Goal: Transaction & Acquisition: Purchase product/service

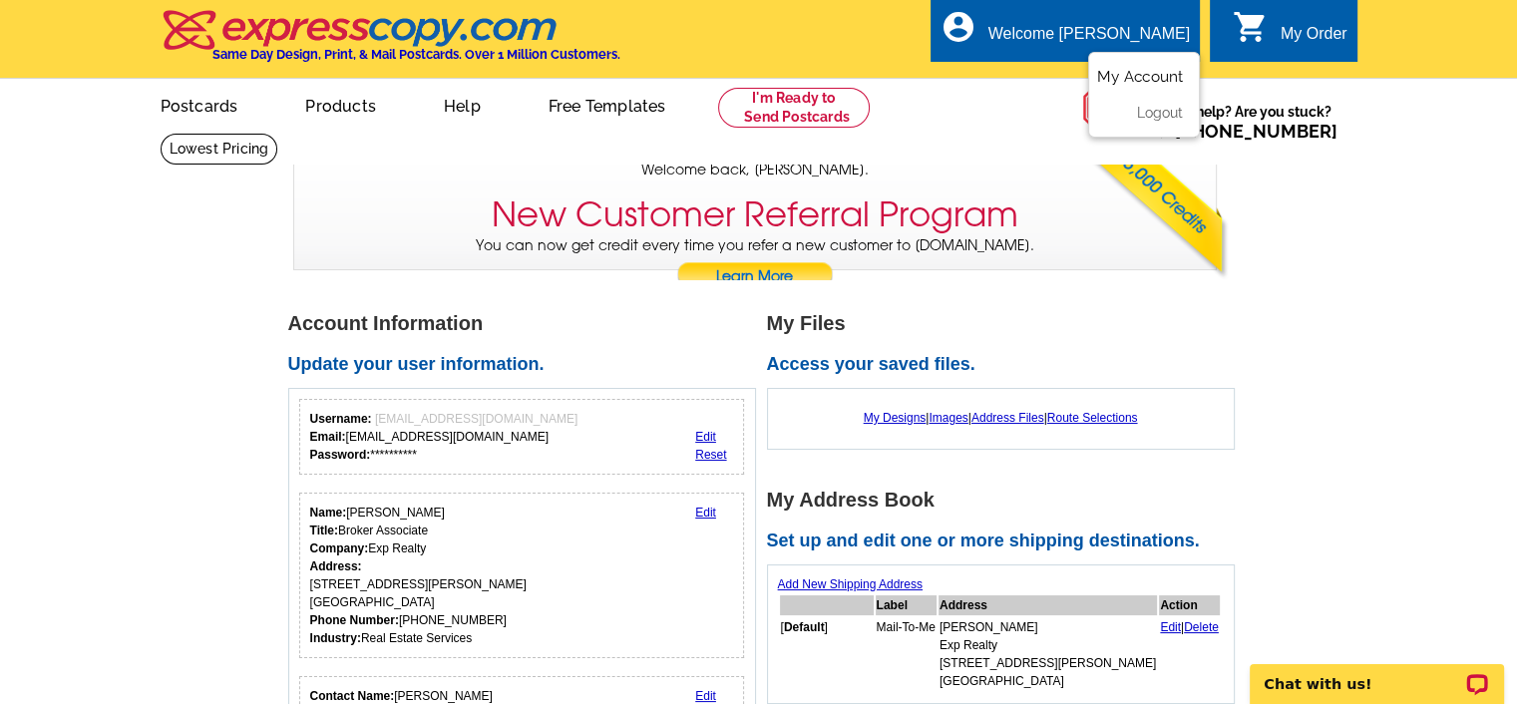
click at [1154, 78] on link "My Account" at bounding box center [1140, 77] width 86 height 18
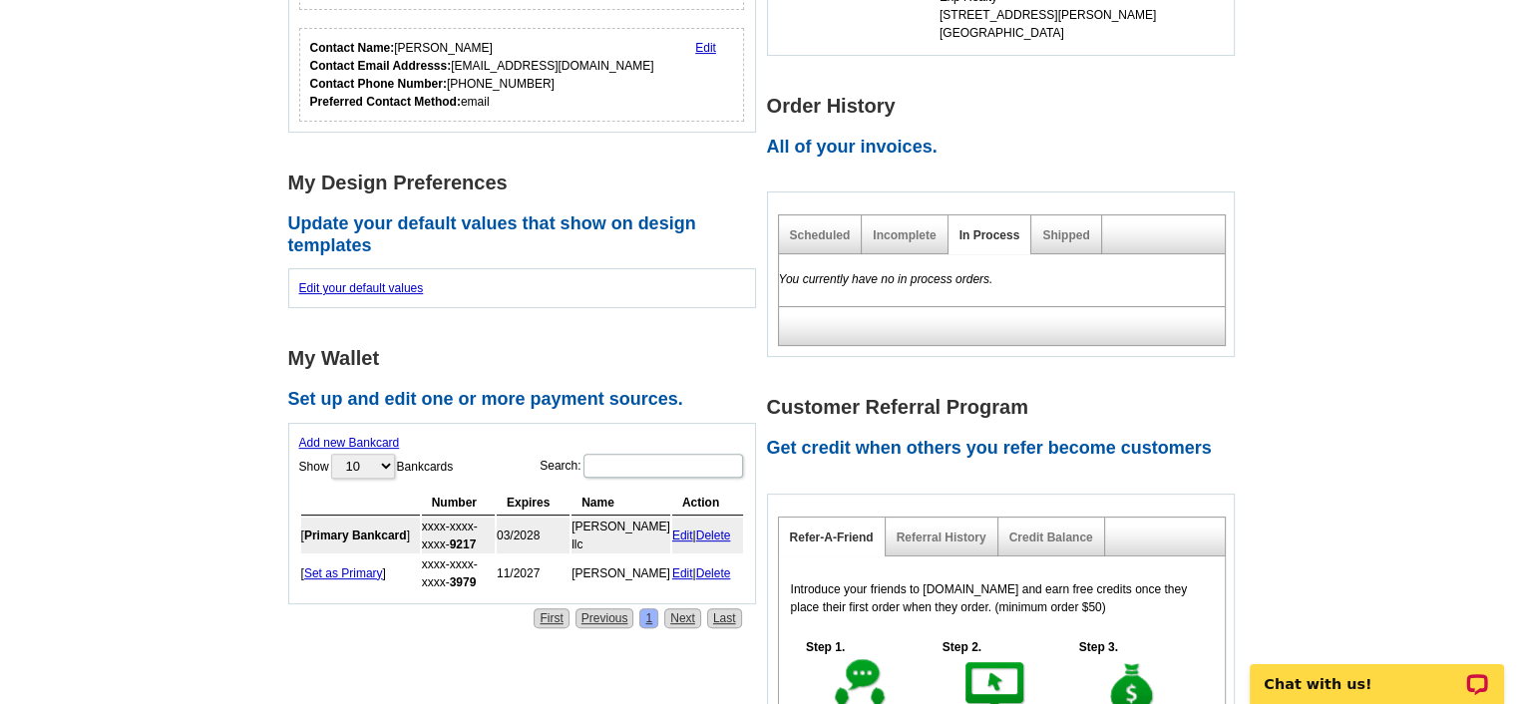
scroll to position [507, 0]
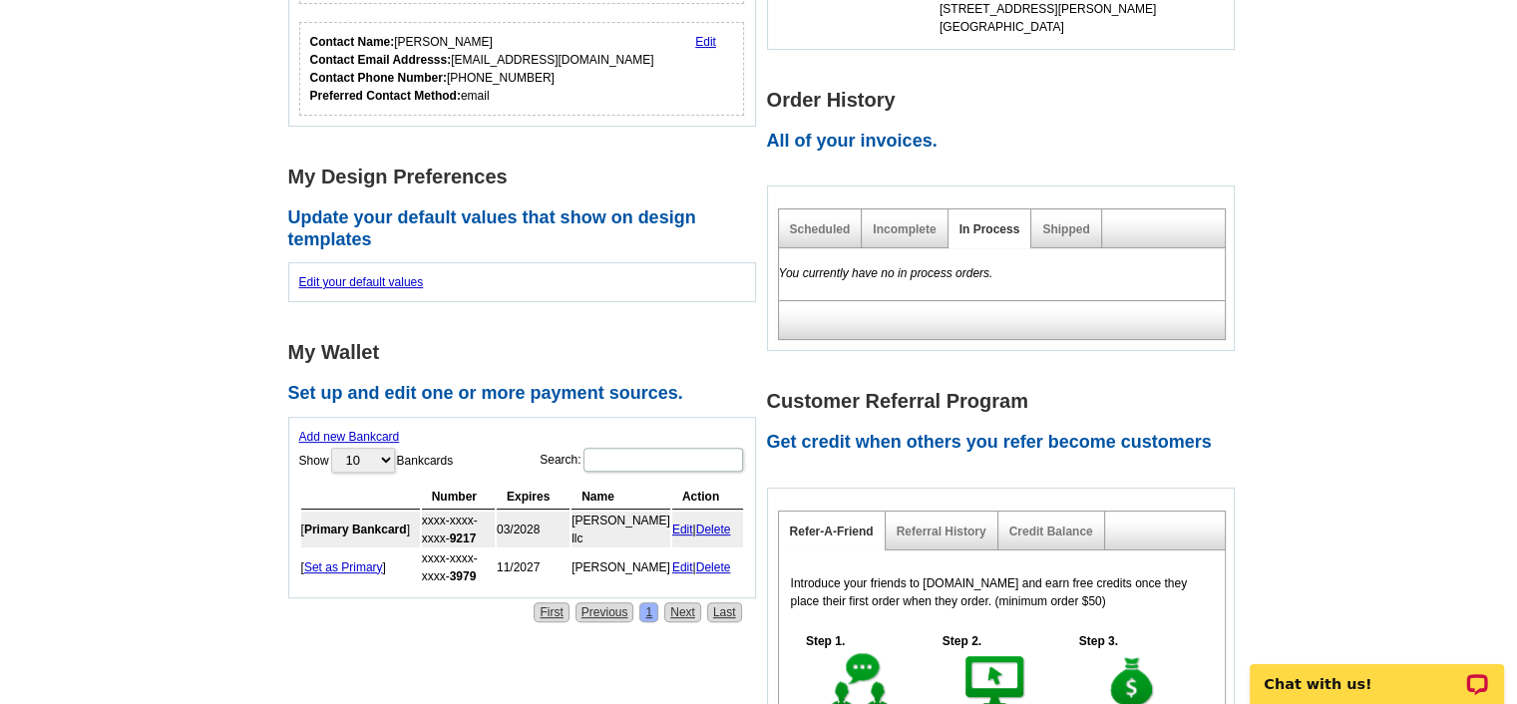
click at [351, 431] on link "Add new Bankcard" at bounding box center [349, 437] width 101 height 14
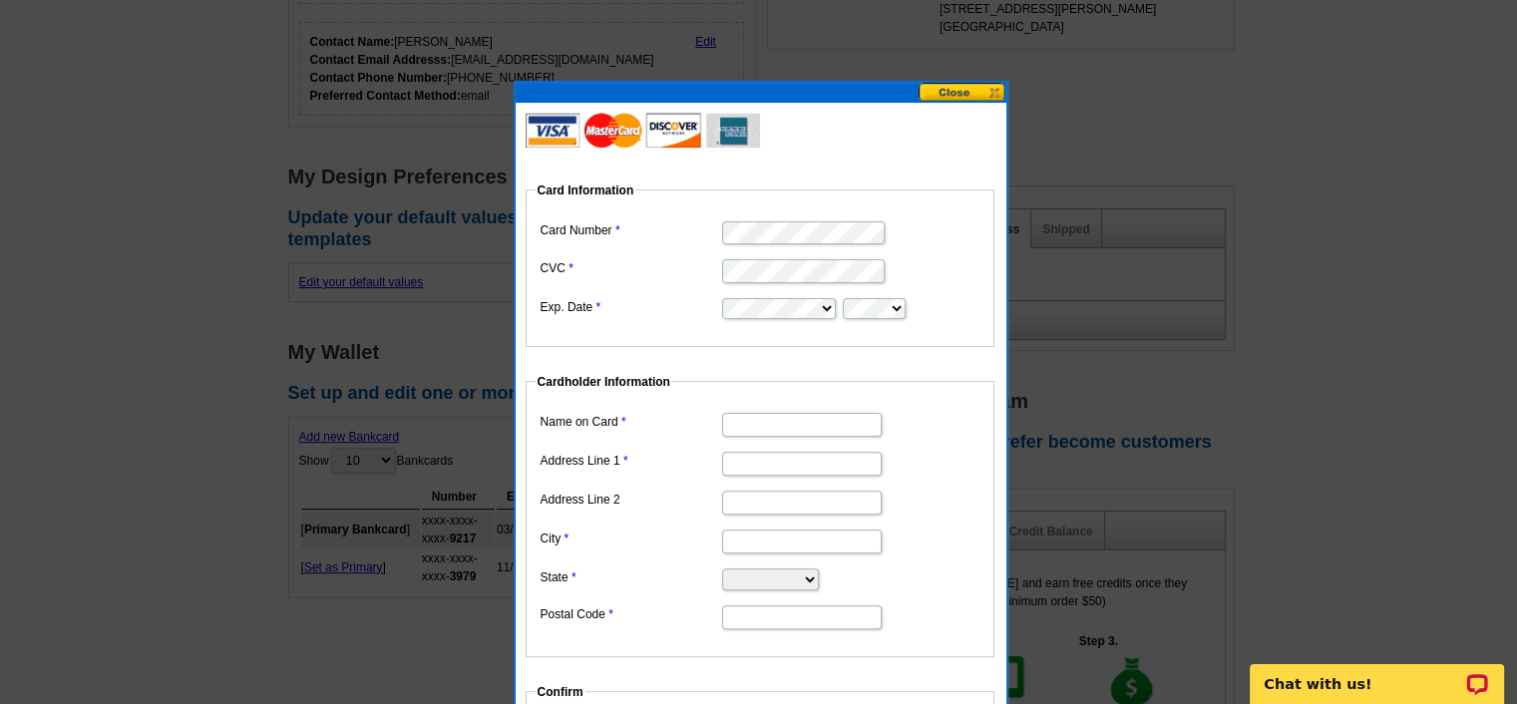
scroll to position [0, 0]
type input "[PERSON_NAME]"
click at [732, 464] on input "Address Line 1" at bounding box center [802, 464] width 160 height 24
type input "1701 SW CORDOVA ST"
type input "Port Saint Lucie"
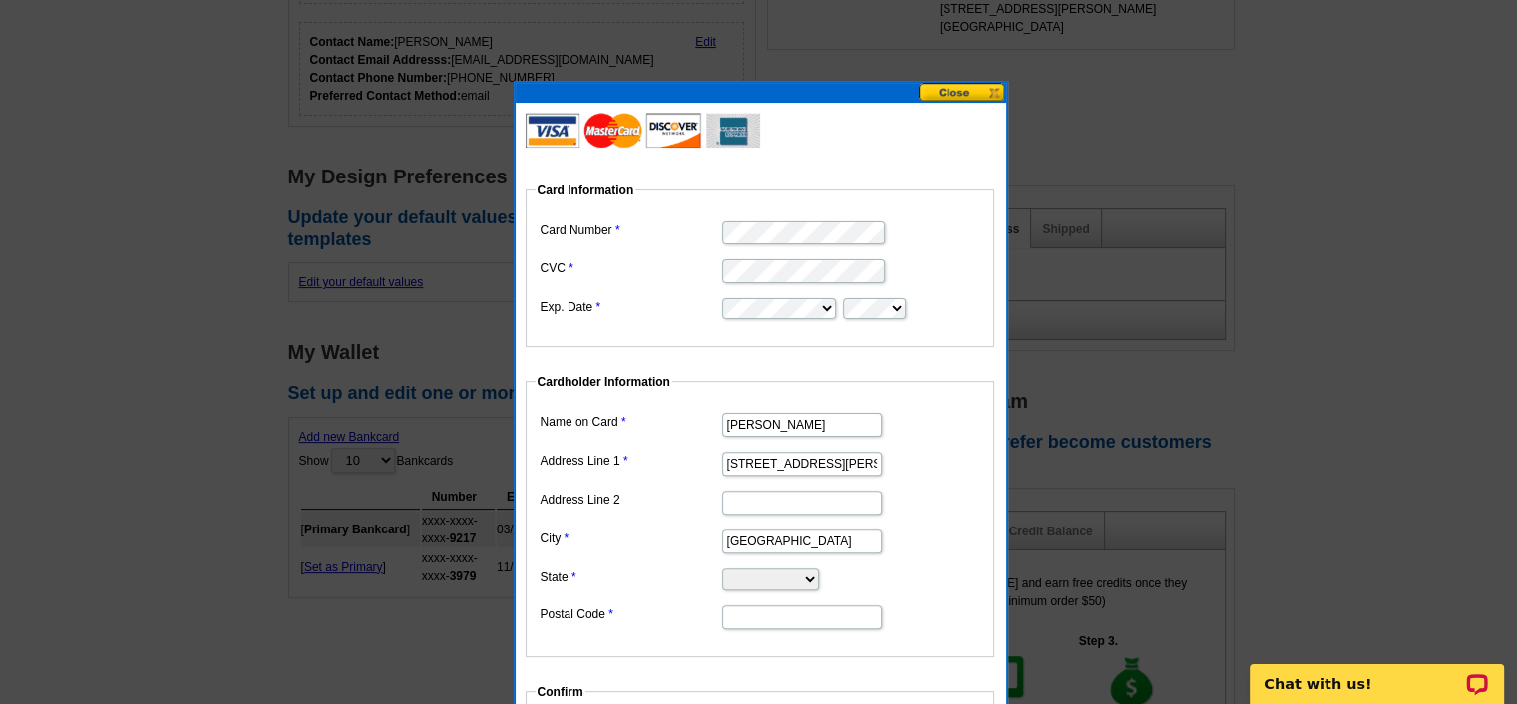
select select "FL"
type input "34987"
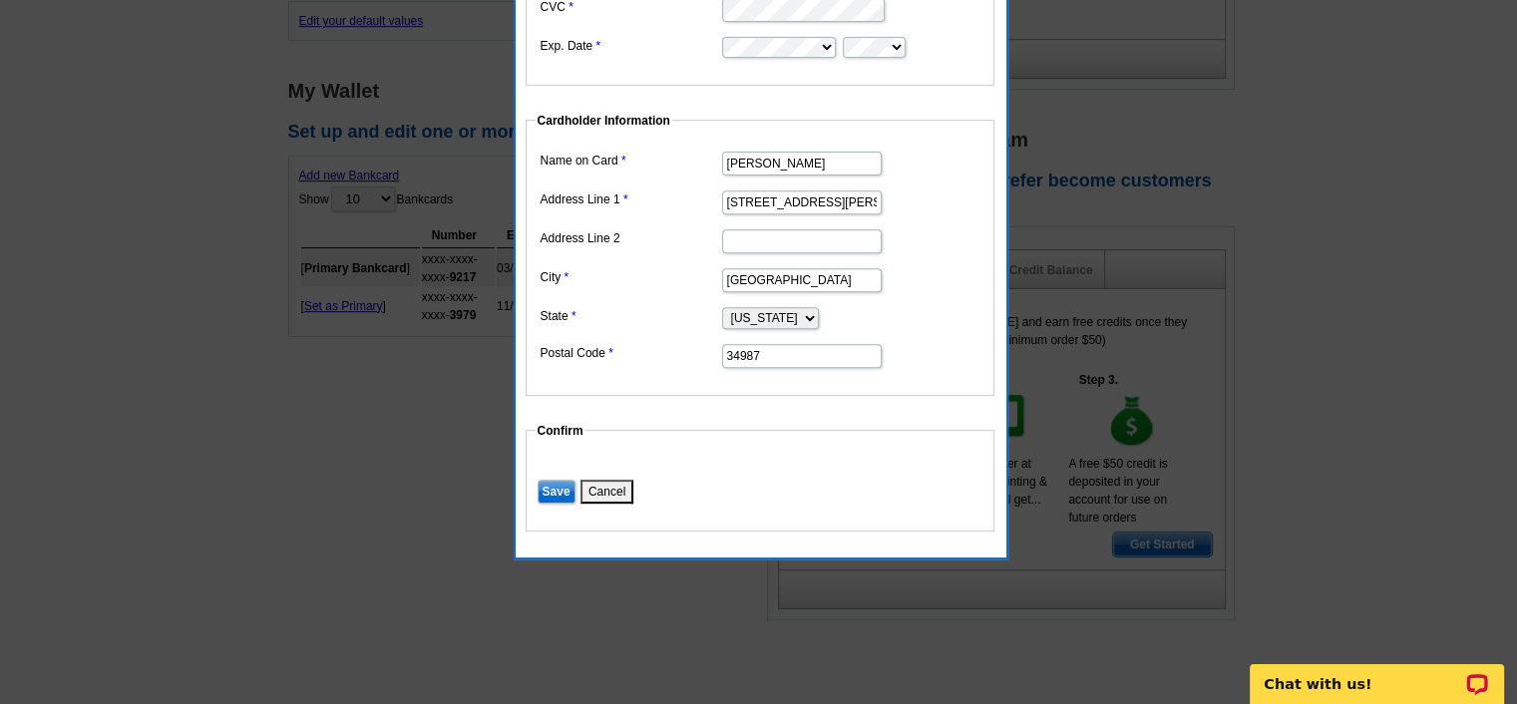
scroll to position [775, 0]
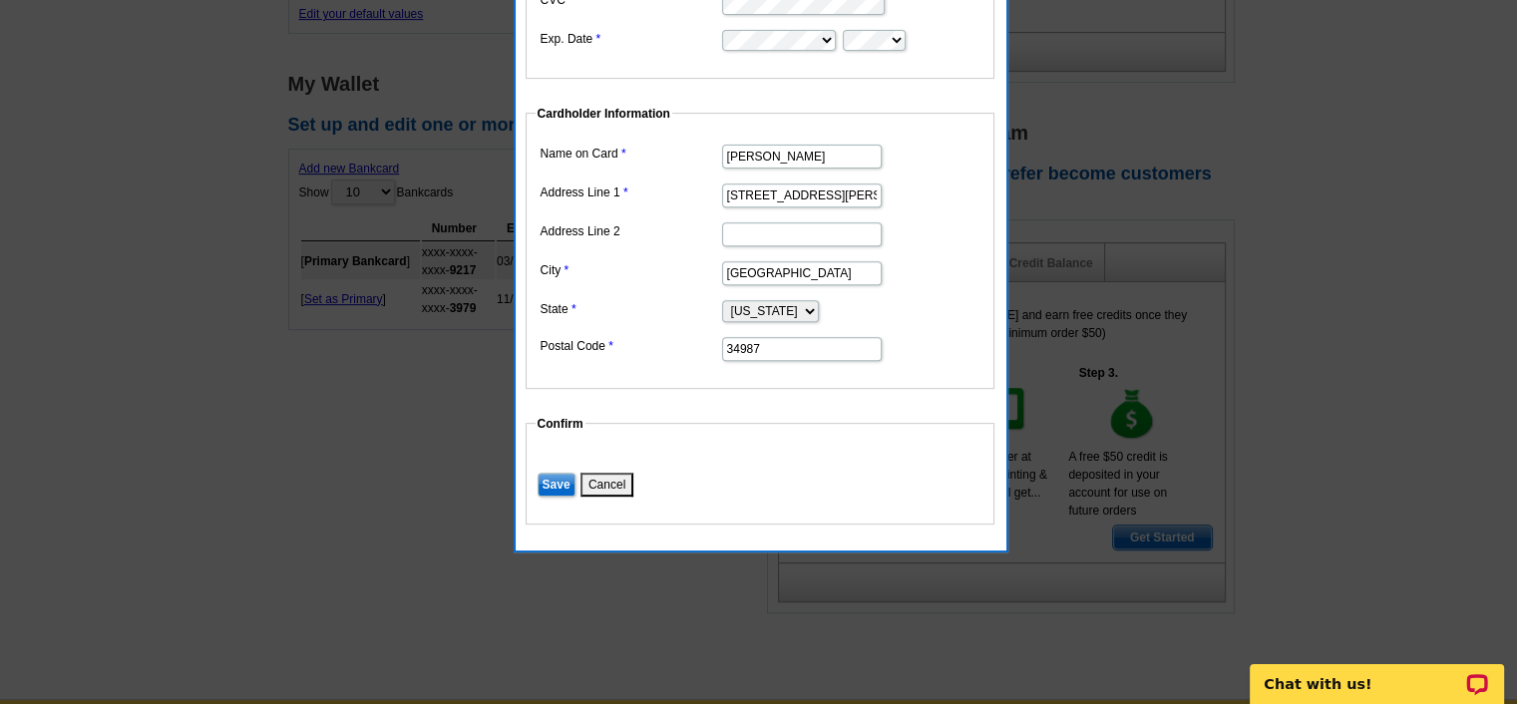
click at [556, 478] on input "Save" at bounding box center [557, 485] width 38 height 24
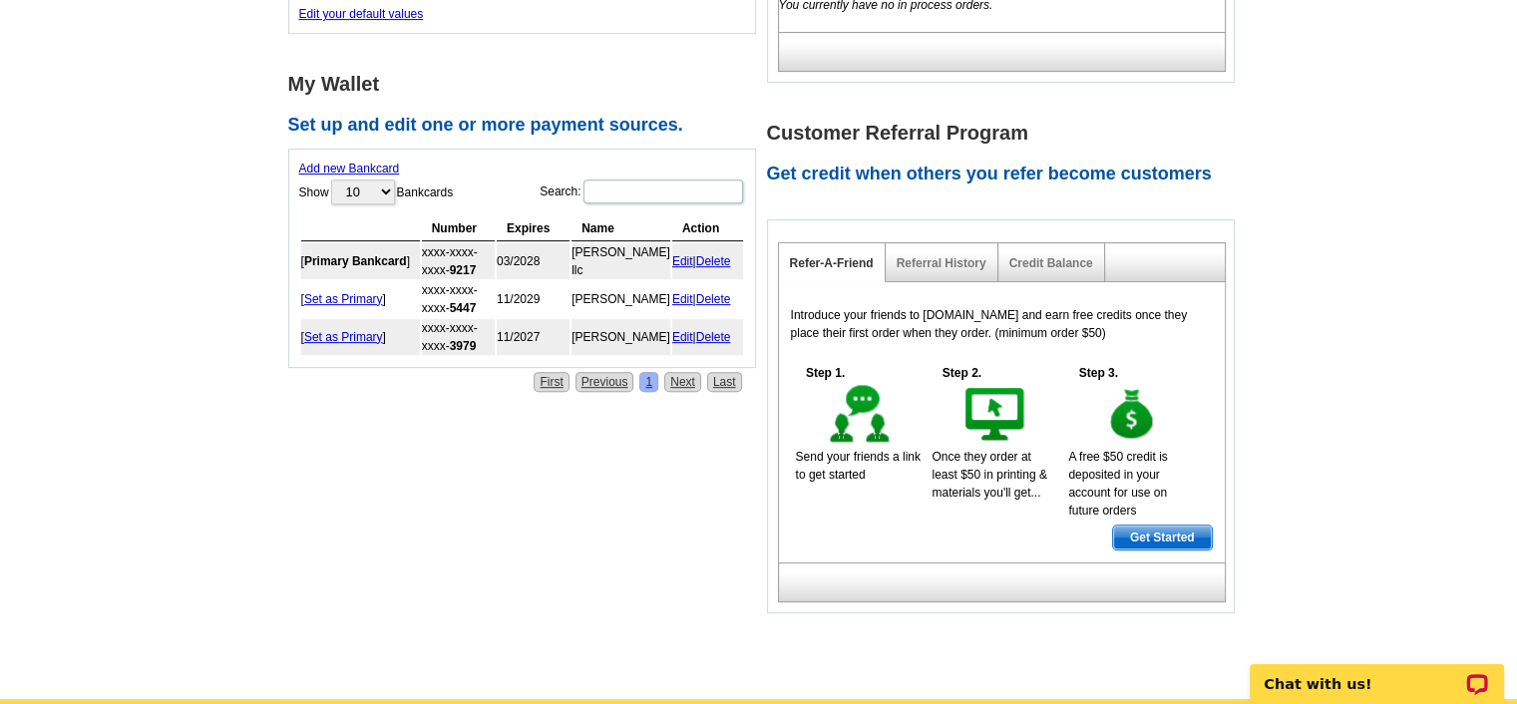
click at [714, 330] on link "Delete" at bounding box center [713, 337] width 35 height 14
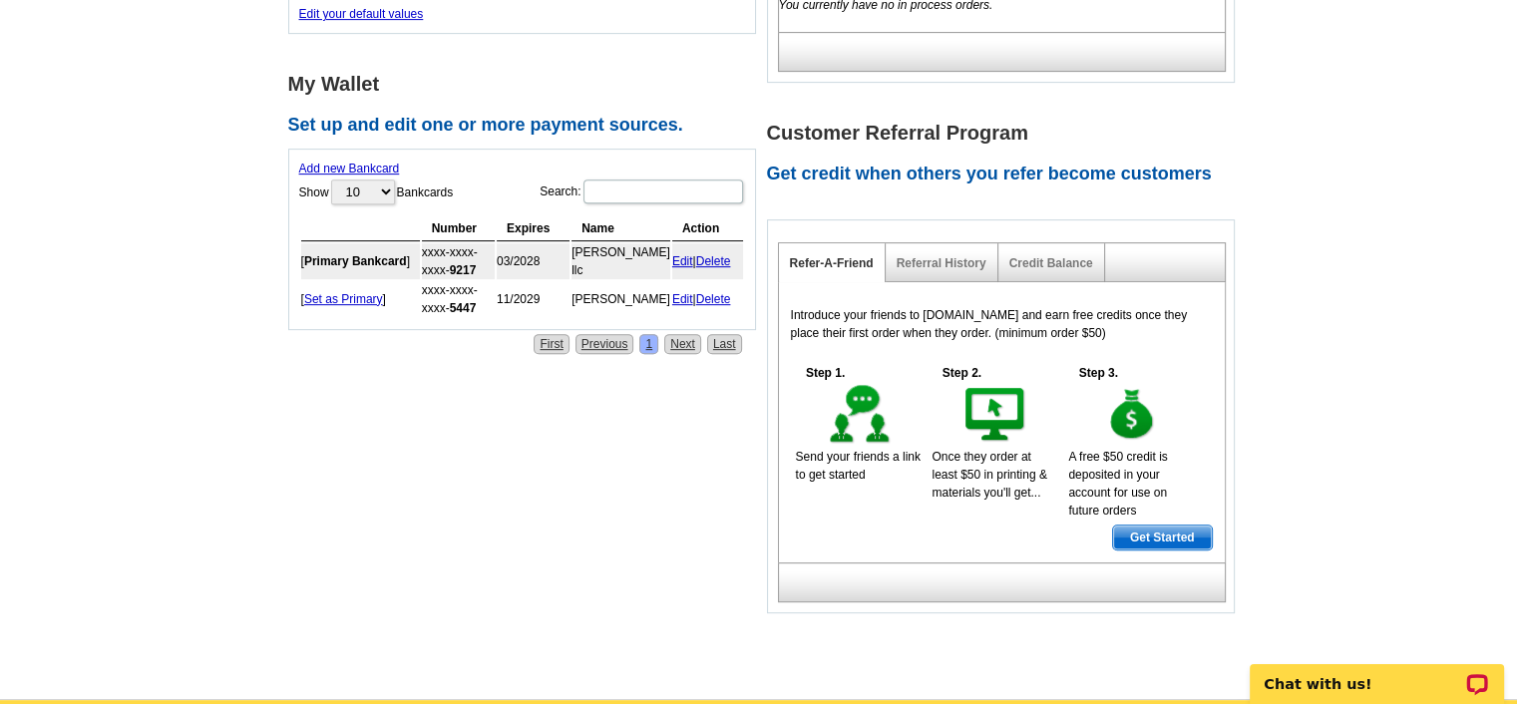
click at [351, 292] on link "Set as Primary" at bounding box center [343, 299] width 79 height 14
click at [507, 384] on div "**********" at bounding box center [766, 2] width 967 height 1232
click at [683, 339] on link "Next" at bounding box center [682, 344] width 37 height 20
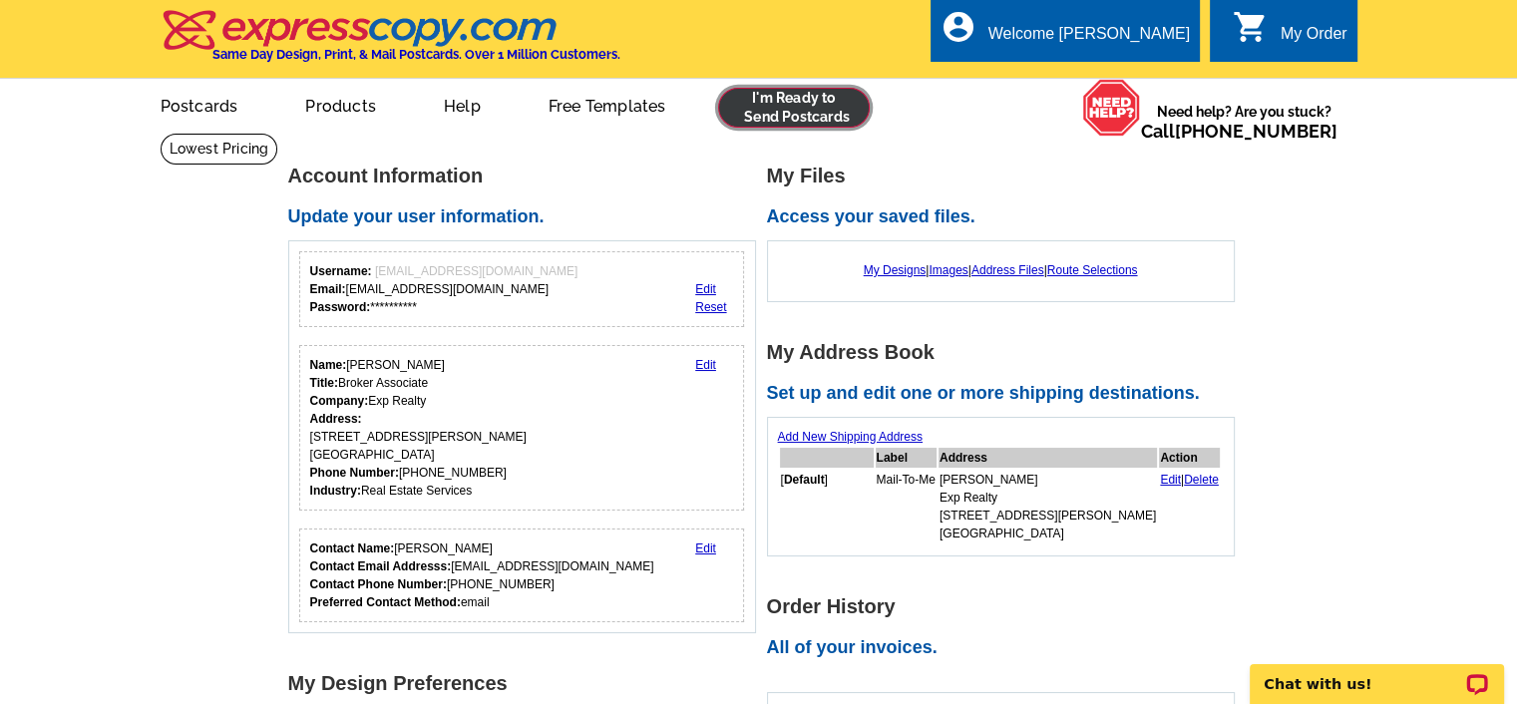
click at [782, 107] on link at bounding box center [794, 108] width 153 height 40
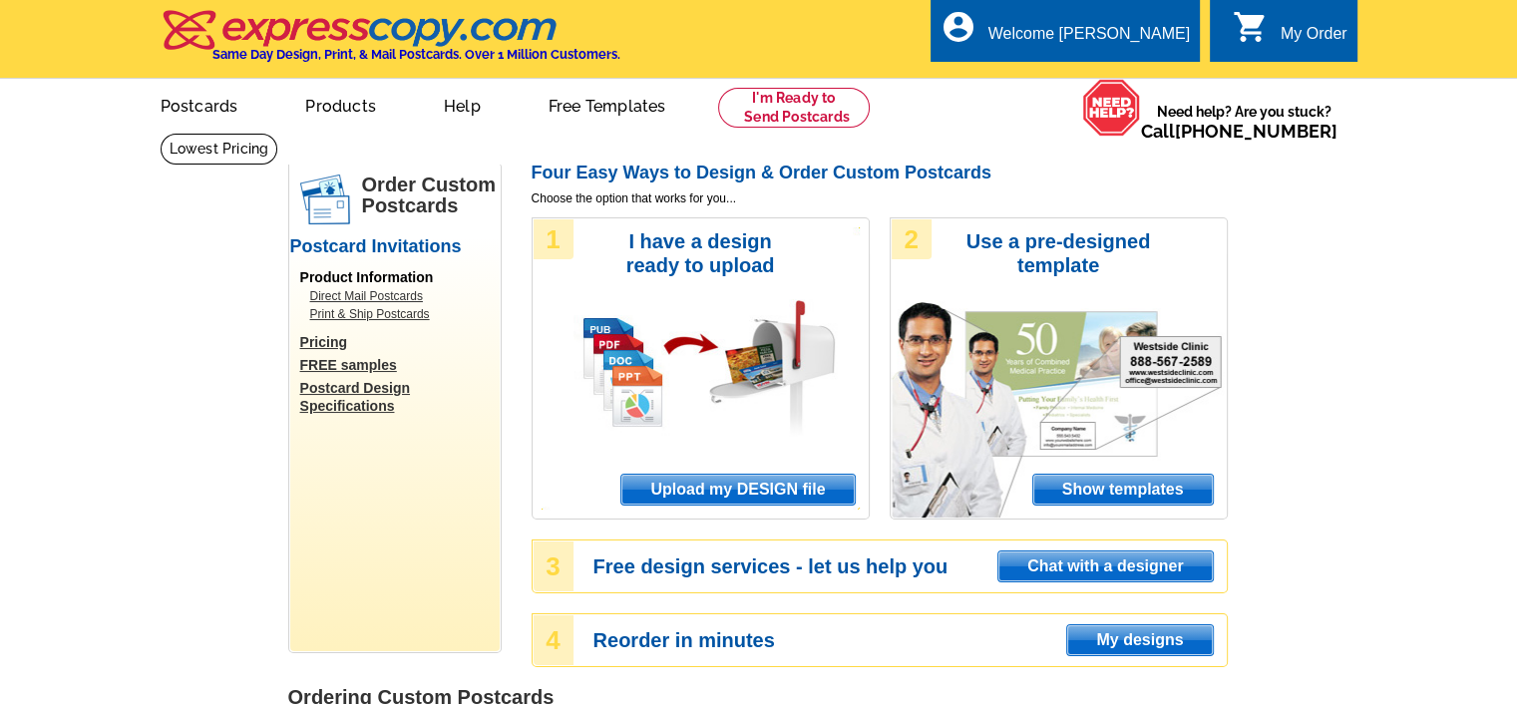
click at [730, 492] on span "Upload my DESIGN file" at bounding box center [737, 490] width 232 height 30
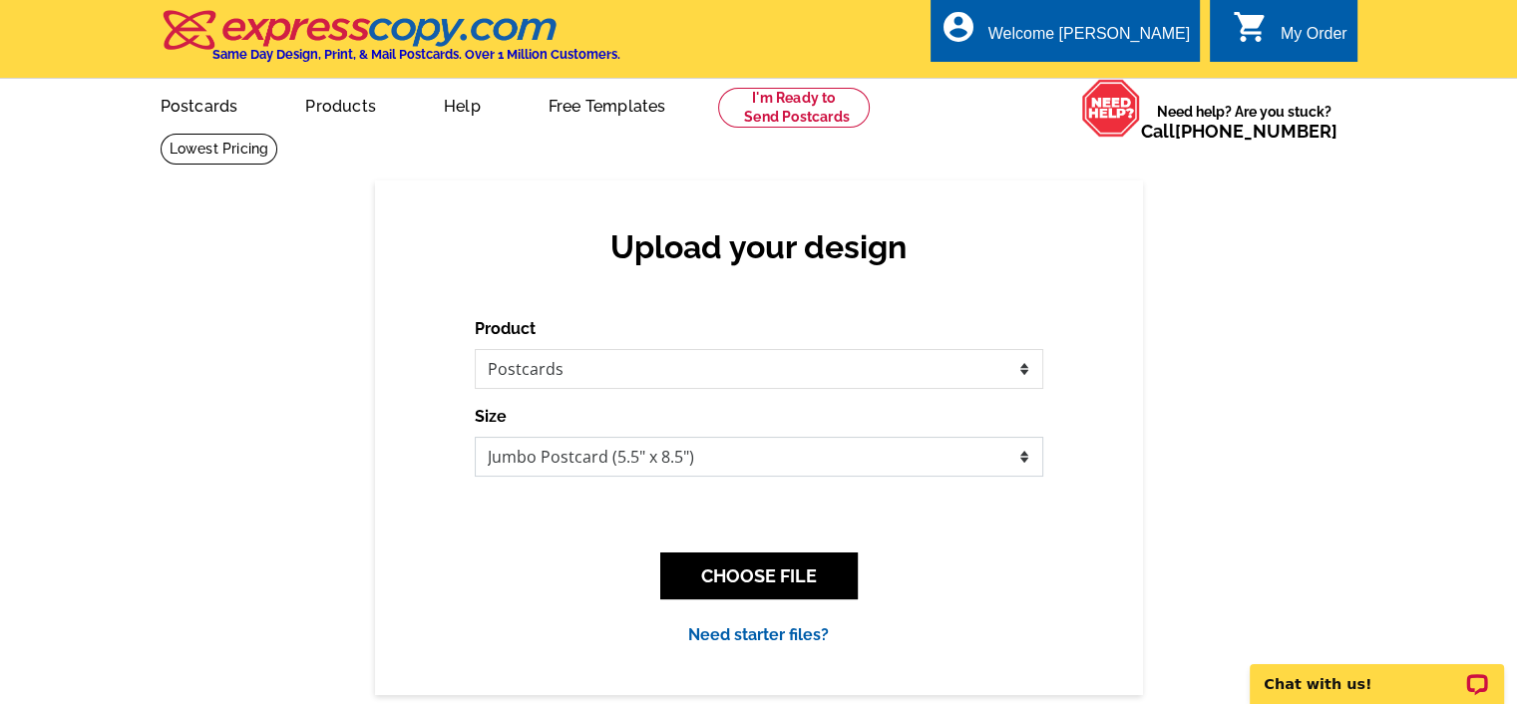
click at [599, 452] on select "Jumbo Postcard (5.5" x 8.5") Regular Postcard (4.25" x 5.6") Panoramic Postcard…" at bounding box center [759, 457] width 568 height 40
select select "3"
click at [475, 438] on select "Jumbo Postcard (5.5" x 8.5") Regular Postcard (4.25" x 5.6") Panoramic Postcard…" at bounding box center [759, 457] width 568 height 40
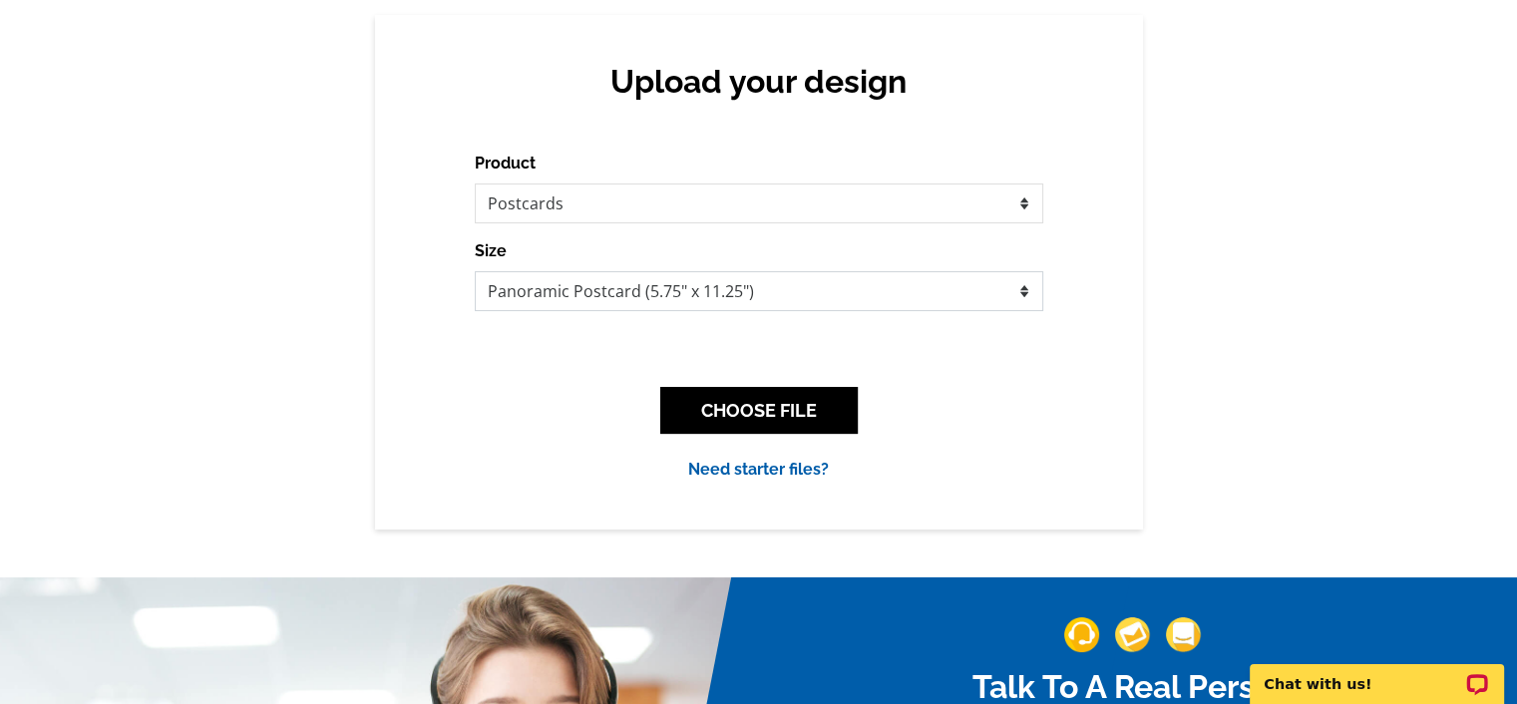
scroll to position [156, 0]
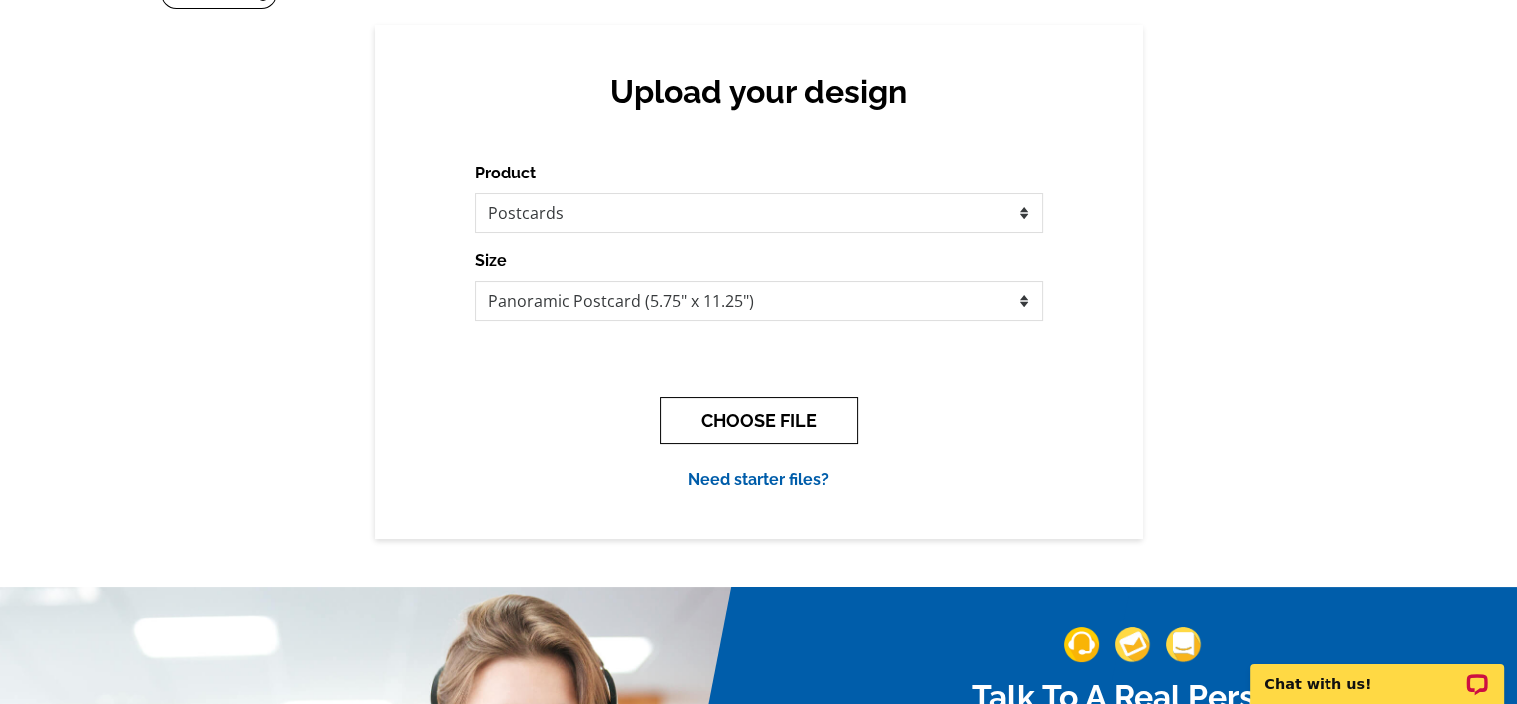
click at [732, 416] on button "CHOOSE FILE" at bounding box center [758, 420] width 197 height 47
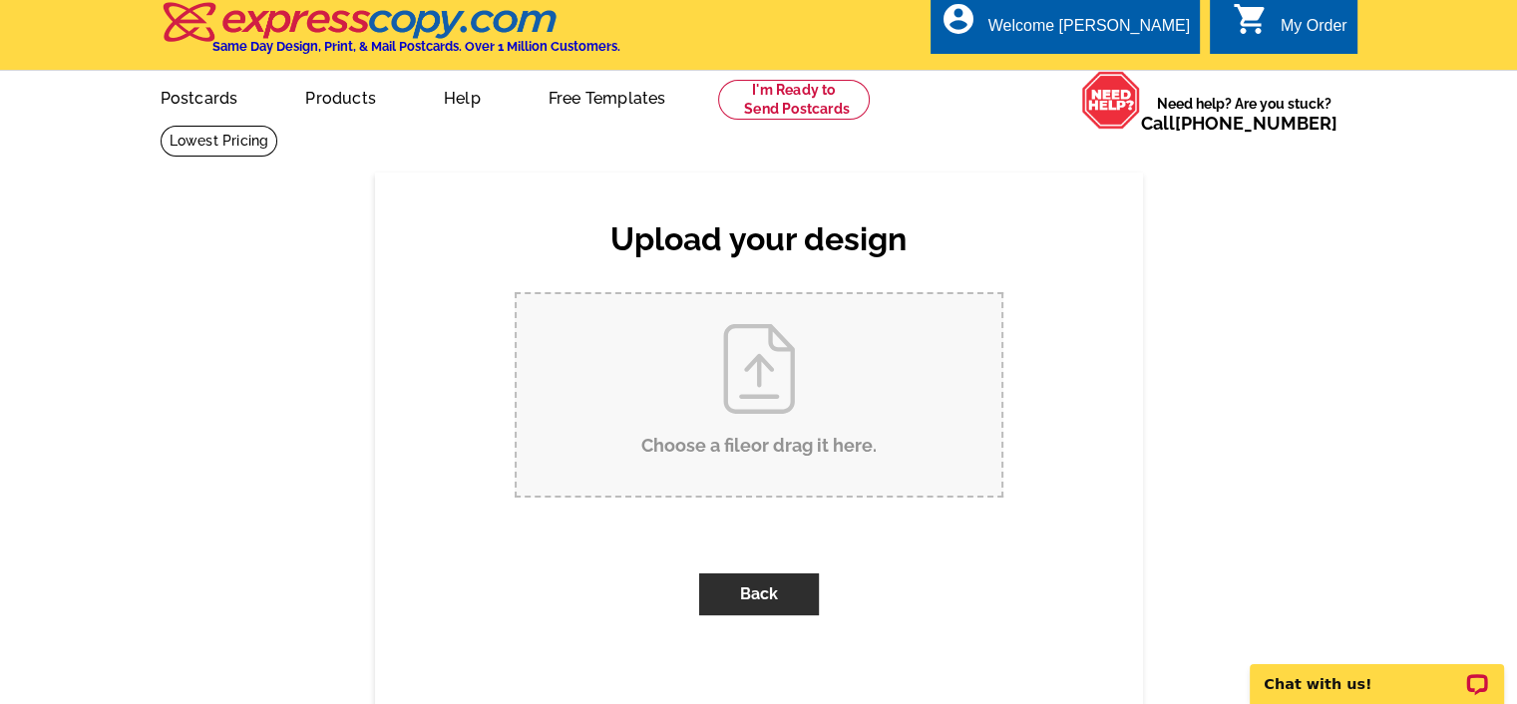
scroll to position [0, 0]
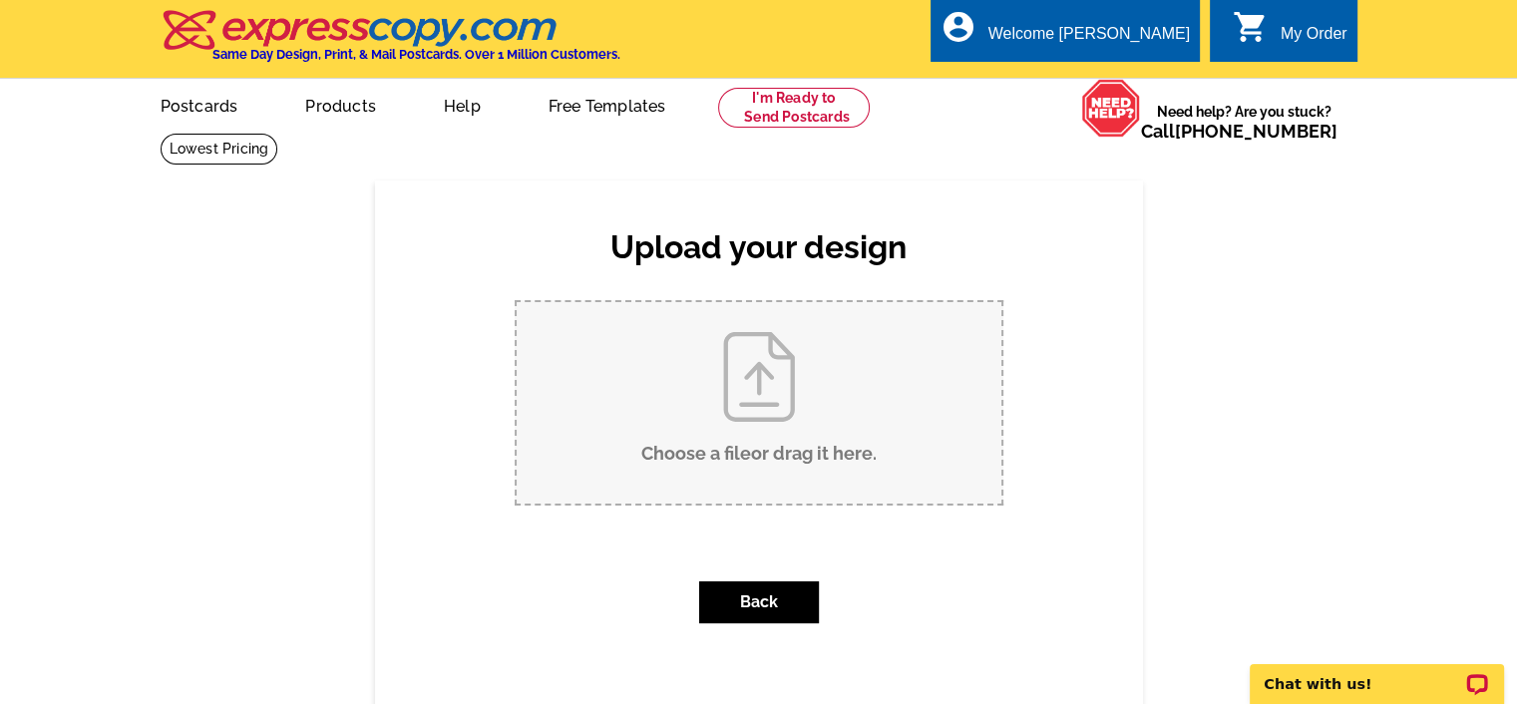
click at [762, 392] on input "Choose a file or drag it here ." at bounding box center [759, 402] width 485 height 201
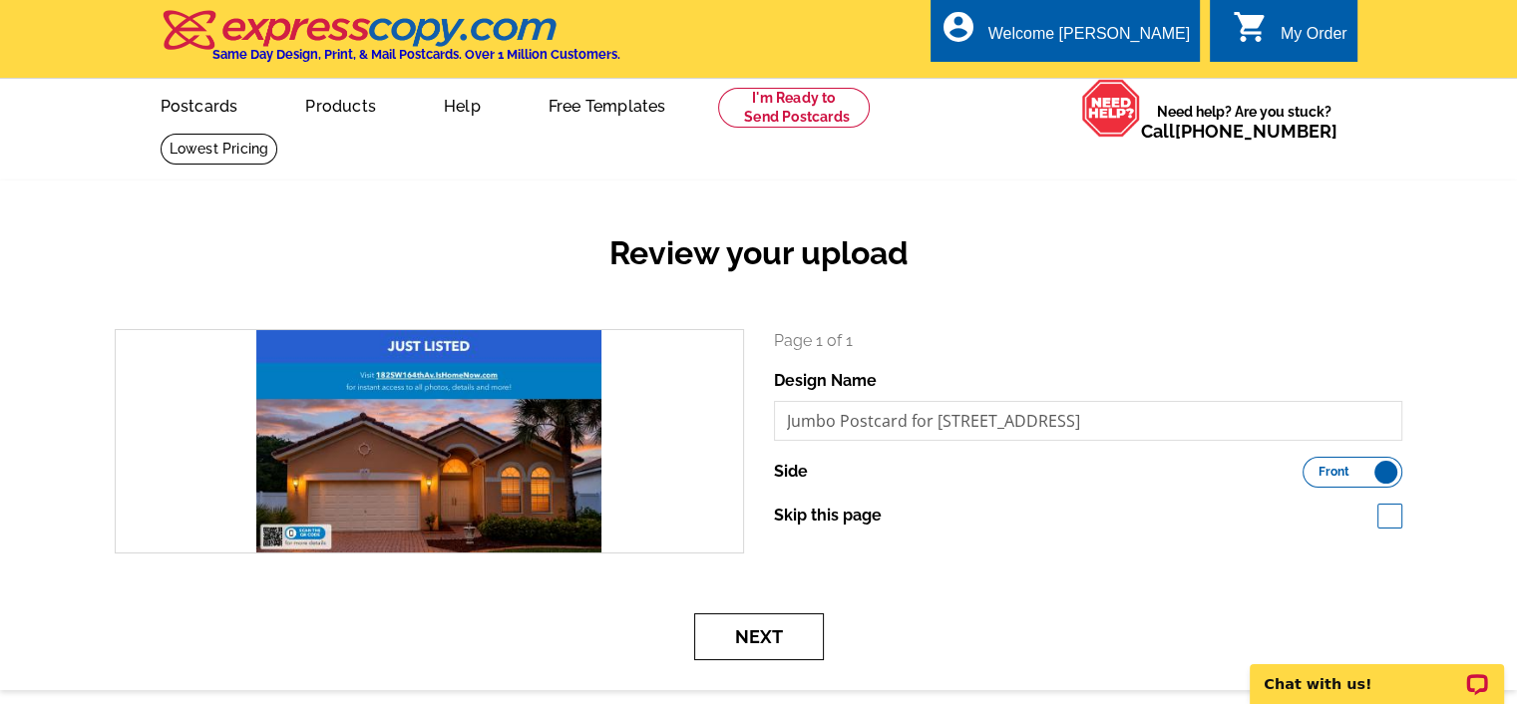
click at [770, 637] on button "Next" at bounding box center [759, 636] width 130 height 47
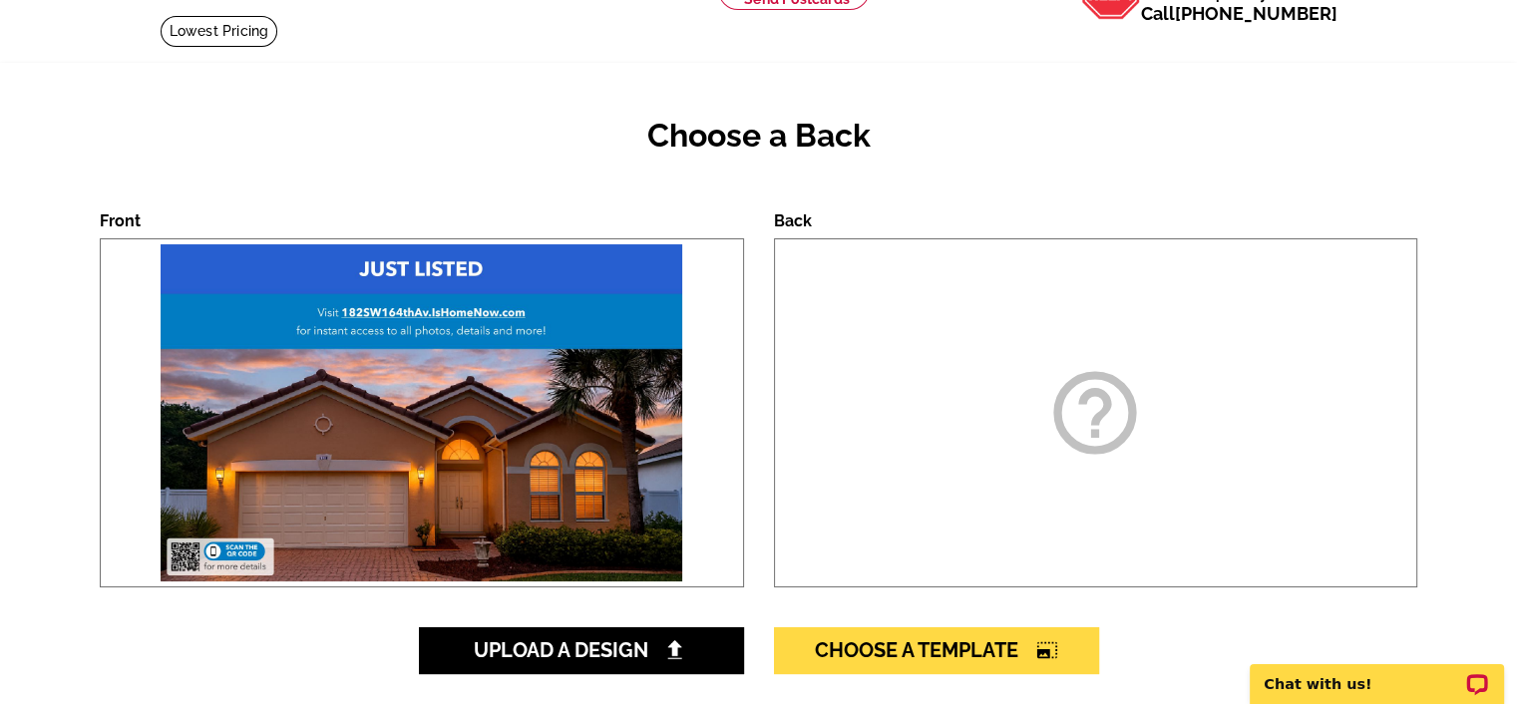
scroll to position [213, 0]
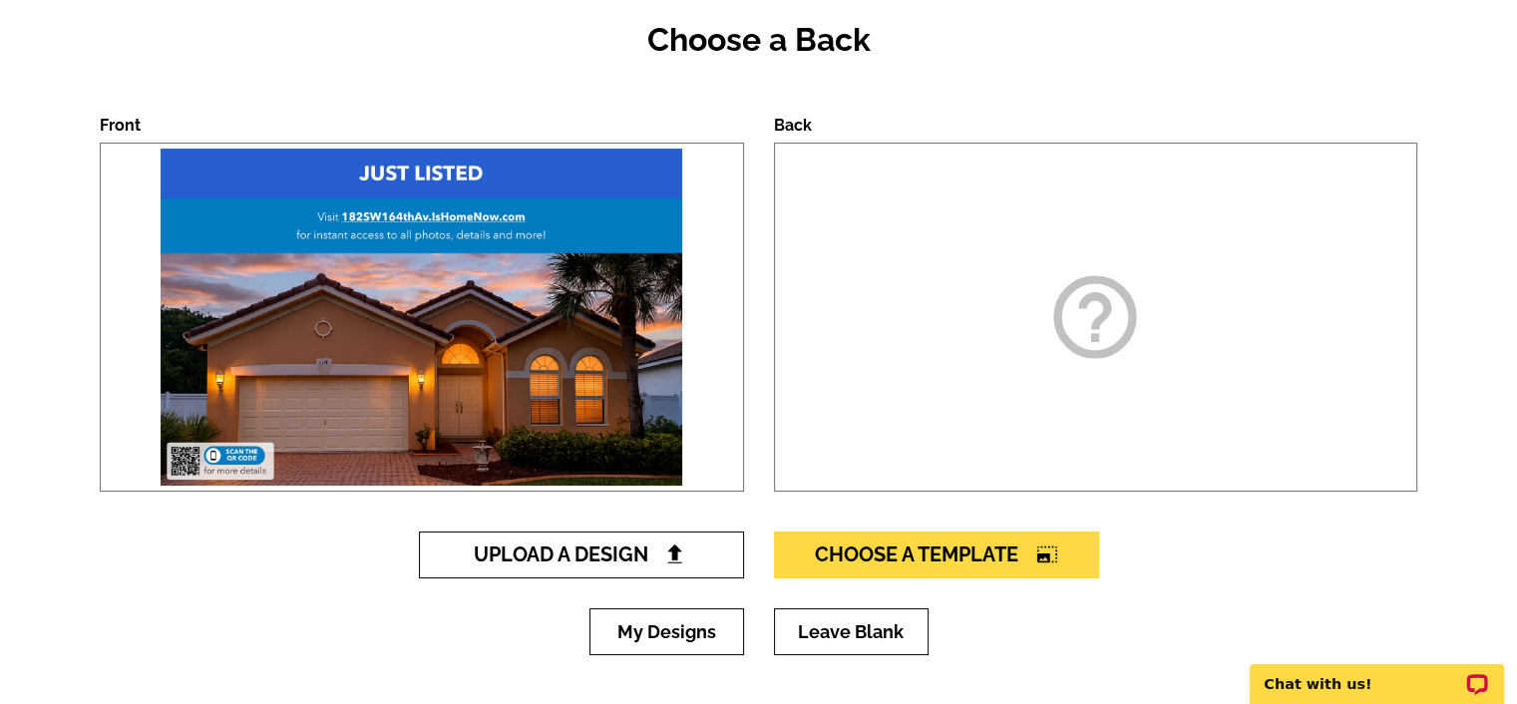
click at [629, 563] on span "Upload A Design" at bounding box center [581, 555] width 214 height 24
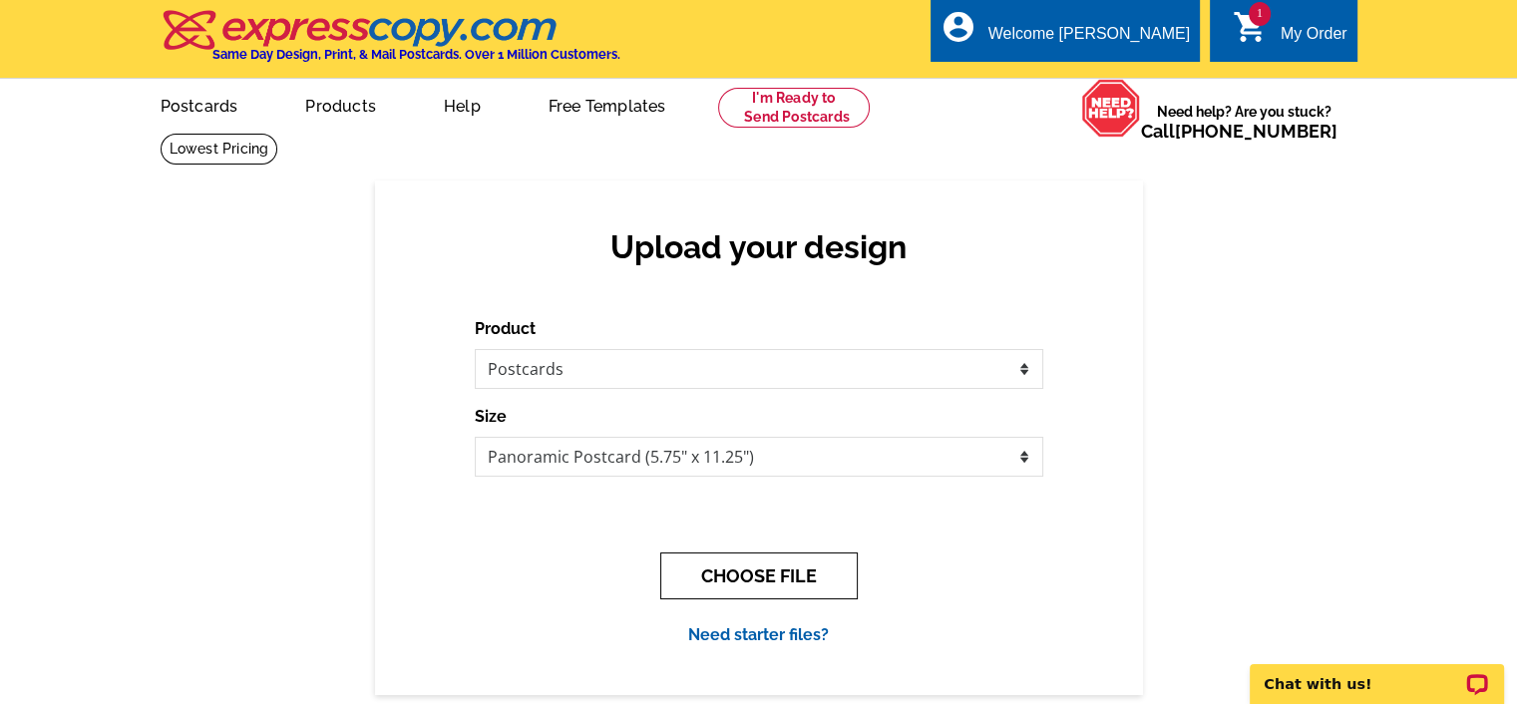
click at [773, 582] on button "CHOOSE FILE" at bounding box center [758, 575] width 197 height 47
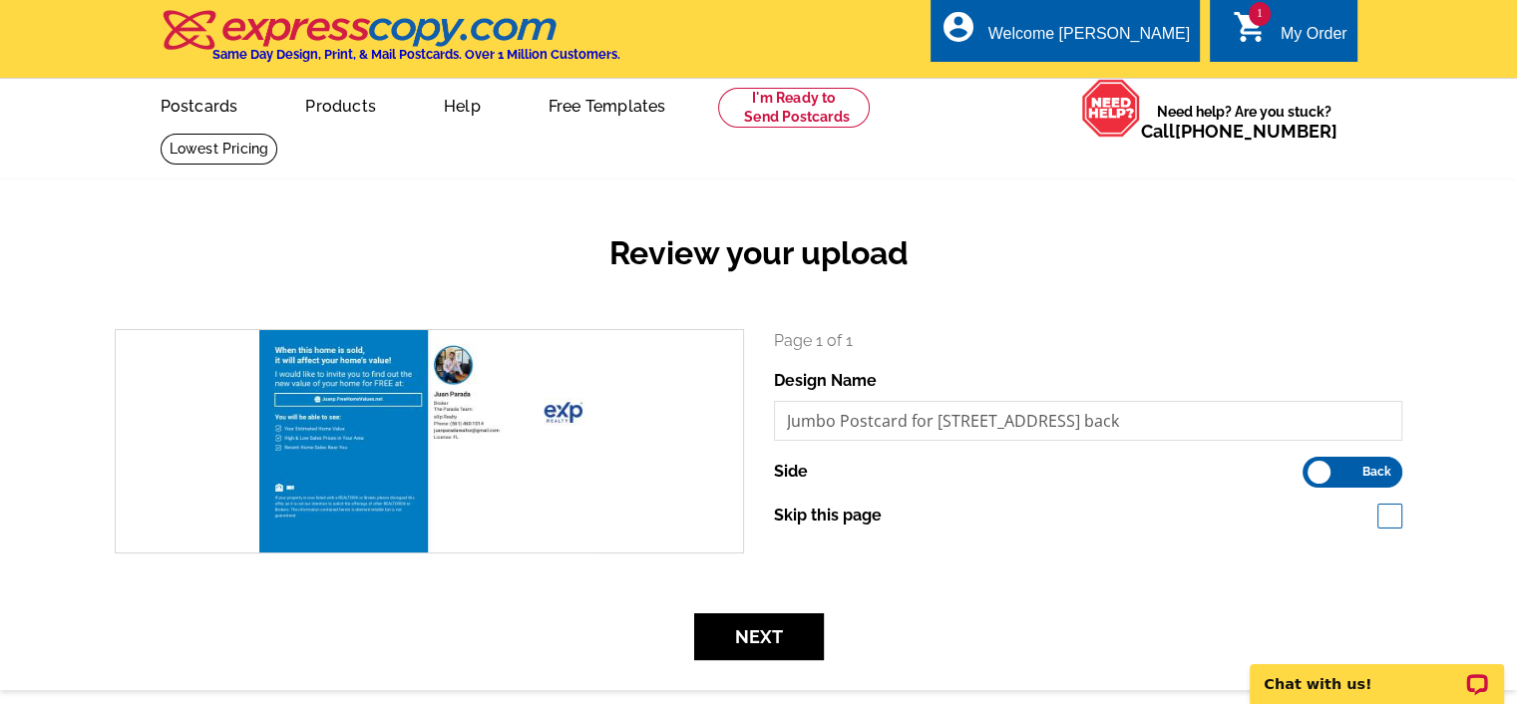
click at [966, 344] on p "Page 1 of 1" at bounding box center [1088, 341] width 629 height 24
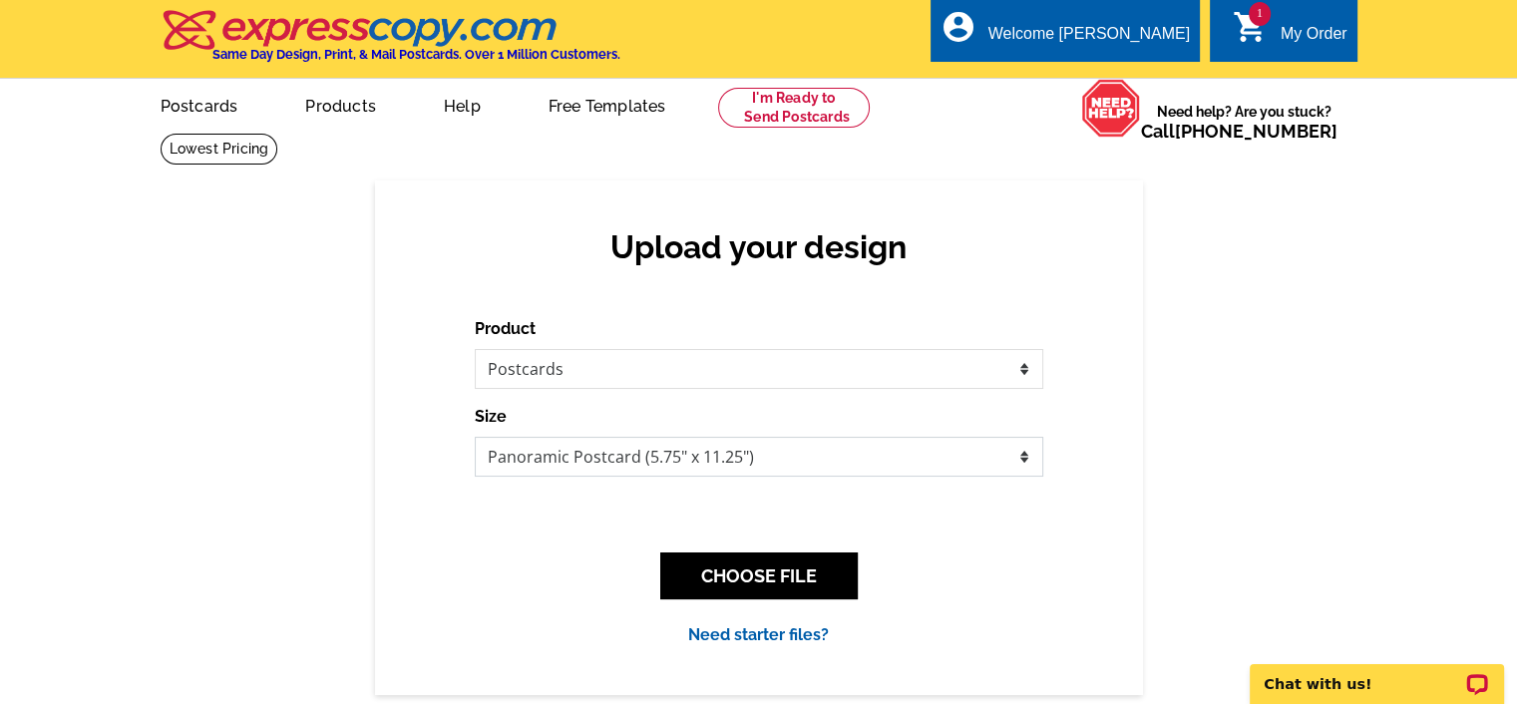
click at [555, 456] on select "Jumbo Postcard (5.5" x 8.5") Regular Postcard (4.25" x 5.6") Panoramic Postcard…" at bounding box center [759, 457] width 568 height 40
drag, startPoint x: 556, startPoint y: 424, endPoint x: 567, endPoint y: 457, distance: 34.7
click at [566, 447] on div "Size Jumbo Postcard (5.5" x 8.5") Regular Postcard (4.25" x 5.6") Panoramic Pos…" at bounding box center [759, 441] width 568 height 72
click at [568, 468] on select "Jumbo Postcard (5.5" x 8.5") Regular Postcard (4.25" x 5.6") Panoramic Postcard…" at bounding box center [759, 457] width 568 height 40
select select "2"
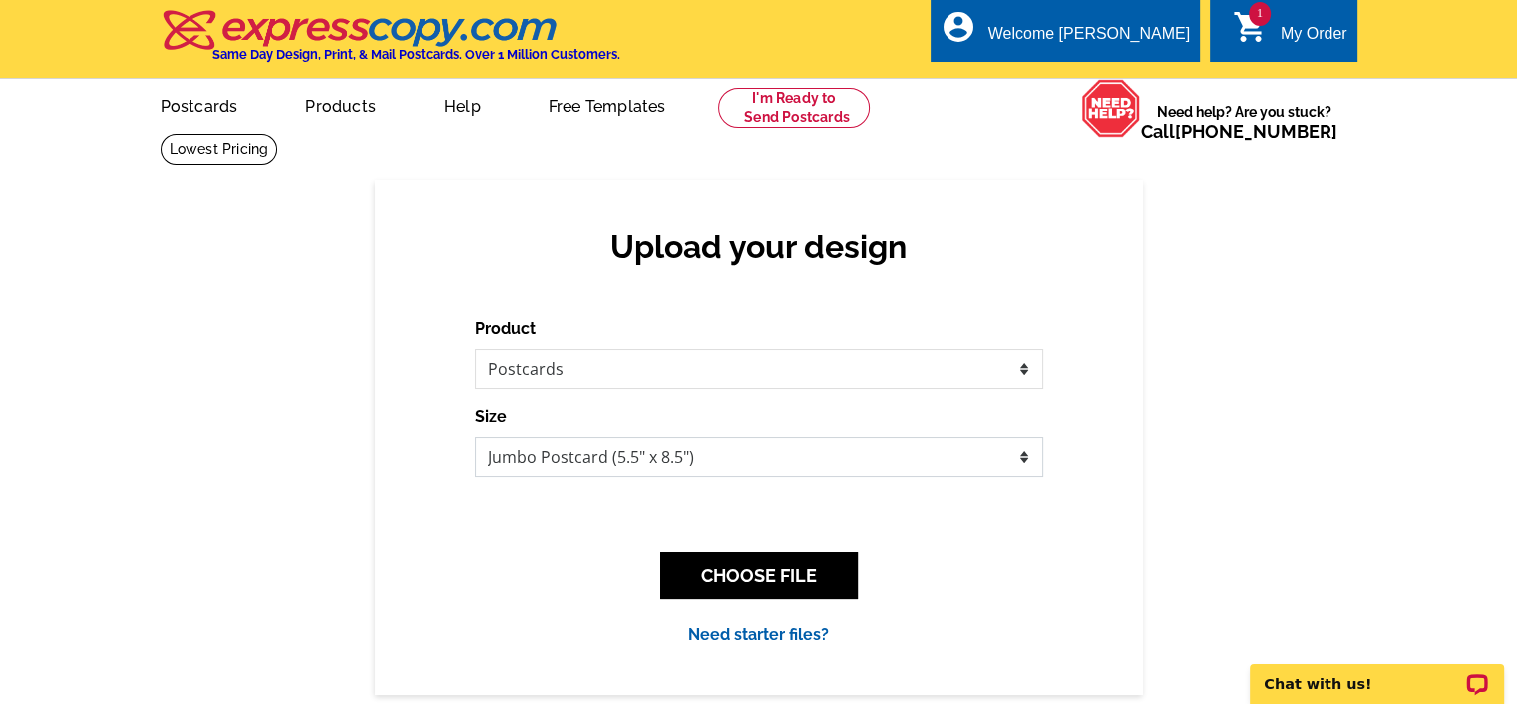
click at [475, 438] on select "Jumbo Postcard (5.5" x 8.5") Regular Postcard (4.25" x 5.6") Panoramic Postcard…" at bounding box center [759, 457] width 568 height 40
click at [737, 575] on button "CHOOSE FILE" at bounding box center [758, 575] width 197 height 47
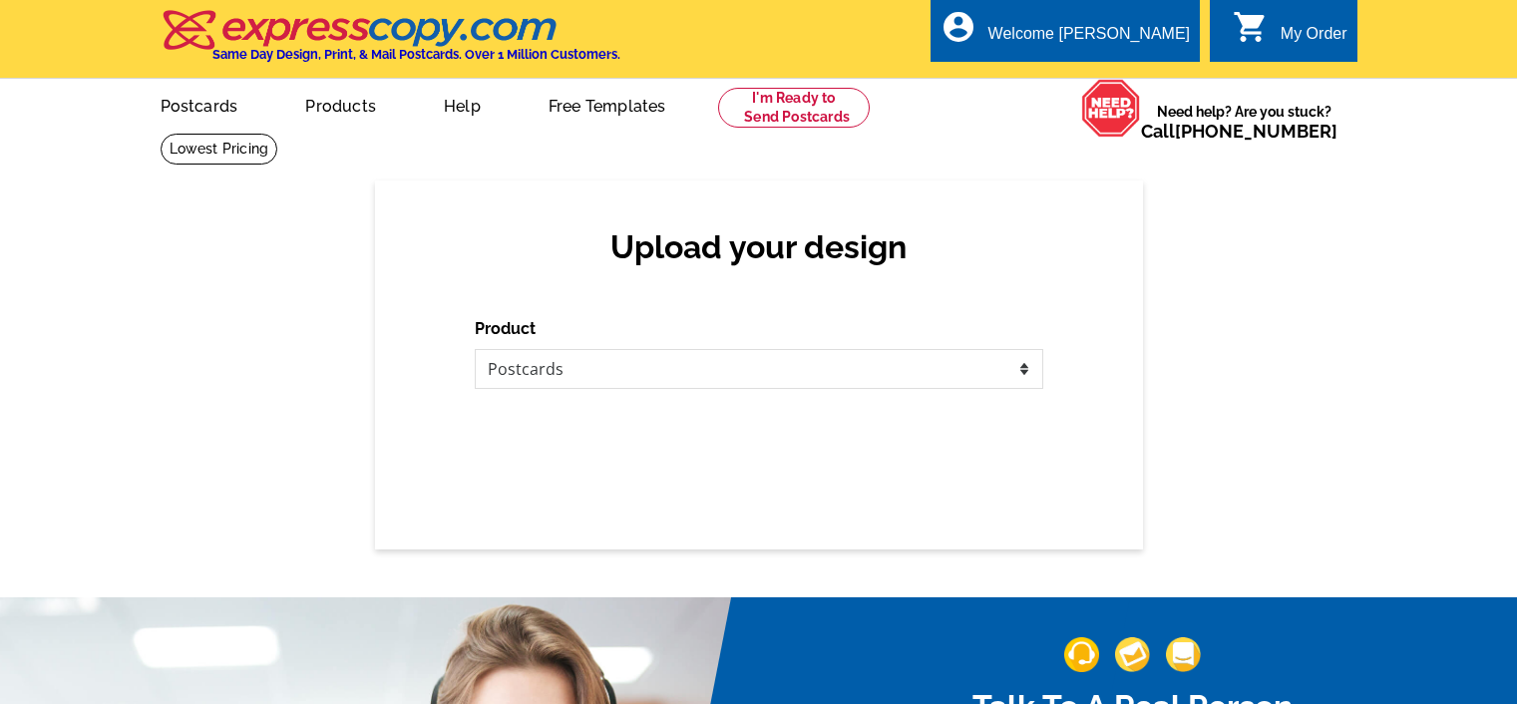
select select "1"
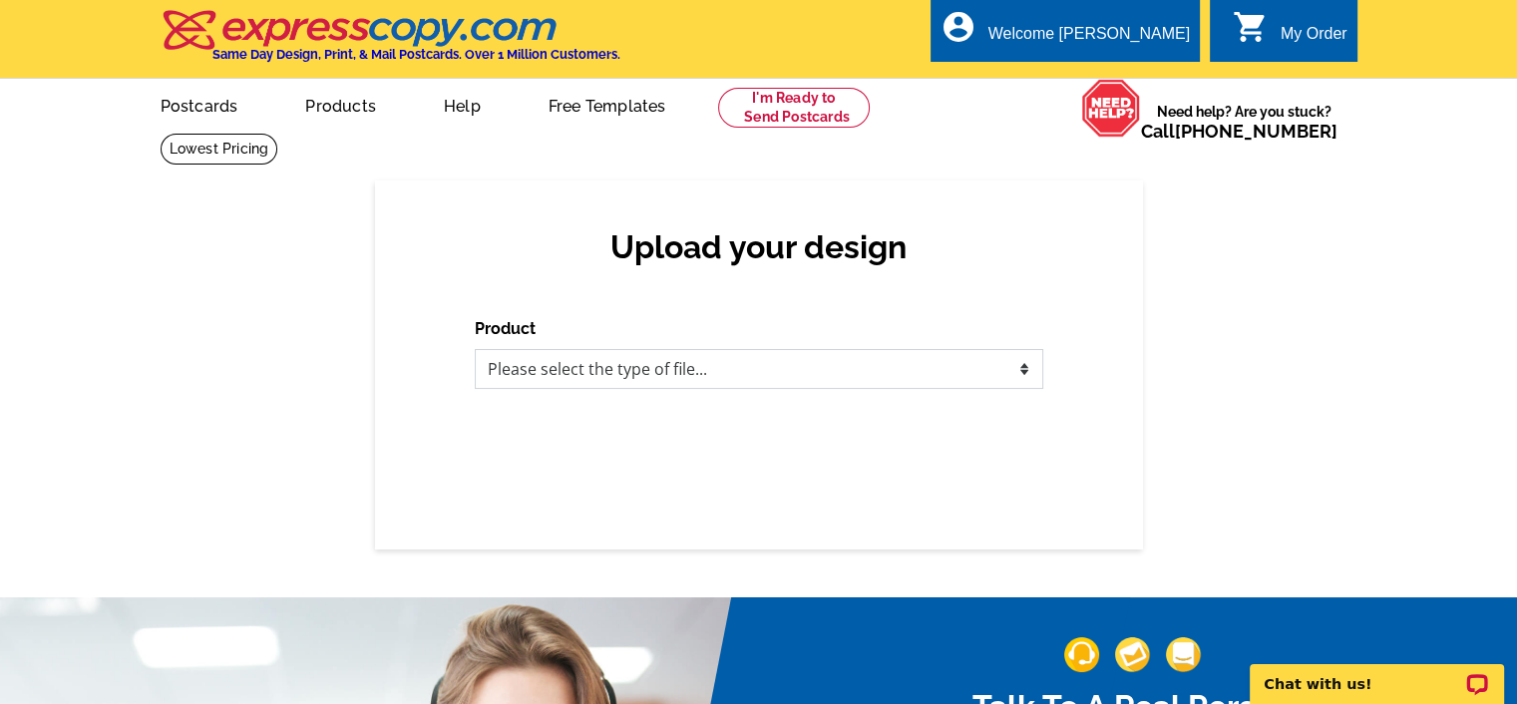
click at [737, 356] on select "Please select the type of file... Postcards Business Cards Letters and flyers G…" at bounding box center [759, 369] width 568 height 40
select select "1"
click at [475, 350] on select "Please select the type of file... Postcards Business Cards Letters and flyers G…" at bounding box center [759, 369] width 568 height 40
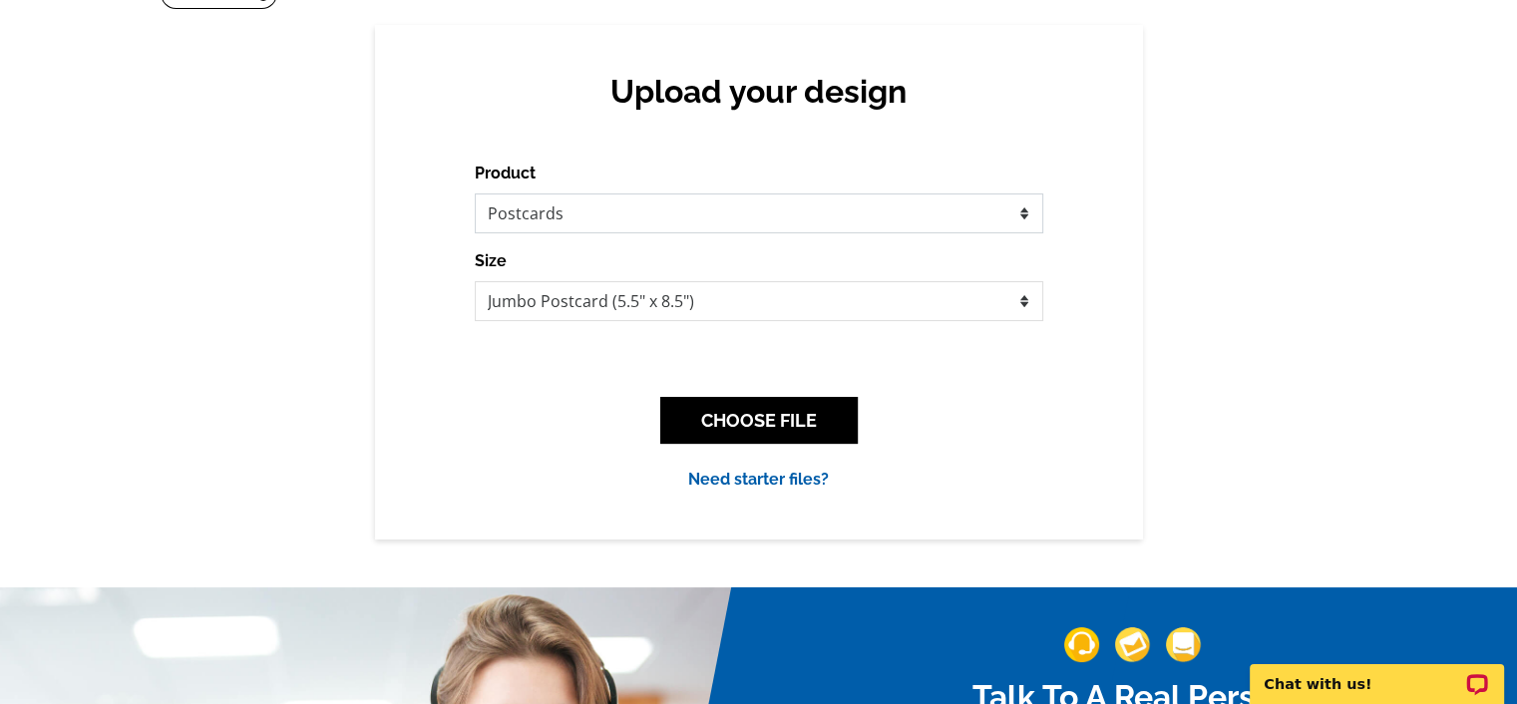
scroll to position [211, 0]
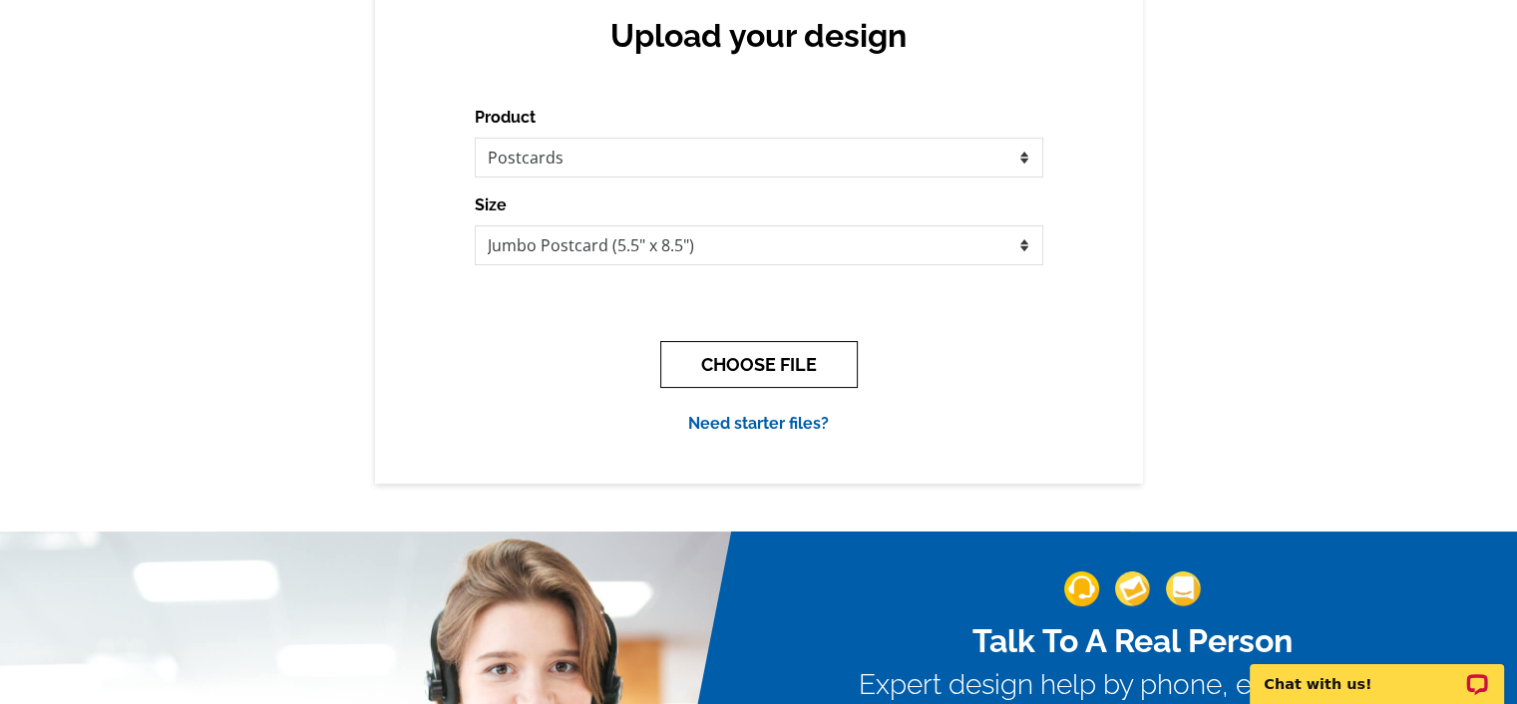
click at [733, 355] on button "CHOOSE FILE" at bounding box center [758, 364] width 197 height 47
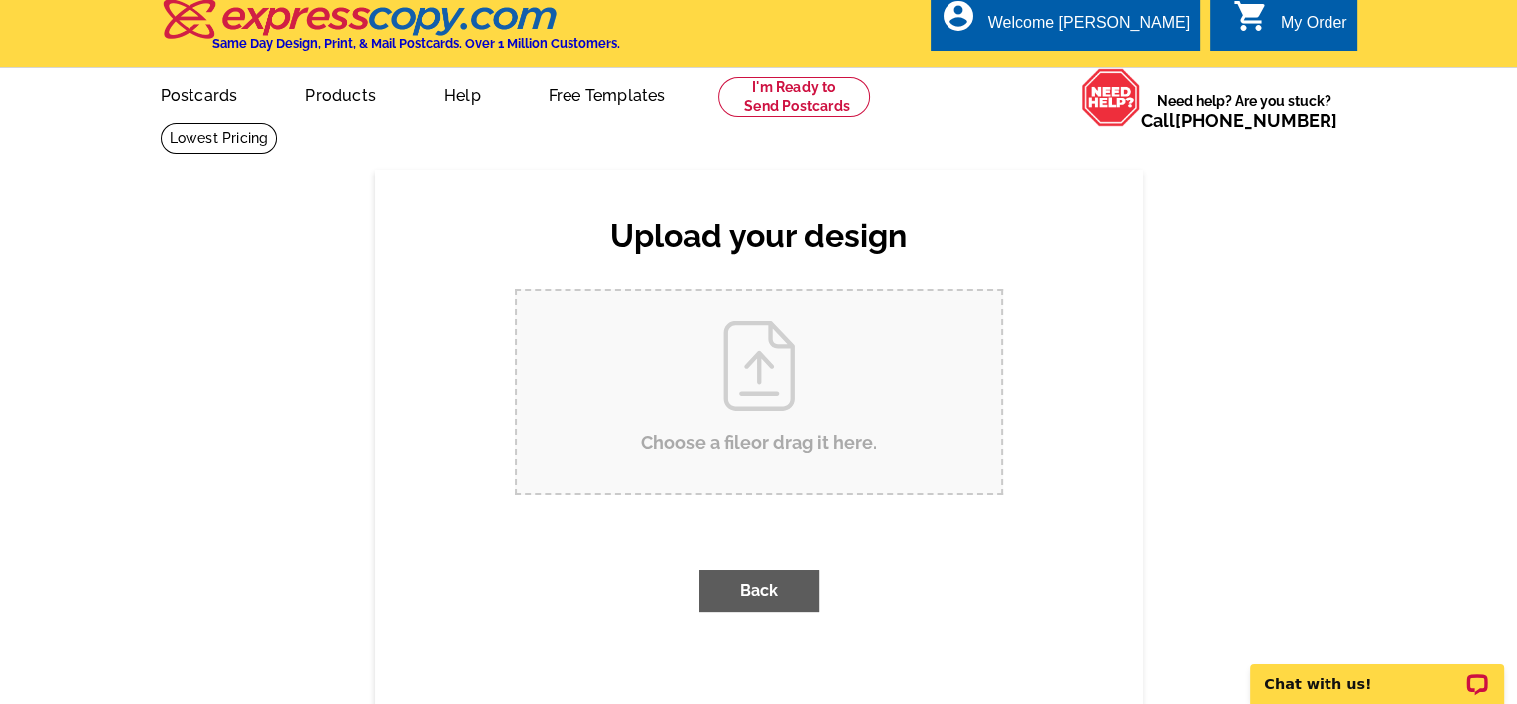
scroll to position [0, 0]
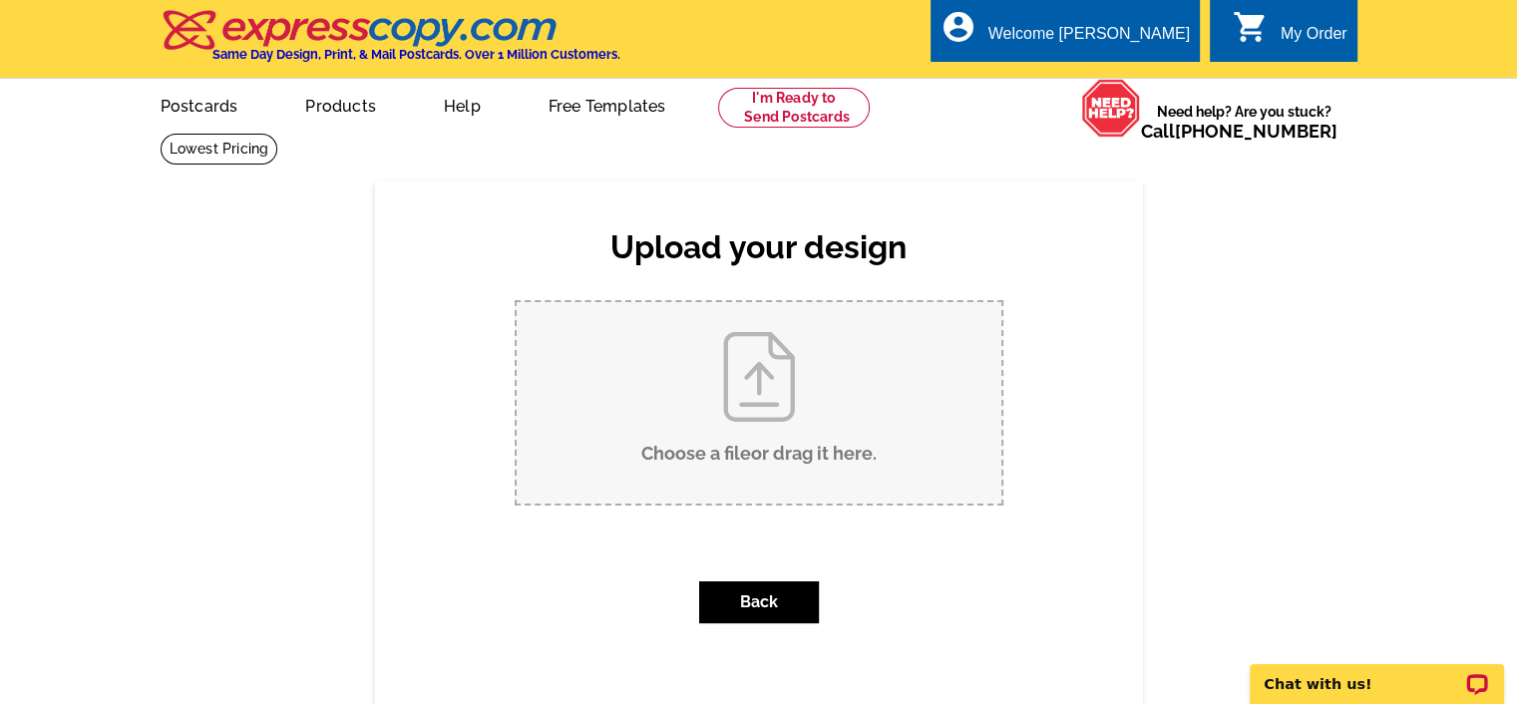
click at [773, 386] on input "Choose a file or drag it here ." at bounding box center [759, 402] width 485 height 201
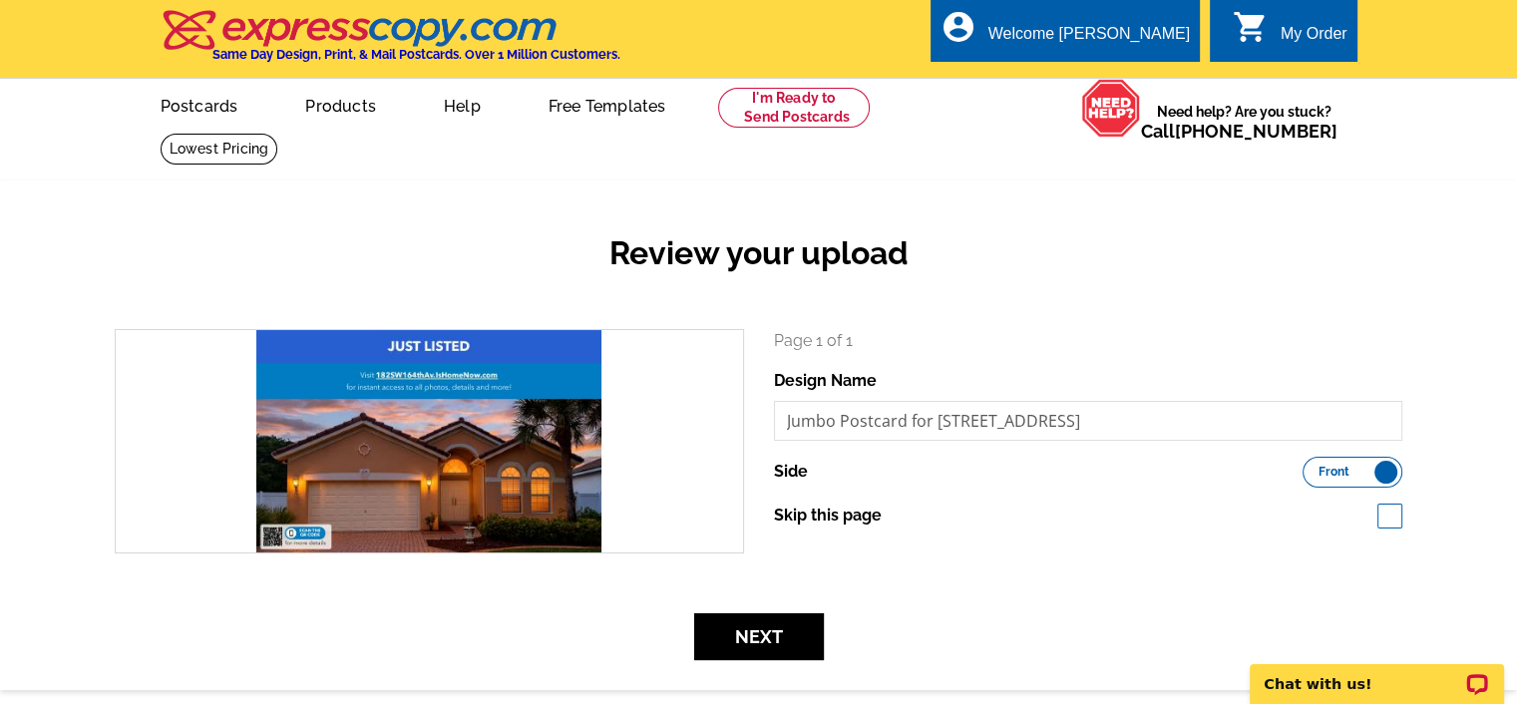
click at [961, 553] on div "Page 1 of 1 Design Name Jumbo Postcard for 182-sw-164th-ave-pembroke-pines-fl 1…" at bounding box center [1088, 441] width 659 height 224
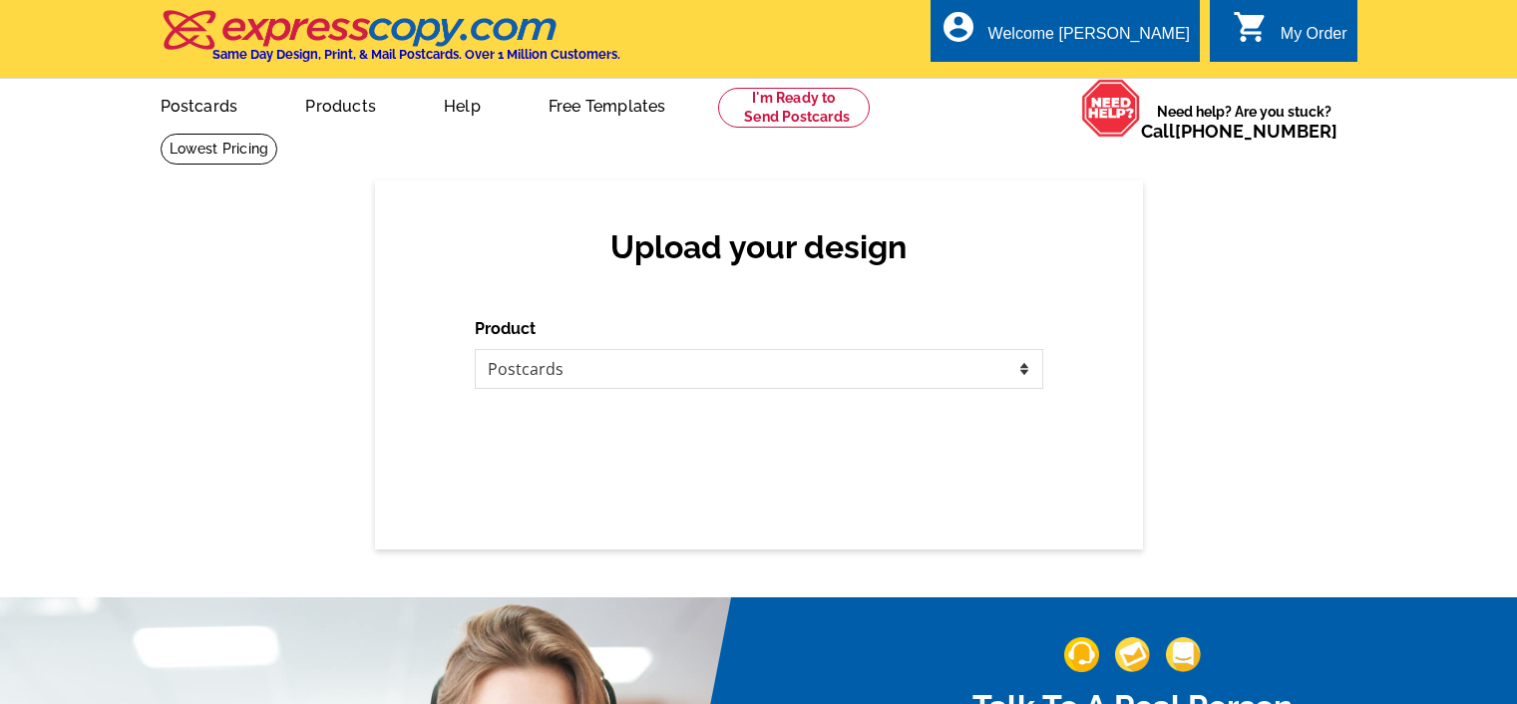
select select "1"
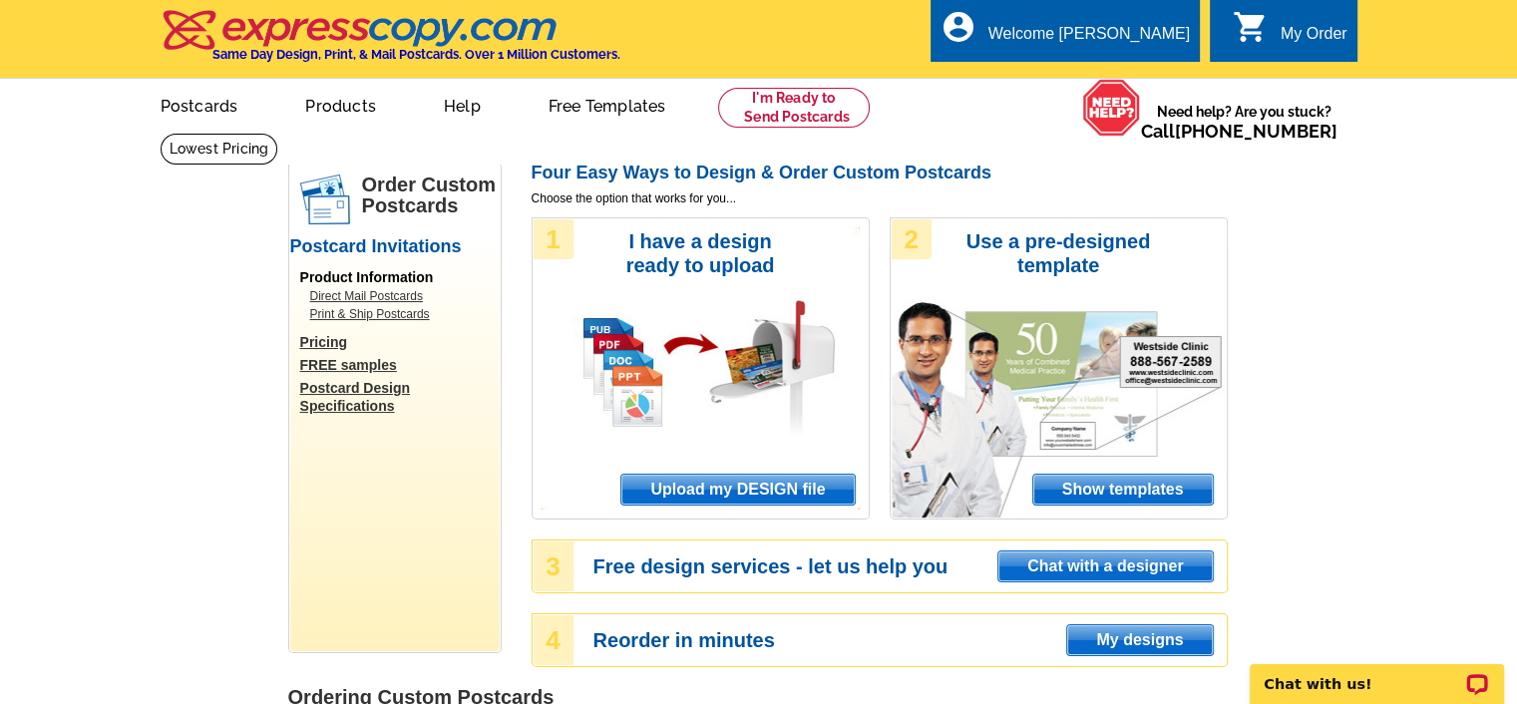
click at [689, 484] on span "Upload my DESIGN file" at bounding box center [737, 490] width 232 height 30
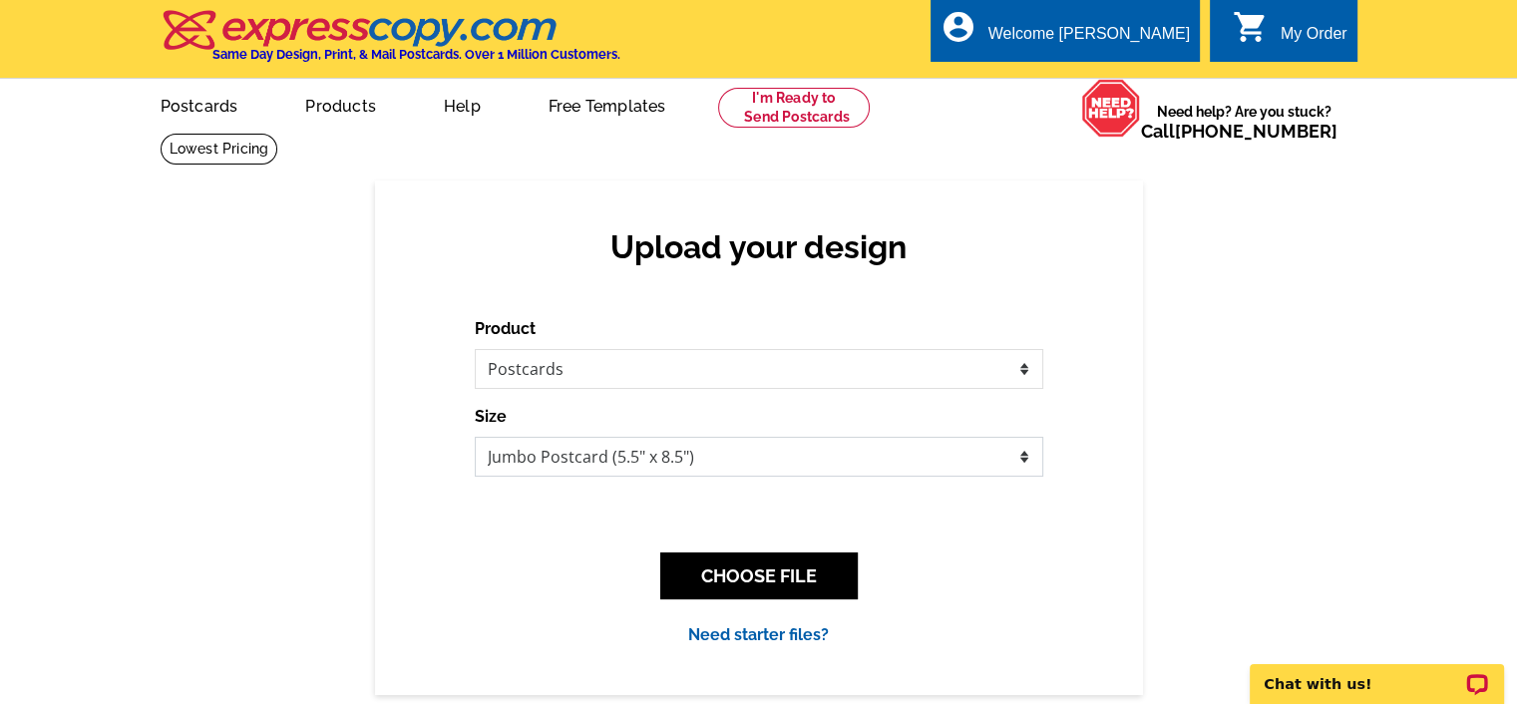
click at [674, 445] on select "Jumbo Postcard (5.5" x 8.5") Regular Postcard (4.25" x 5.6") Panoramic Postcard…" at bounding box center [759, 457] width 568 height 40
click at [671, 448] on select "Jumbo Postcard (5.5" x 8.5") Regular Postcard (4.25" x 5.6") Panoramic Postcard…" at bounding box center [759, 457] width 568 height 40
click at [722, 579] on button "CHOOSE FILE" at bounding box center [758, 575] width 197 height 47
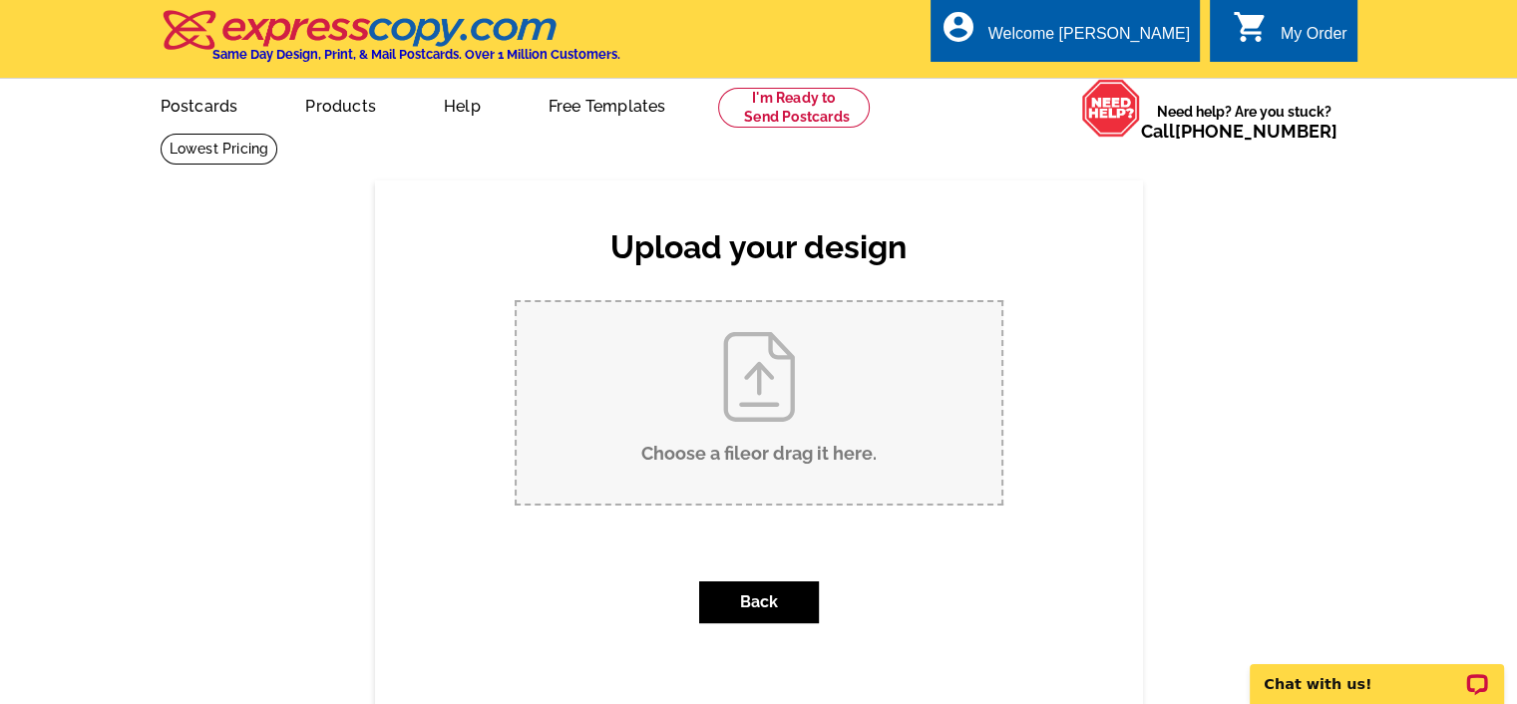
click at [724, 356] on input "Choose a file or drag it here ." at bounding box center [759, 402] width 485 height 201
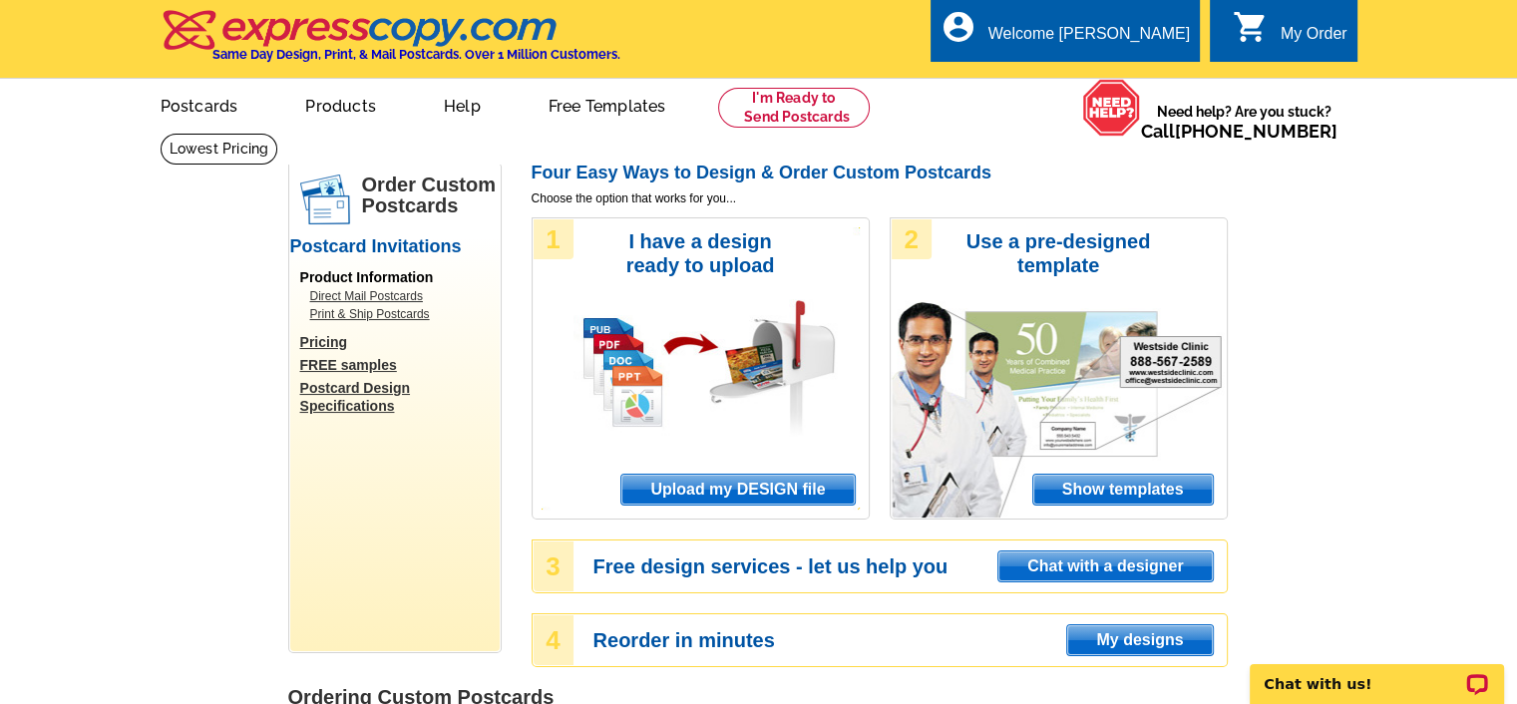
click at [717, 486] on span "Upload my DESIGN file" at bounding box center [737, 490] width 232 height 30
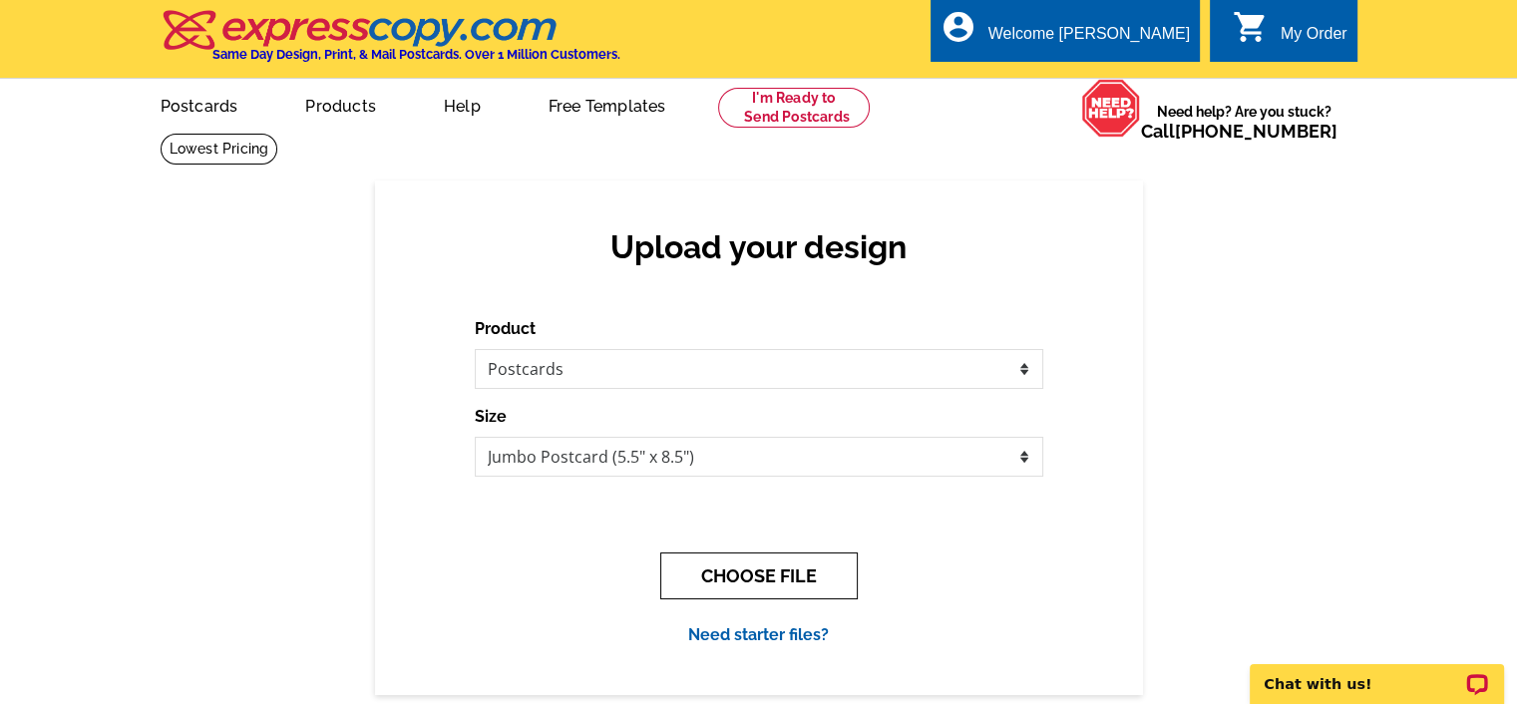
click at [721, 574] on button "CHOOSE FILE" at bounding box center [758, 575] width 197 height 47
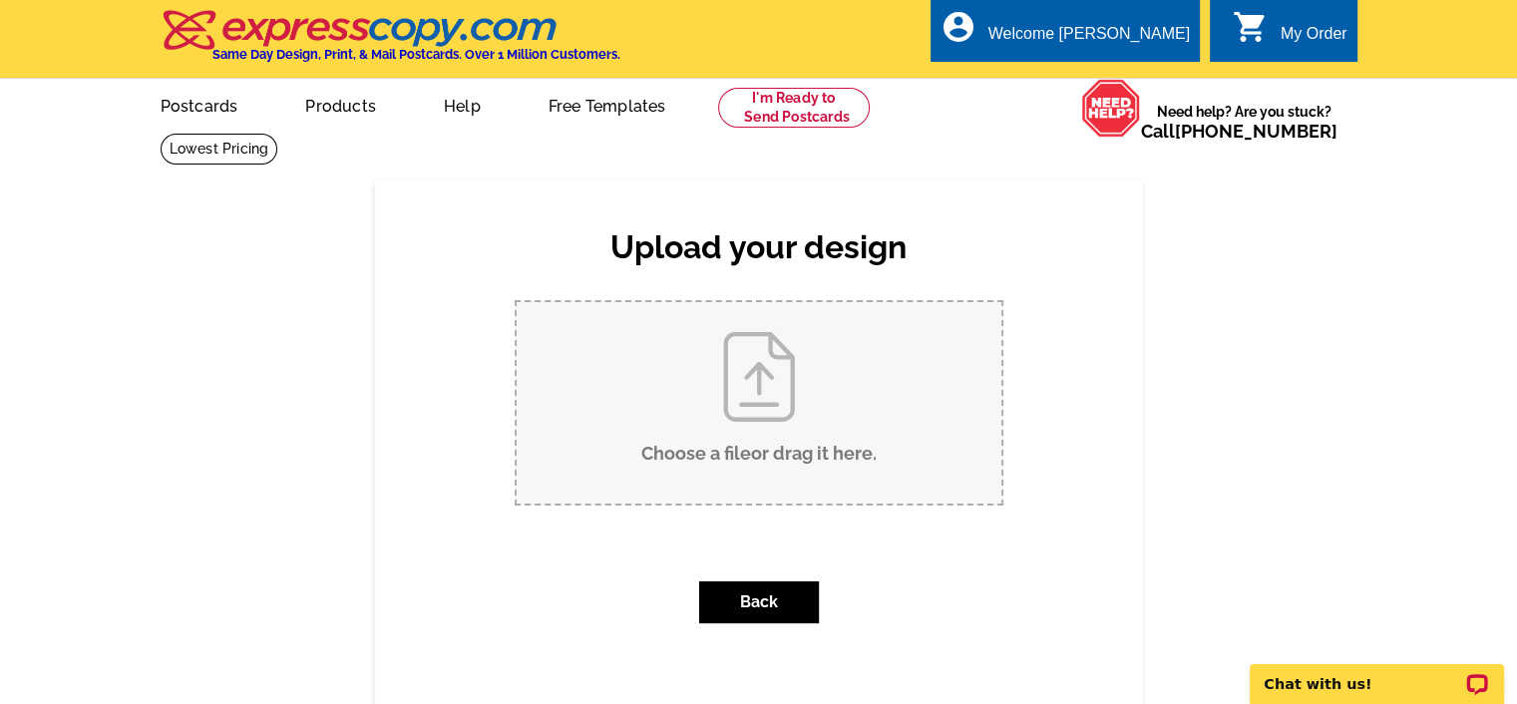
click at [736, 432] on input "Choose a file or drag it here ." at bounding box center [759, 402] width 485 height 201
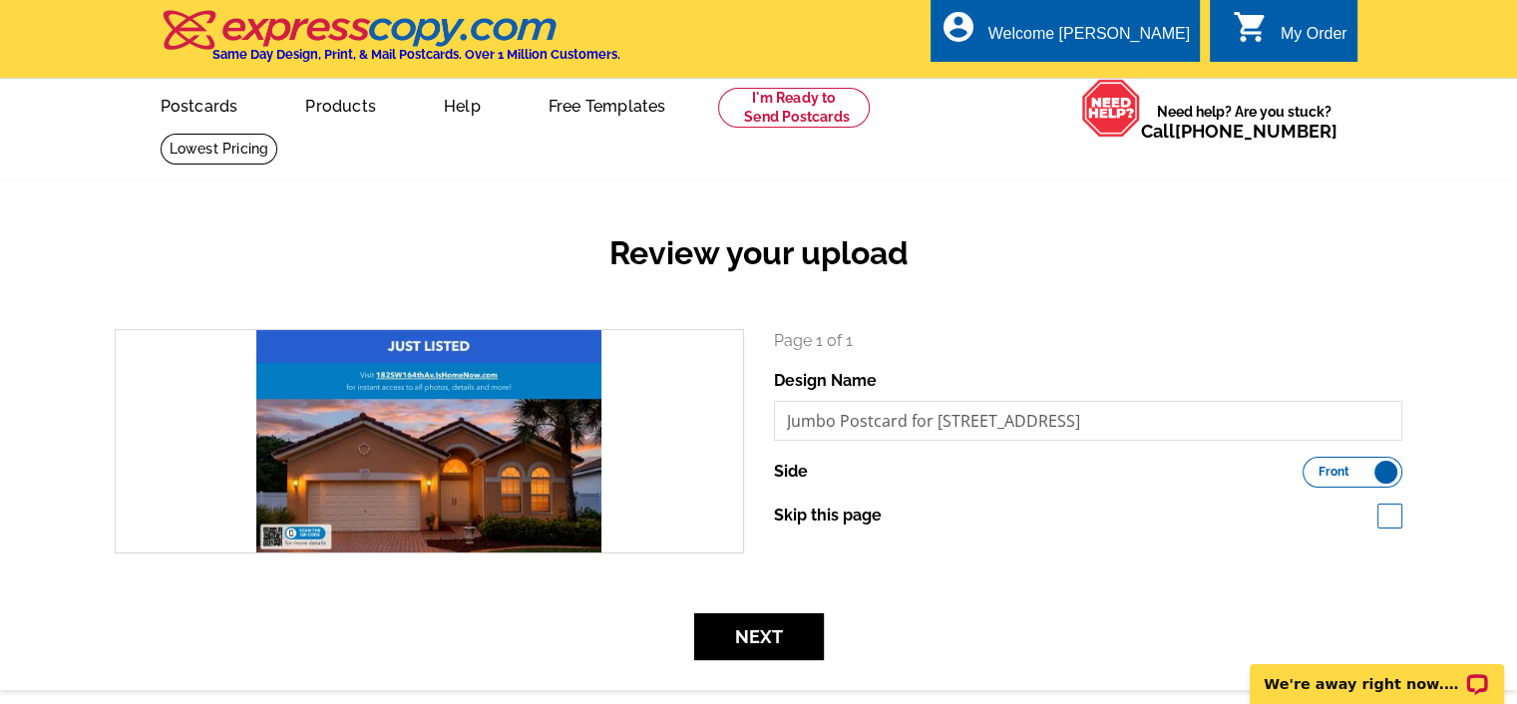
click at [834, 480] on div "Side Front Back" at bounding box center [1088, 472] width 629 height 31
click at [1372, 469] on label "Front Back" at bounding box center [1352, 472] width 100 height 31
click at [1312, 467] on input "Front Back" at bounding box center [1312, 467] width 0 height 0
click at [1344, 475] on label "Front Back" at bounding box center [1352, 472] width 100 height 31
click at [1312, 467] on input "Front Back" at bounding box center [1312, 467] width 0 height 0
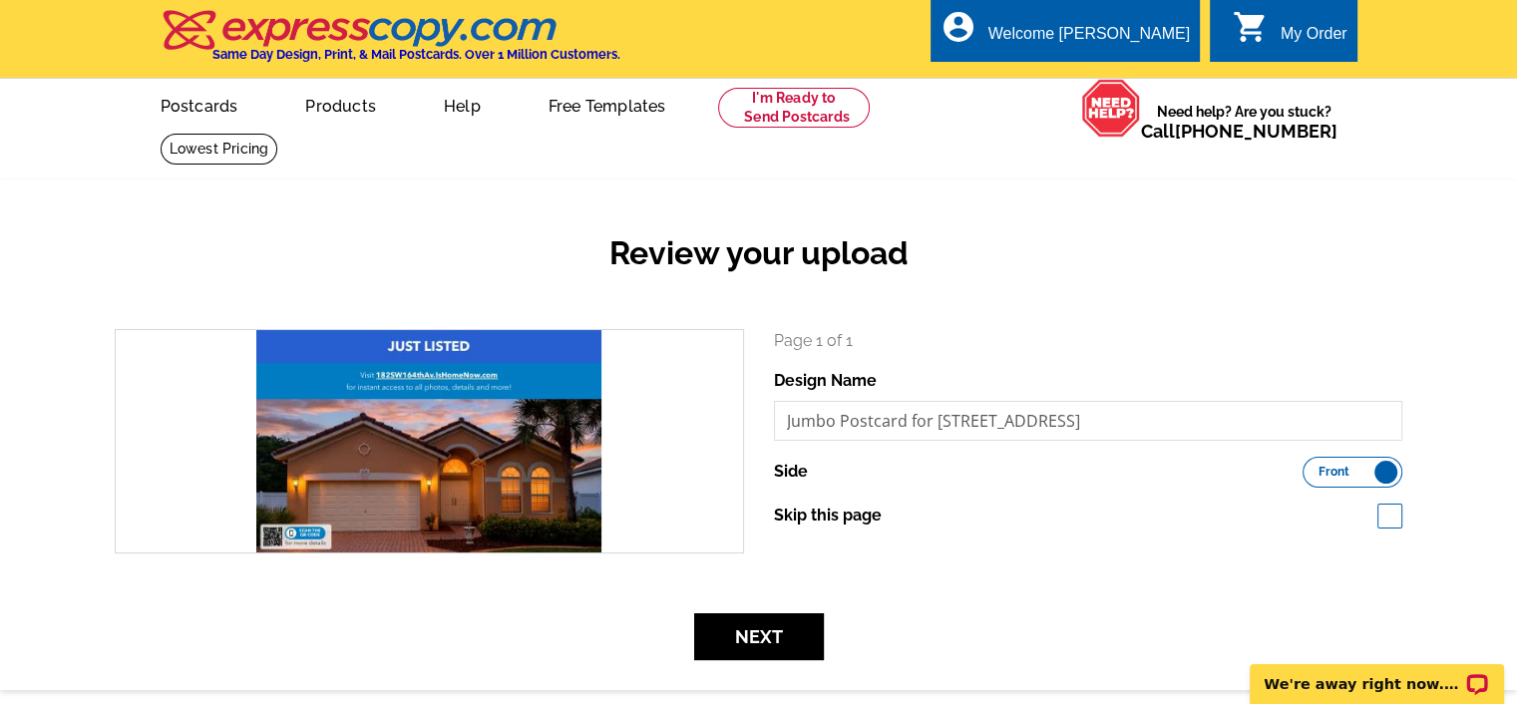
click at [1388, 508] on span at bounding box center [1389, 516] width 25 height 25
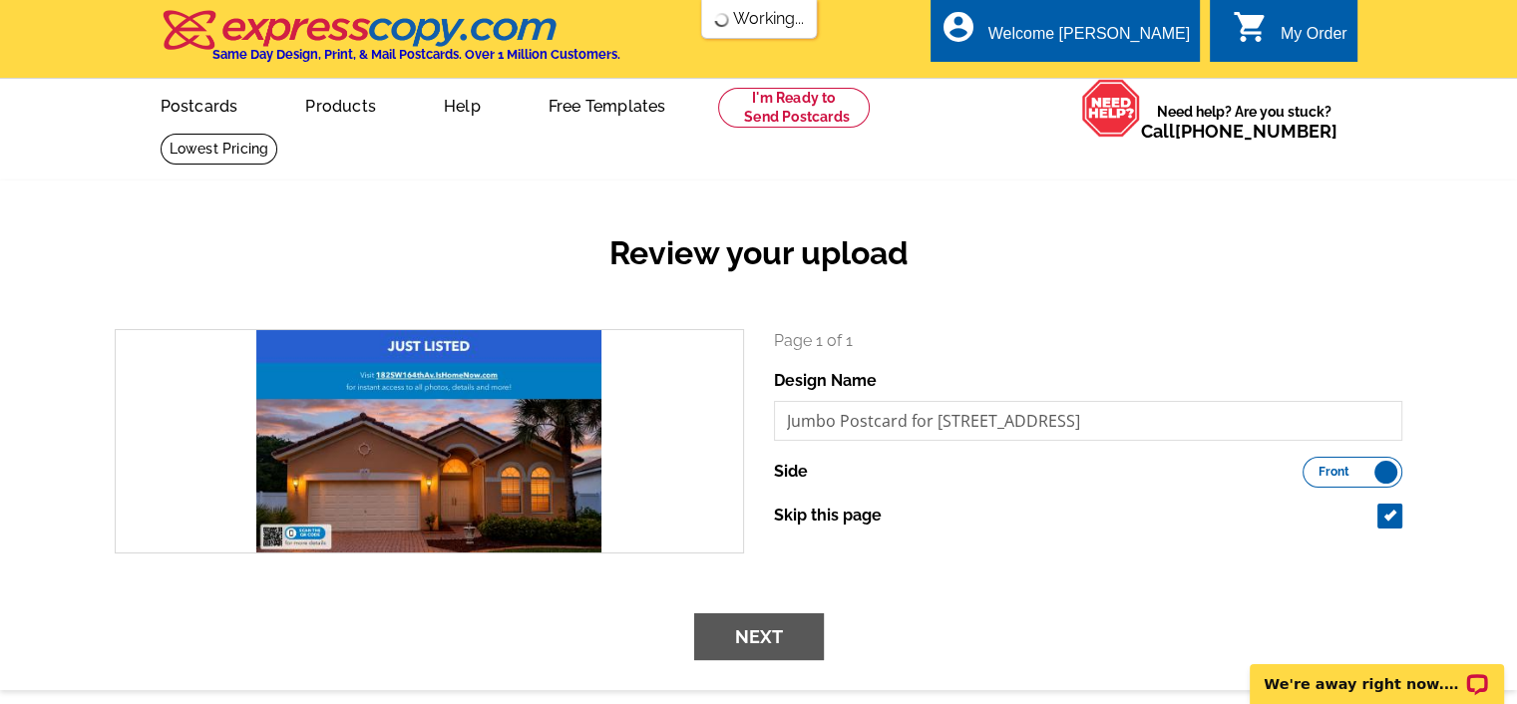
click at [1388, 512] on span at bounding box center [1389, 516] width 25 height 25
checkbox input "false"
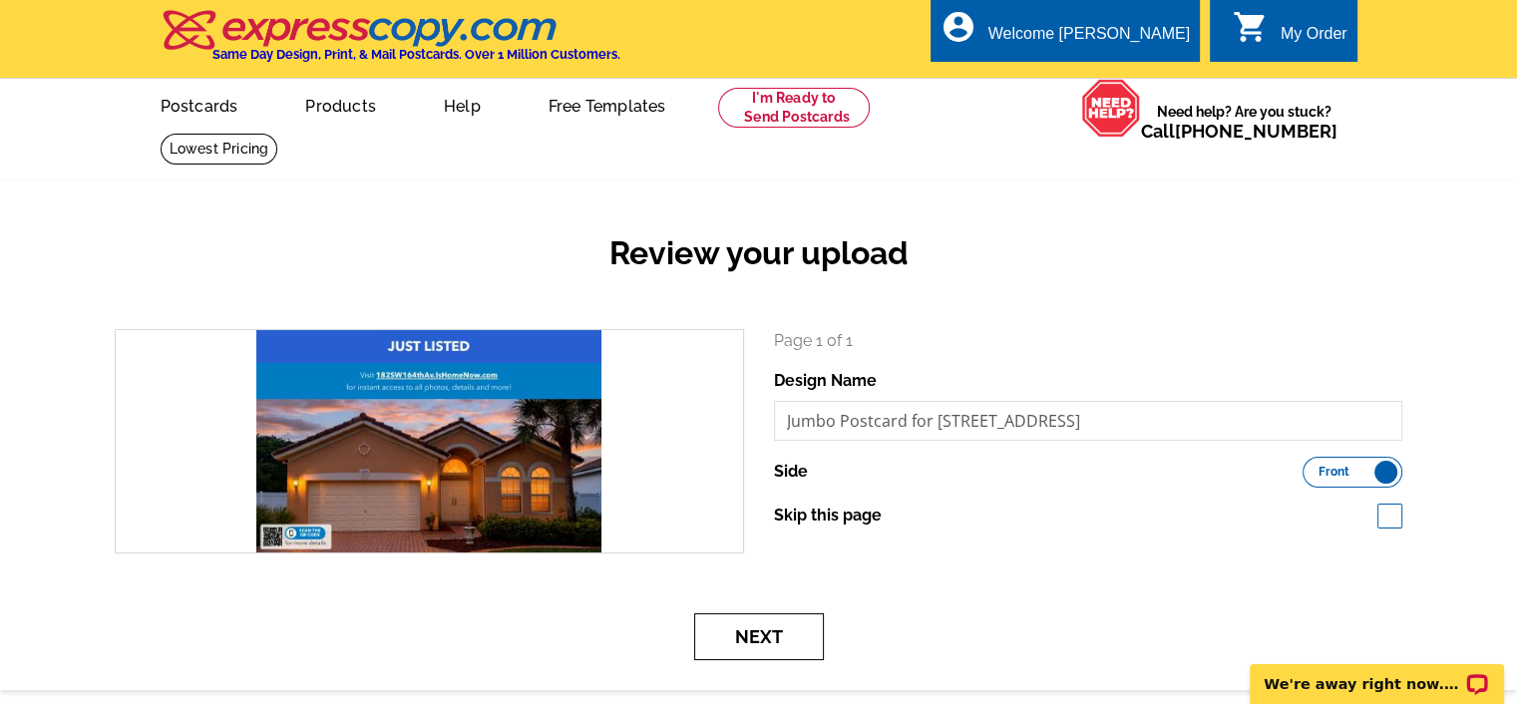
click at [767, 641] on button "Next" at bounding box center [759, 636] width 130 height 47
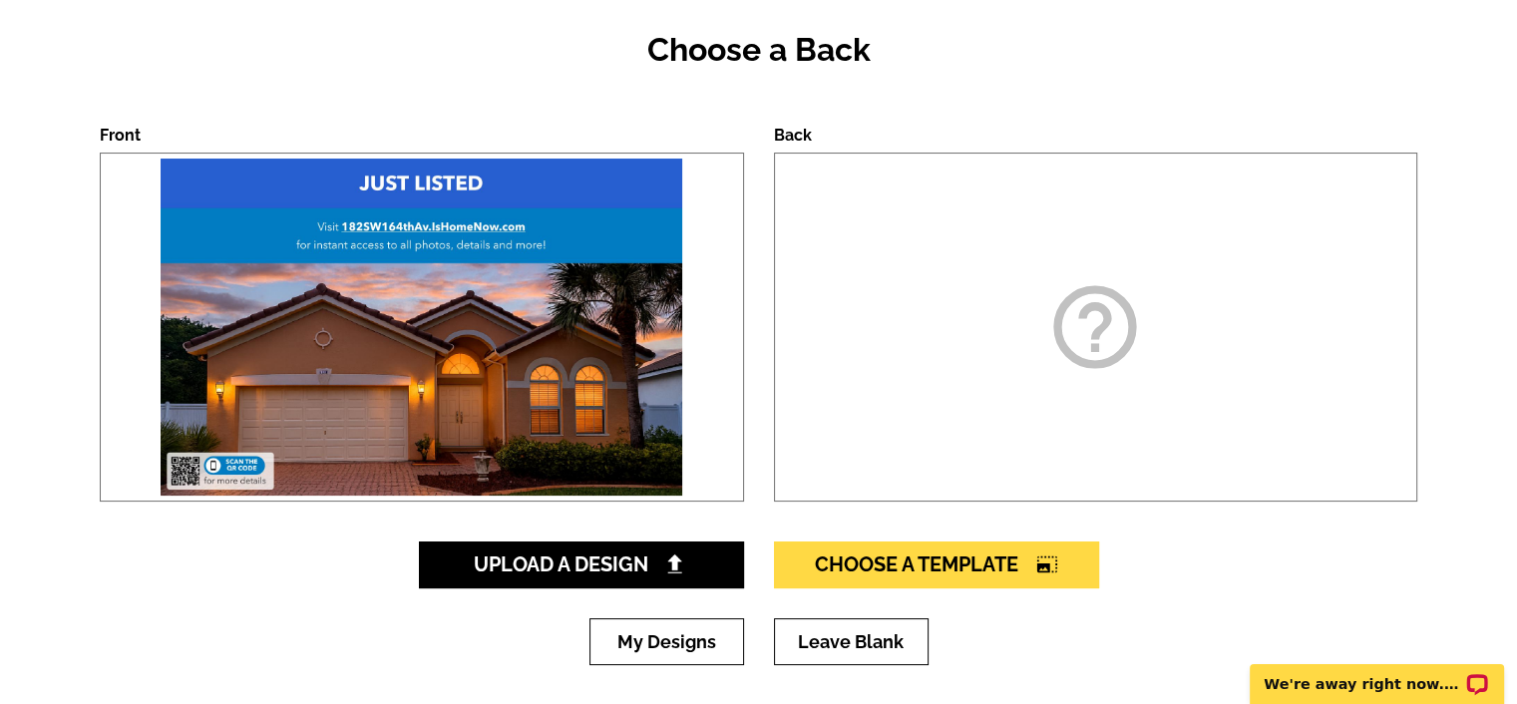
scroll to position [204, 0]
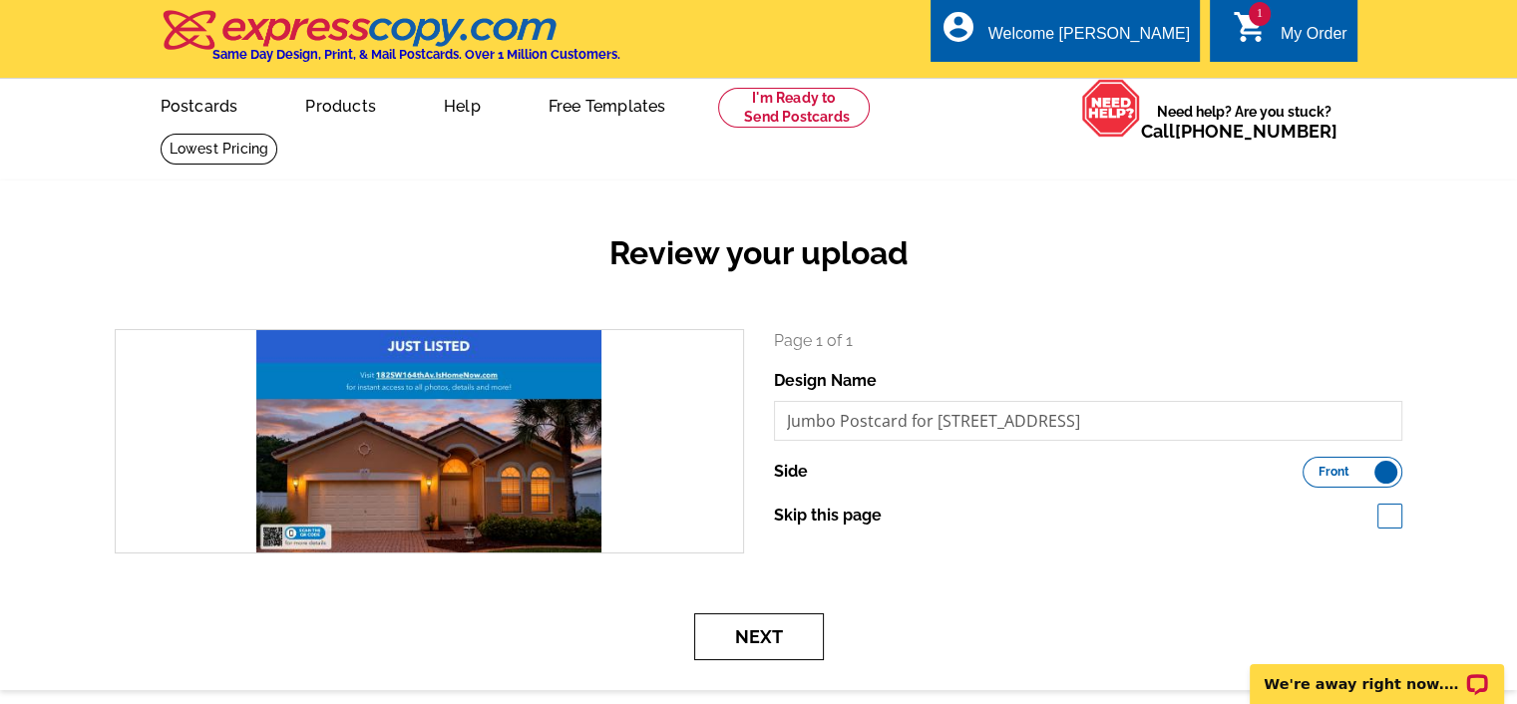
click at [789, 632] on button "Next" at bounding box center [759, 636] width 130 height 47
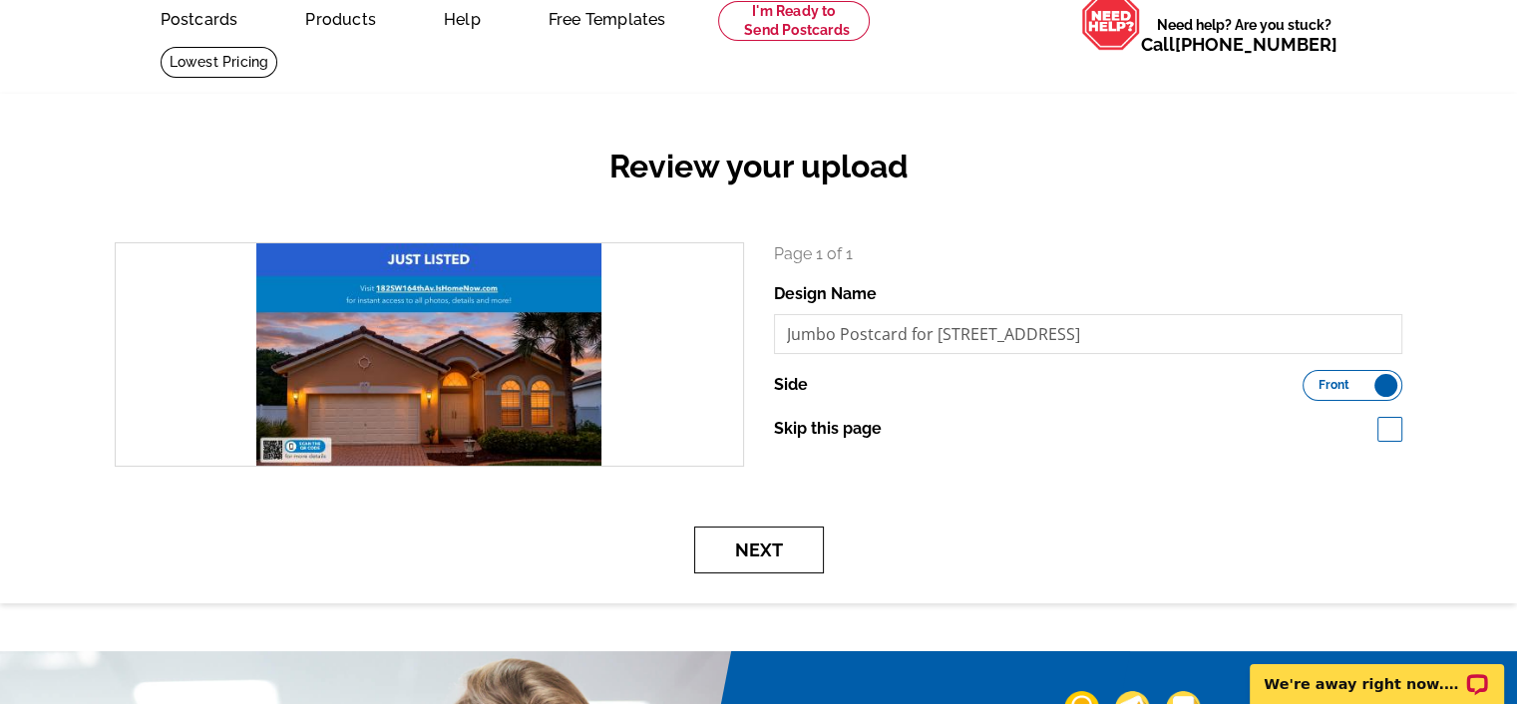
scroll to position [136, 0]
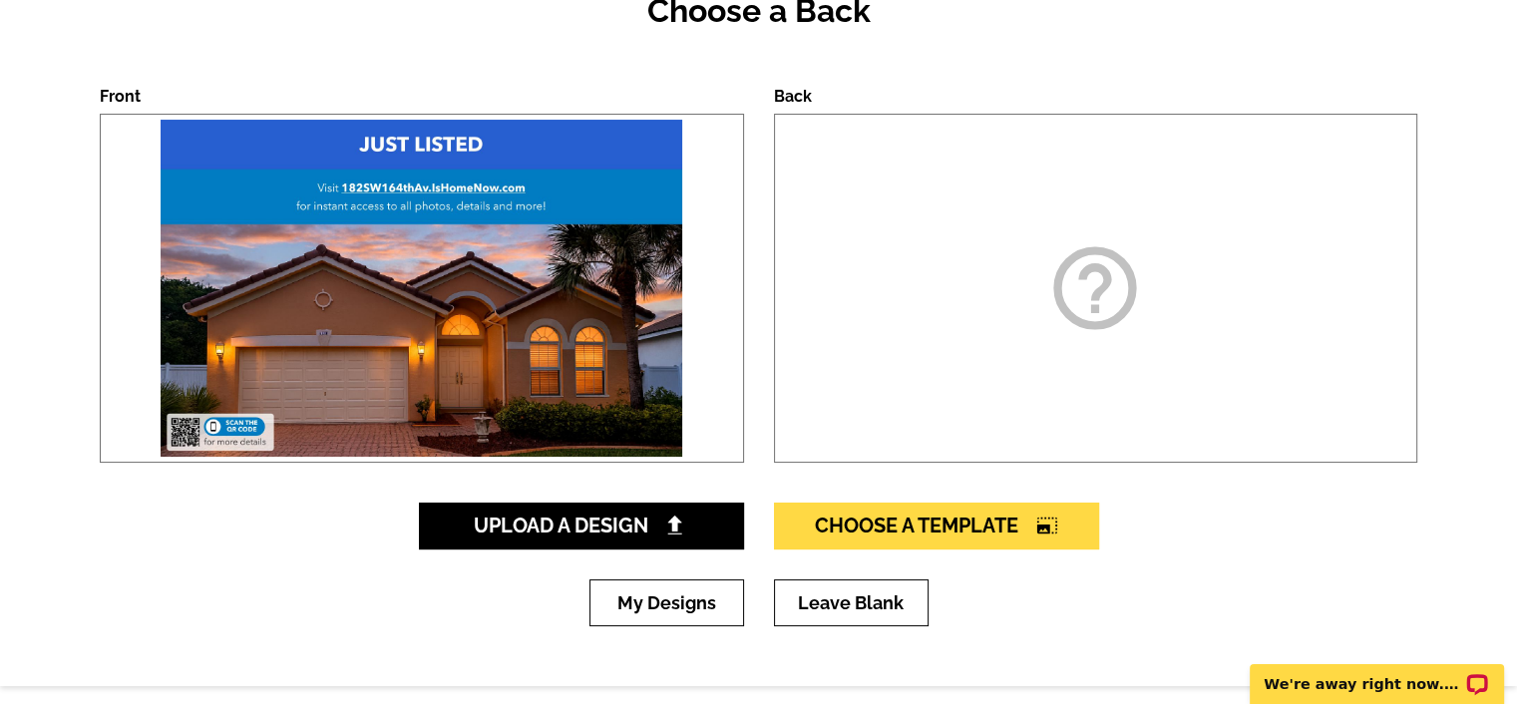
scroll to position [466, 0]
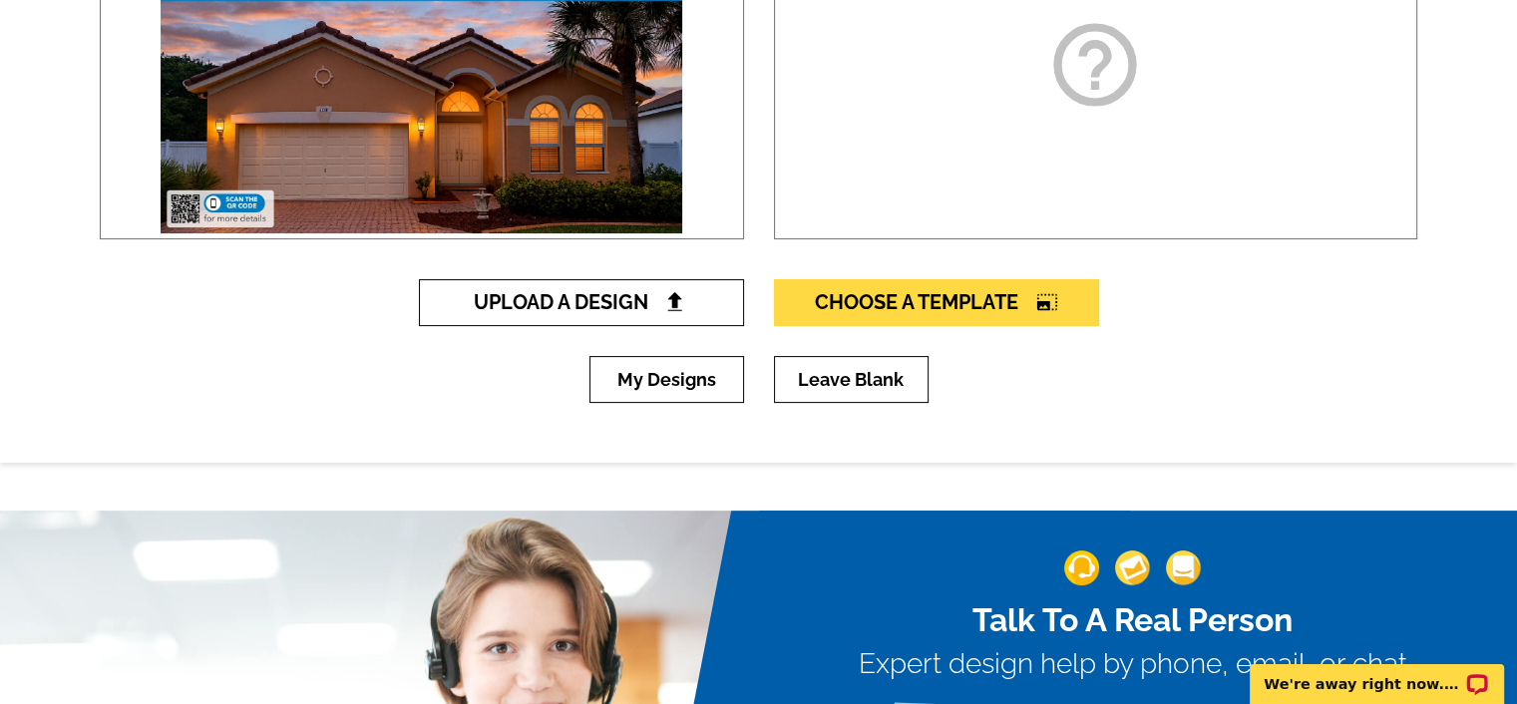
click at [617, 299] on span "Upload A Design" at bounding box center [581, 302] width 214 height 24
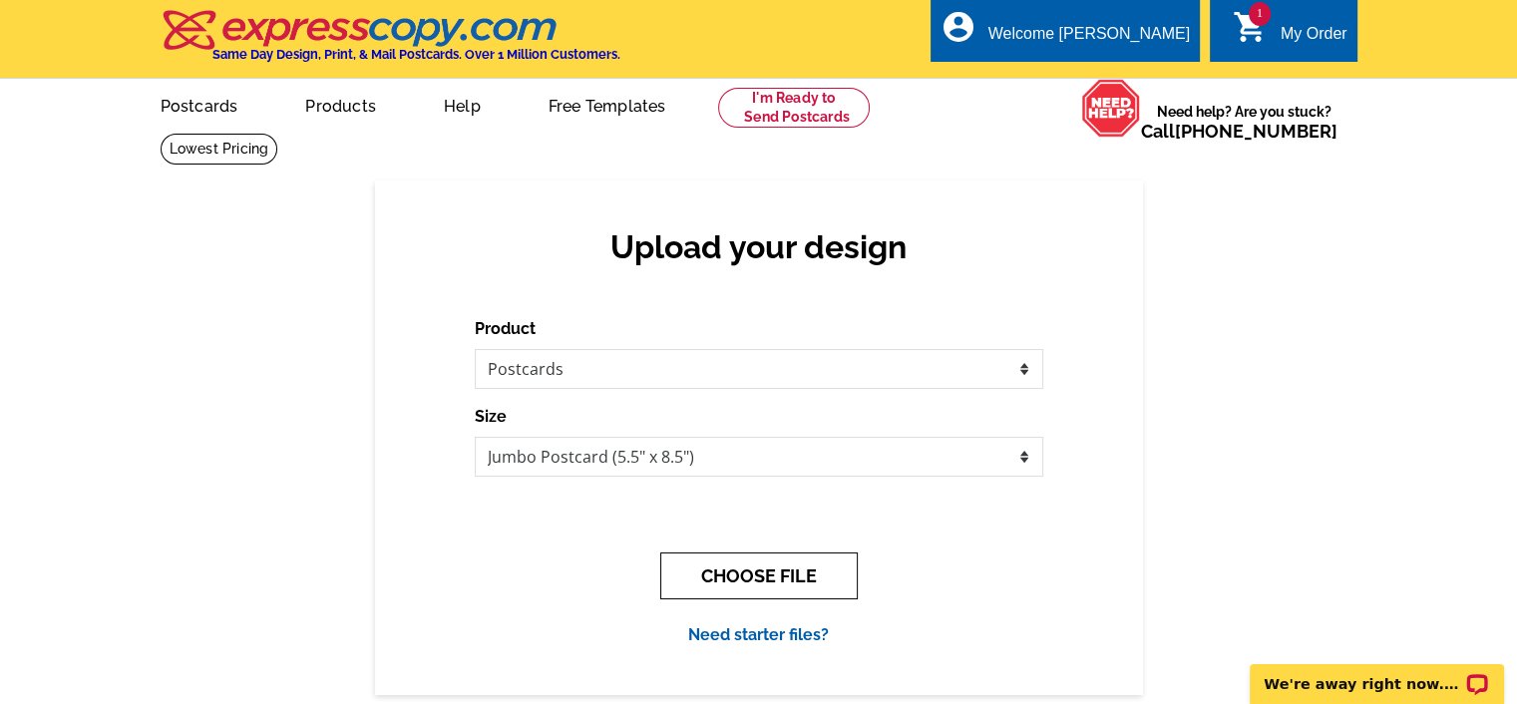
click at [754, 578] on button "CHOOSE FILE" at bounding box center [758, 575] width 197 height 47
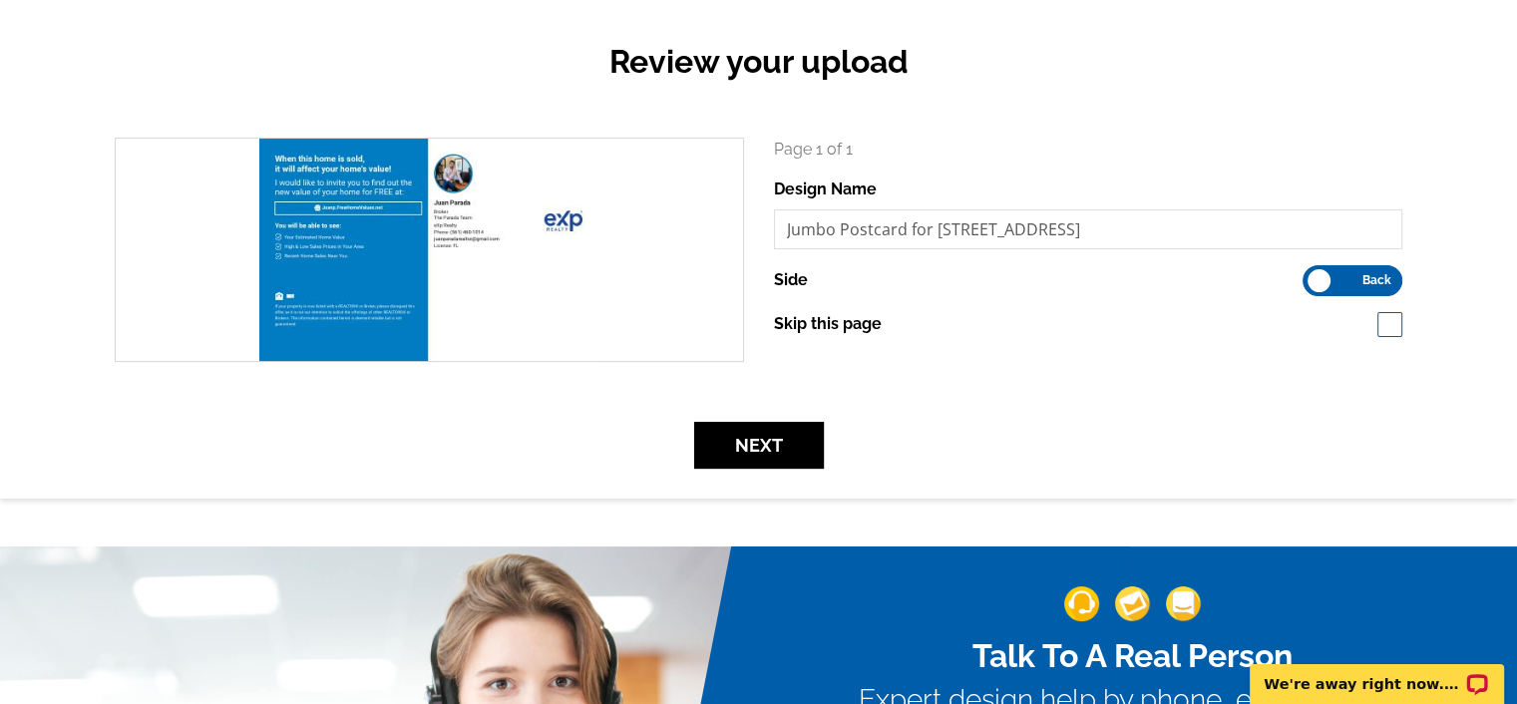
scroll to position [195, 0]
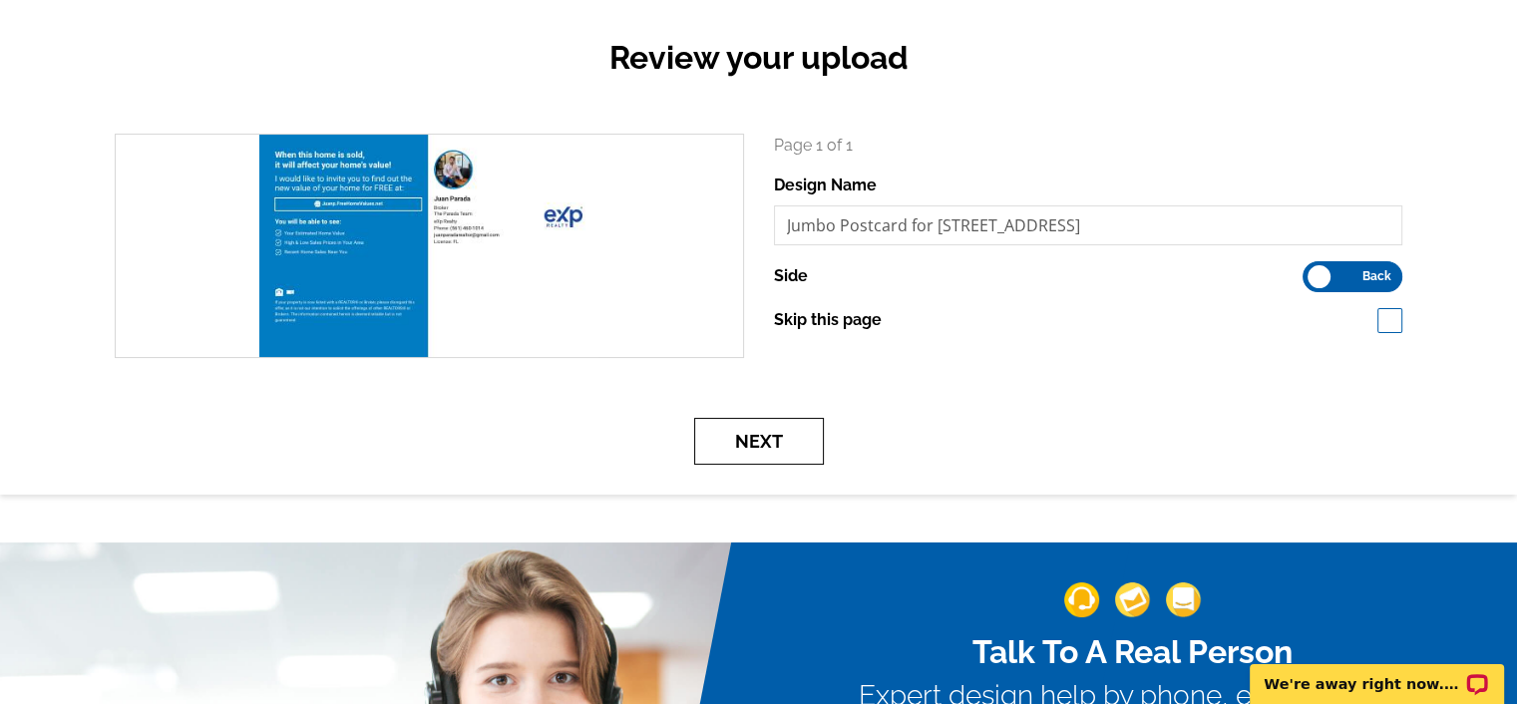
click at [785, 448] on button "Next" at bounding box center [759, 441] width 130 height 47
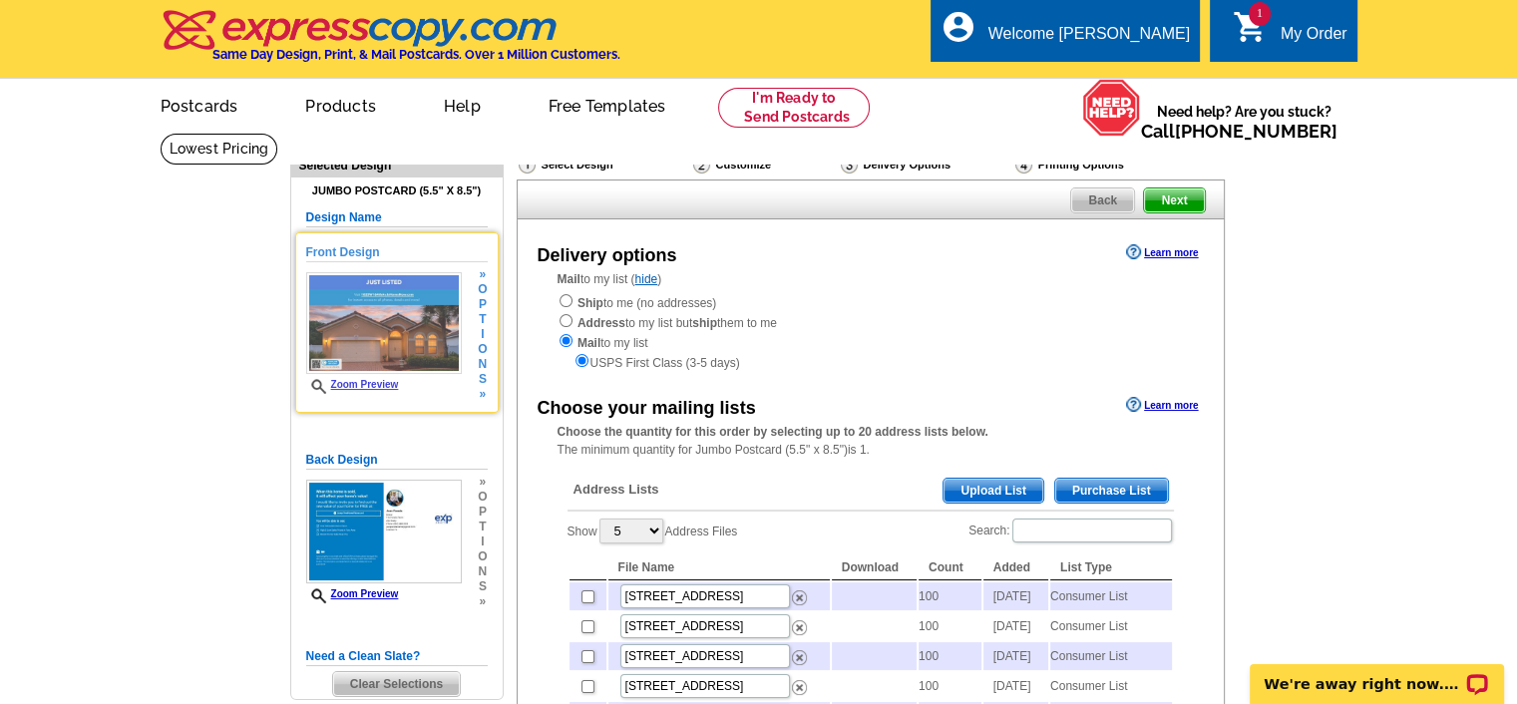
click at [349, 389] on link "Zoom Preview" at bounding box center [352, 384] width 93 height 11
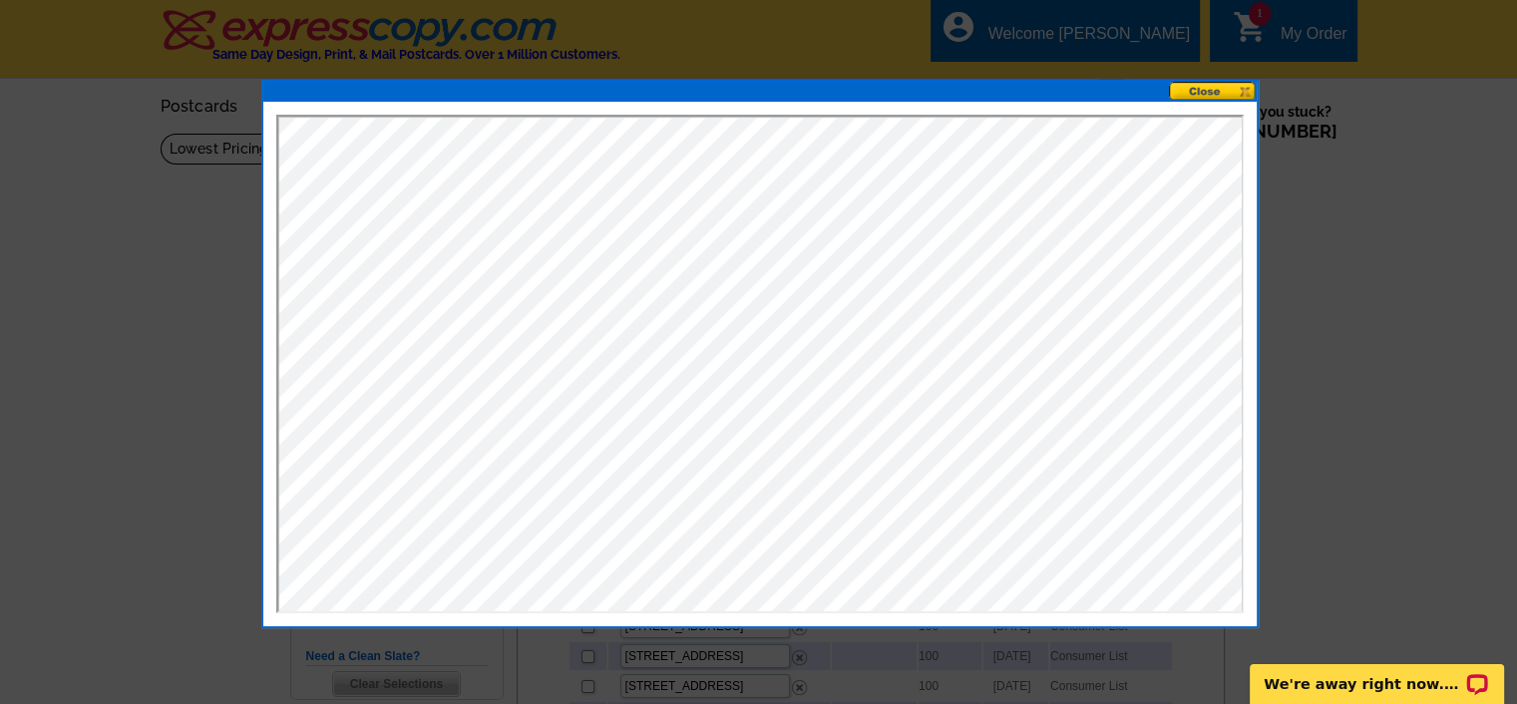
click at [1233, 90] on button at bounding box center [1213, 91] width 88 height 19
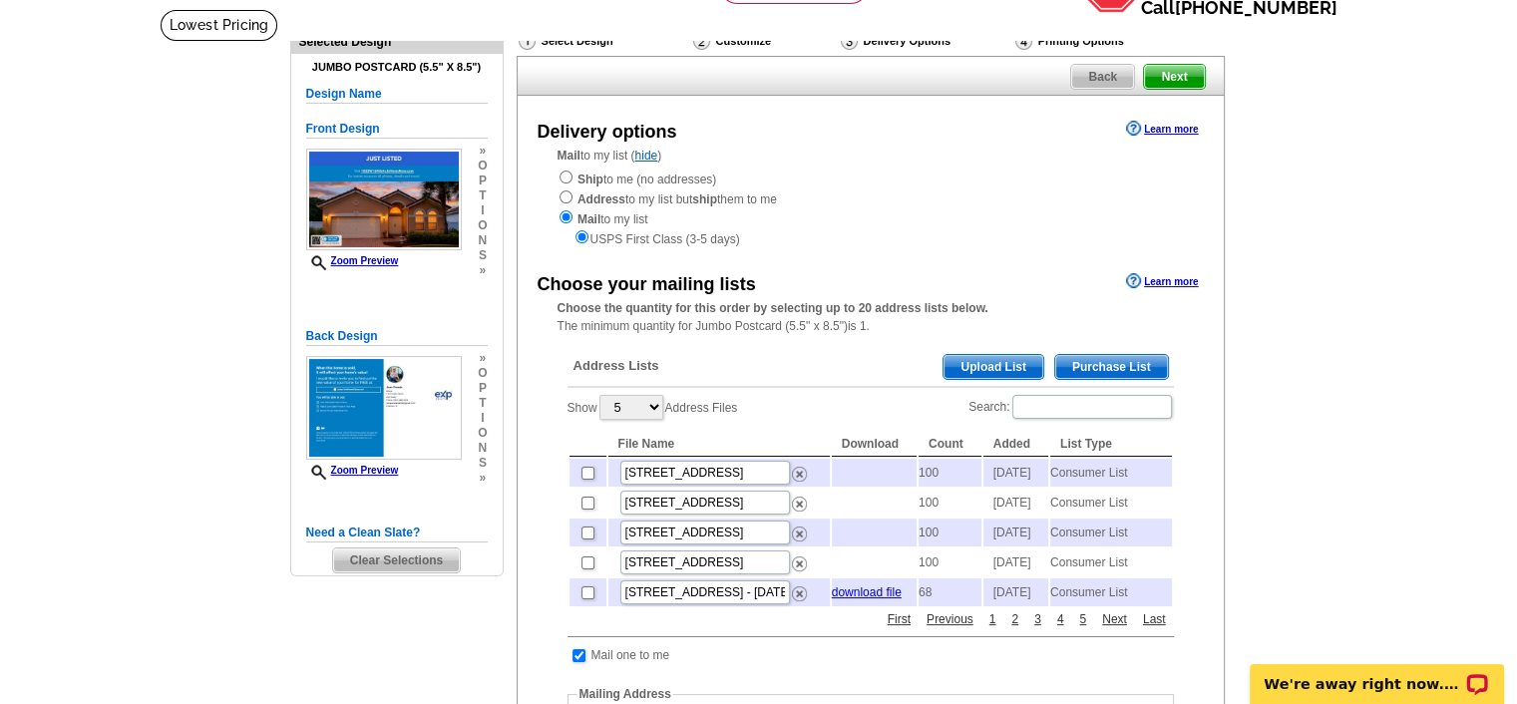
scroll to position [126, 0]
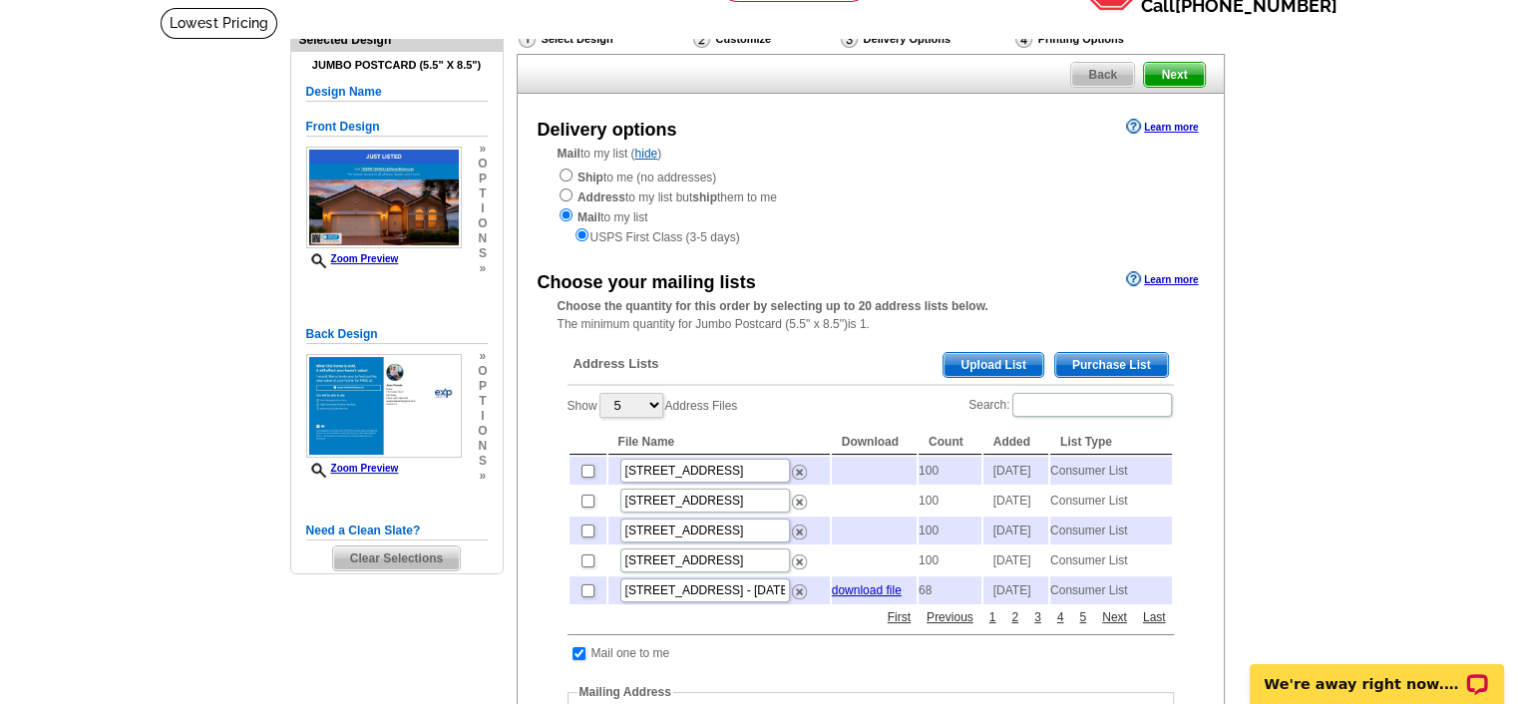
click at [1128, 360] on span "Purchase List" at bounding box center [1111, 365] width 113 height 24
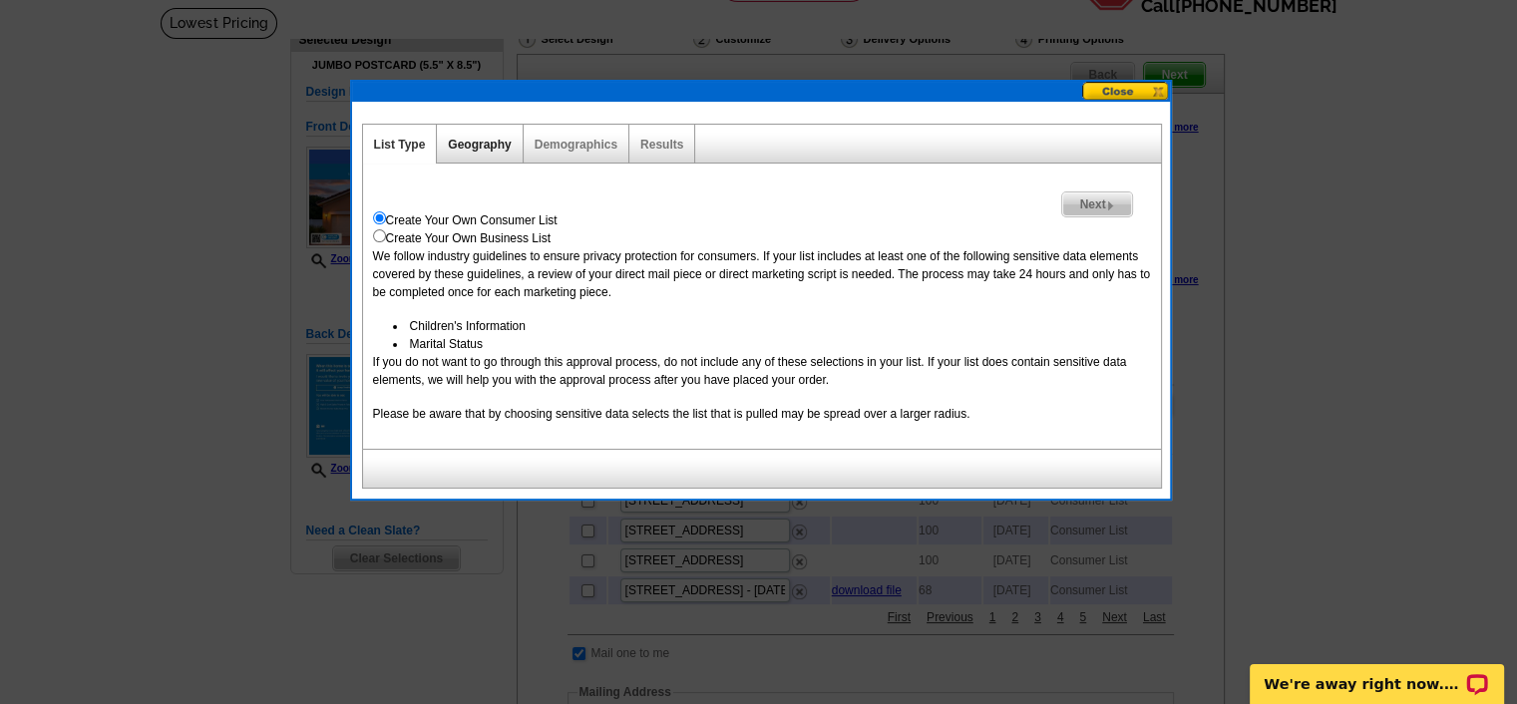
click at [464, 148] on link "Geography" at bounding box center [479, 145] width 63 height 14
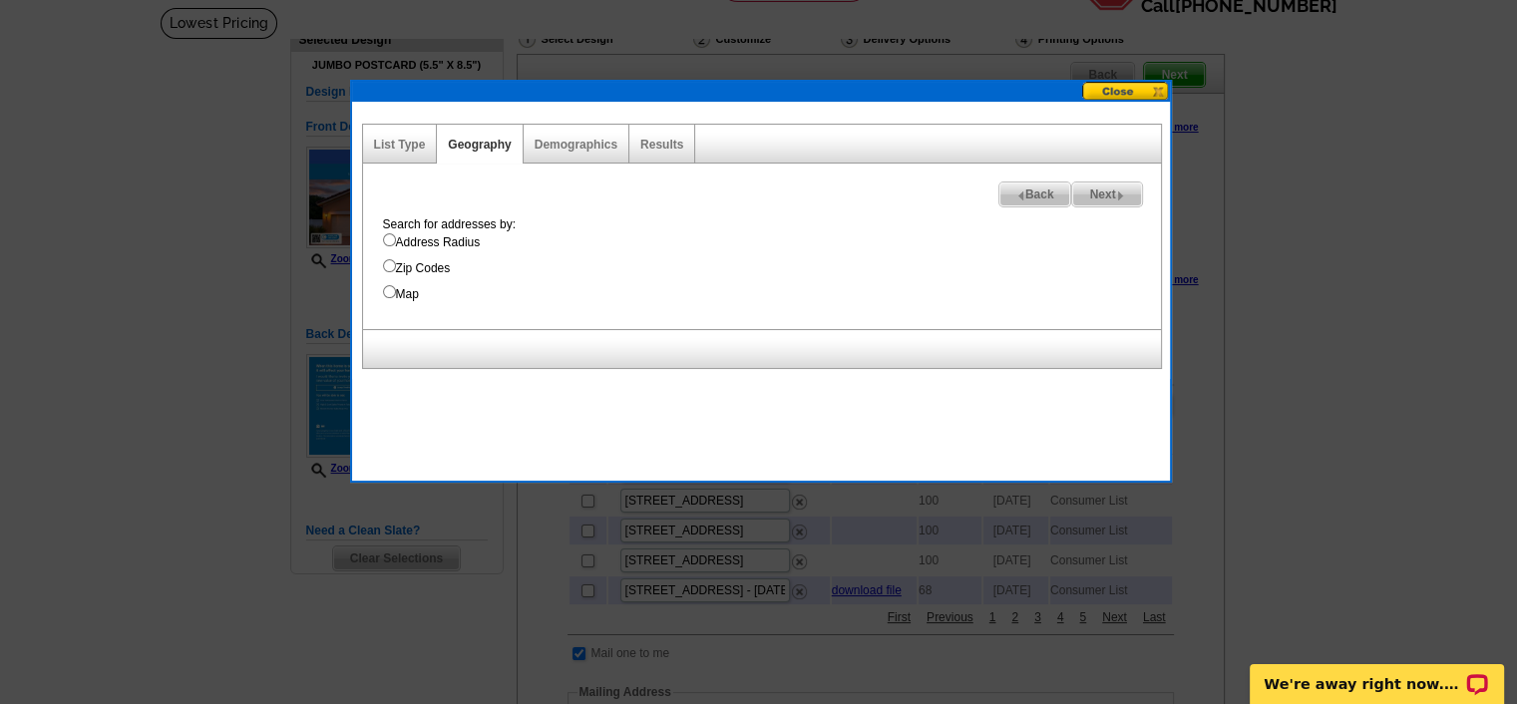
click at [390, 239] on input "Address Radius" at bounding box center [389, 239] width 13 height 13
radio input "true"
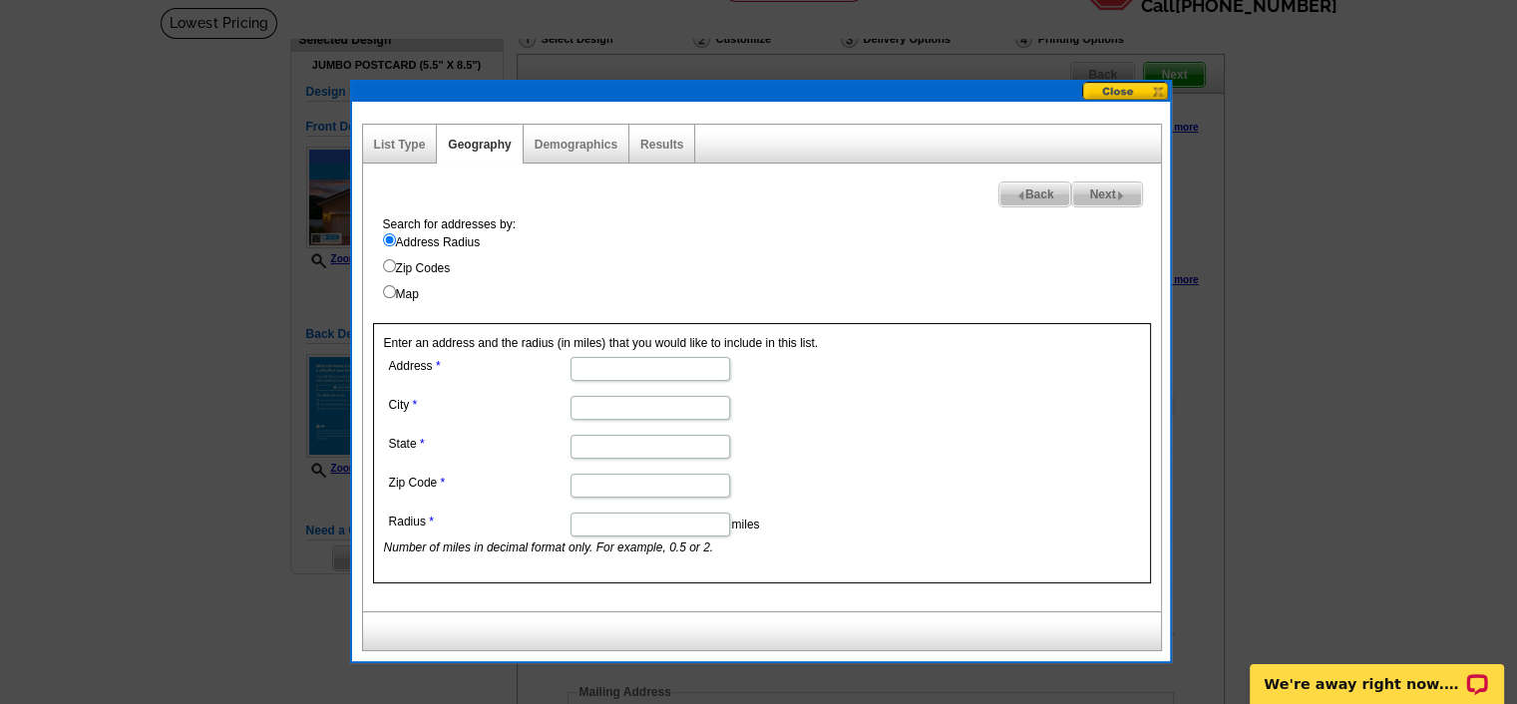
click at [595, 369] on input "Address" at bounding box center [650, 369] width 160 height 24
paste input "182 SW 164th Ave, Pembroke Pines, FL, 33027"
type input "182 SW 164th Ave, Pembroke Pines, FL, 33027"
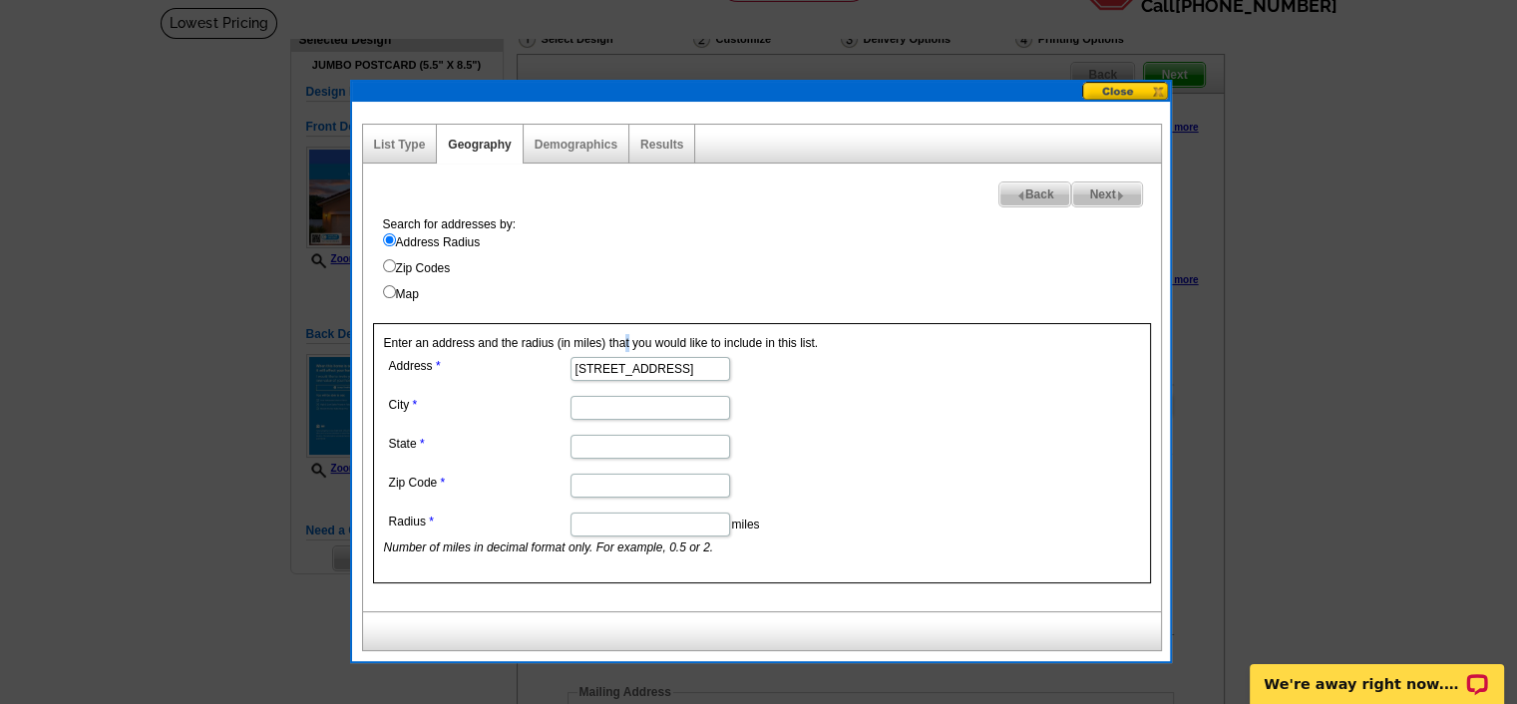
click at [597, 312] on div "Search for addresses by: Address Radius Zip Codes Map Enter an address and the …" at bounding box center [762, 413] width 798 height 396
click at [668, 408] on input "City" at bounding box center [650, 408] width 160 height 24
type input "Pembroke Pines"
click at [594, 436] on input "State" at bounding box center [650, 447] width 160 height 24
type input "FL"
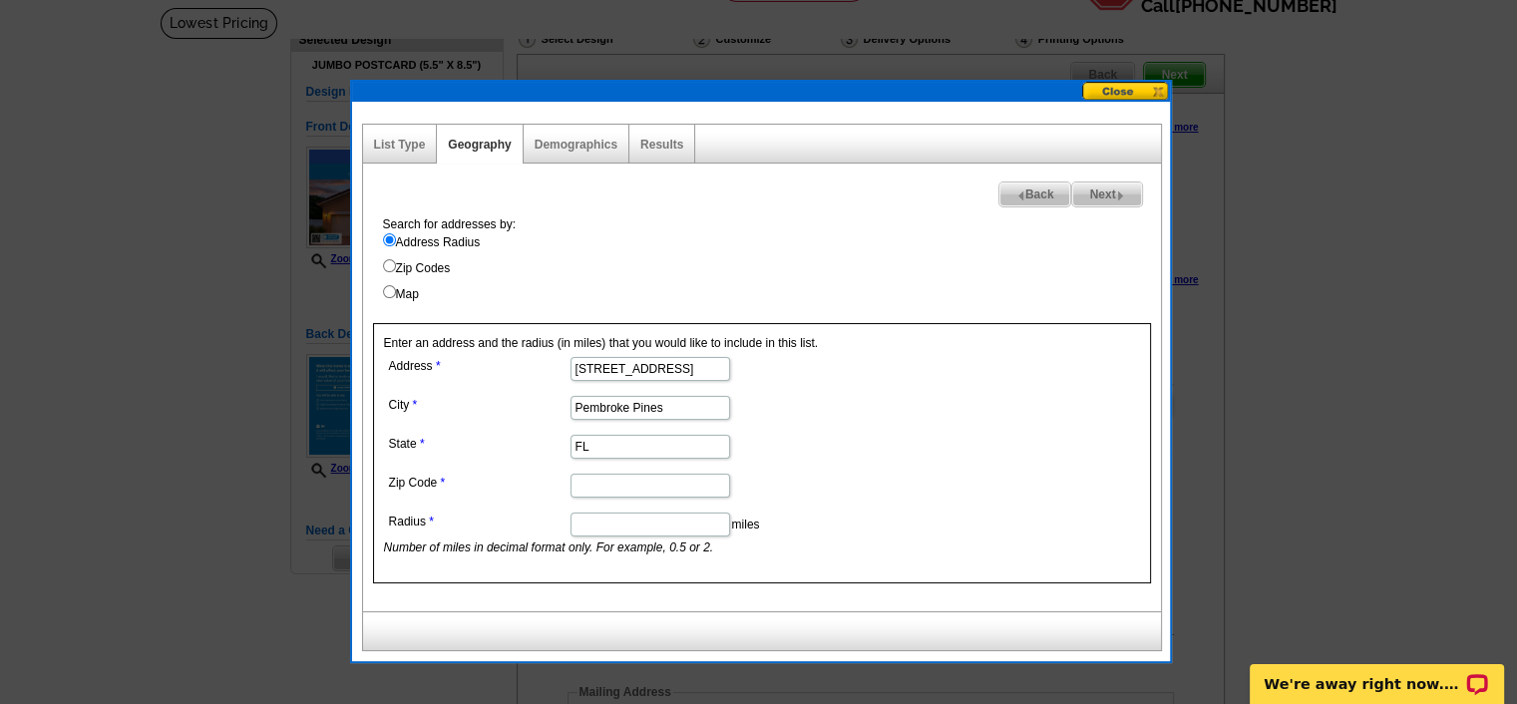
click at [527, 407] on label "City" at bounding box center [479, 405] width 180 height 18
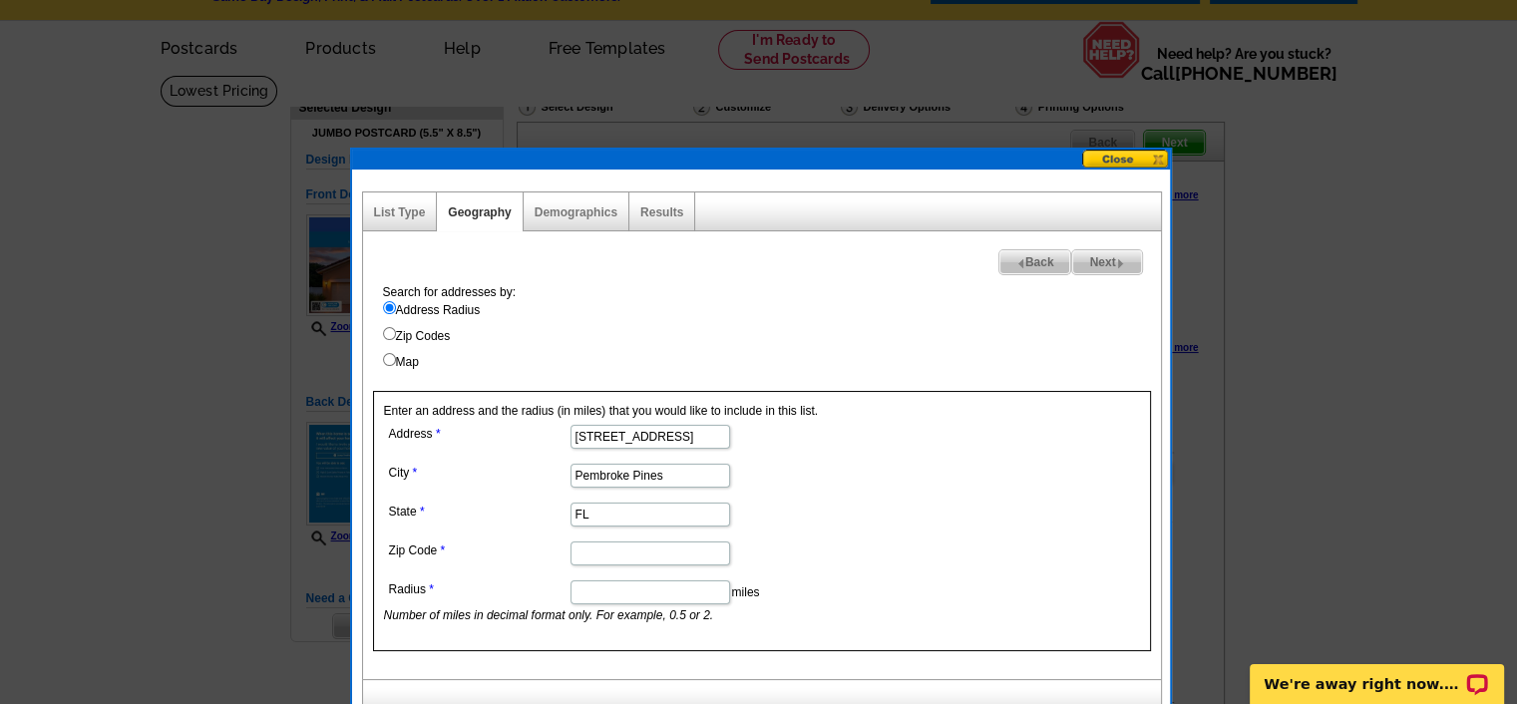
scroll to position [0, 100]
drag, startPoint x: 679, startPoint y: 438, endPoint x: 694, endPoint y: 448, distance: 18.0
click at [694, 448] on dd "182 SW 164th Ave, Pembroke Pines, FL, 33027" at bounding box center [649, 435] width 531 height 31
drag, startPoint x: 717, startPoint y: 434, endPoint x: 678, endPoint y: 434, distance: 38.9
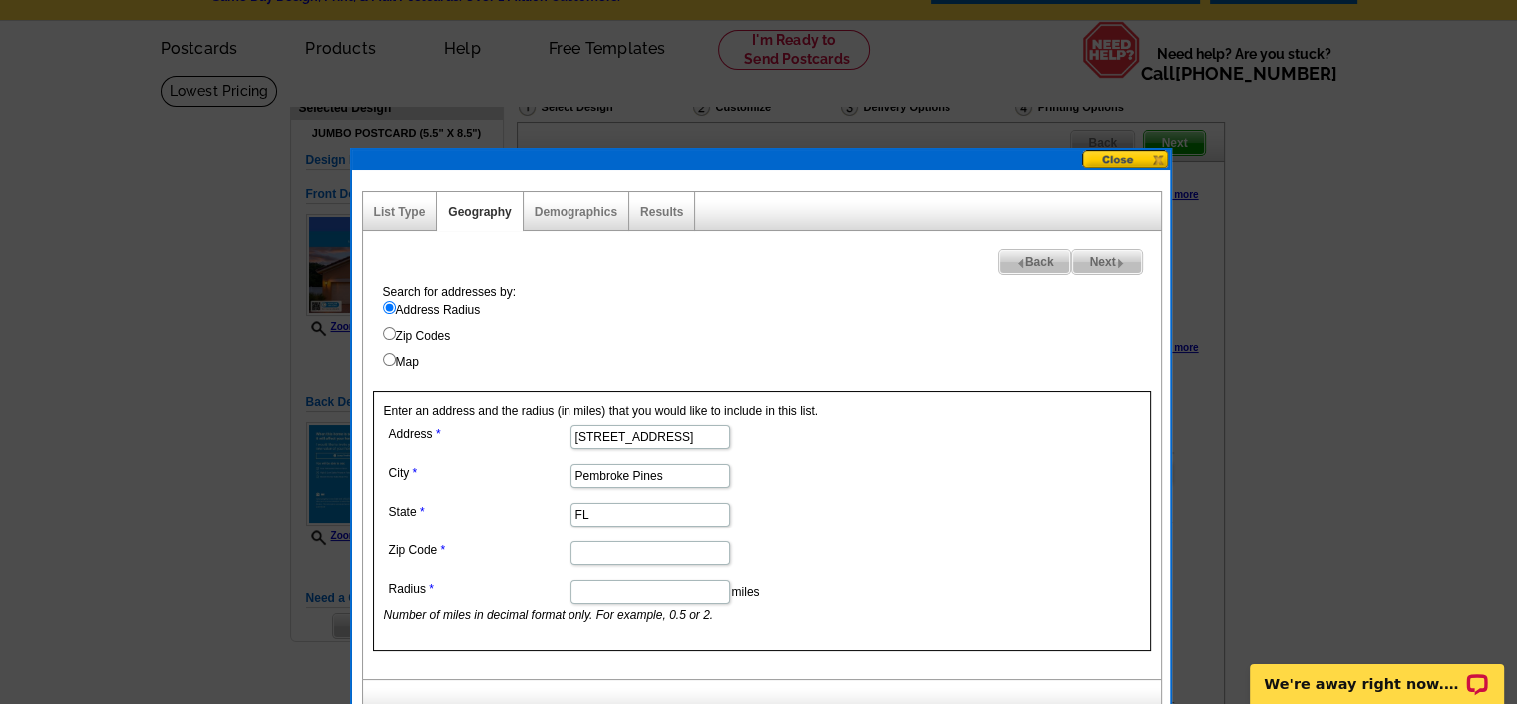
click at [678, 434] on input "182 SW 164th Ave, 33027" at bounding box center [650, 437] width 160 height 24
type input "182 SW 164th Ave,"
click at [596, 549] on input "Zip Code" at bounding box center [650, 554] width 160 height 24
paste input "33027"
type input "33027"
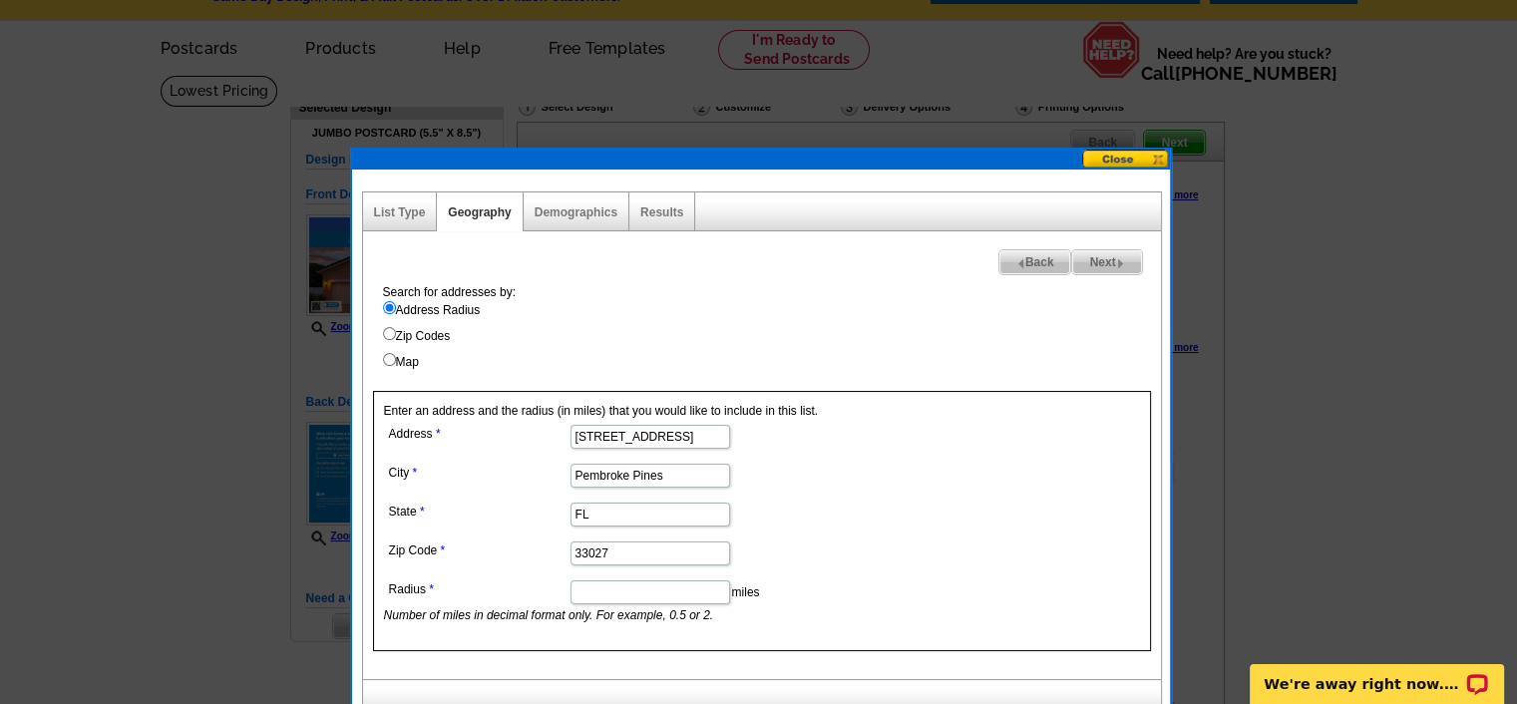
click at [595, 594] on input "Radius" at bounding box center [650, 592] width 160 height 24
type input "1"
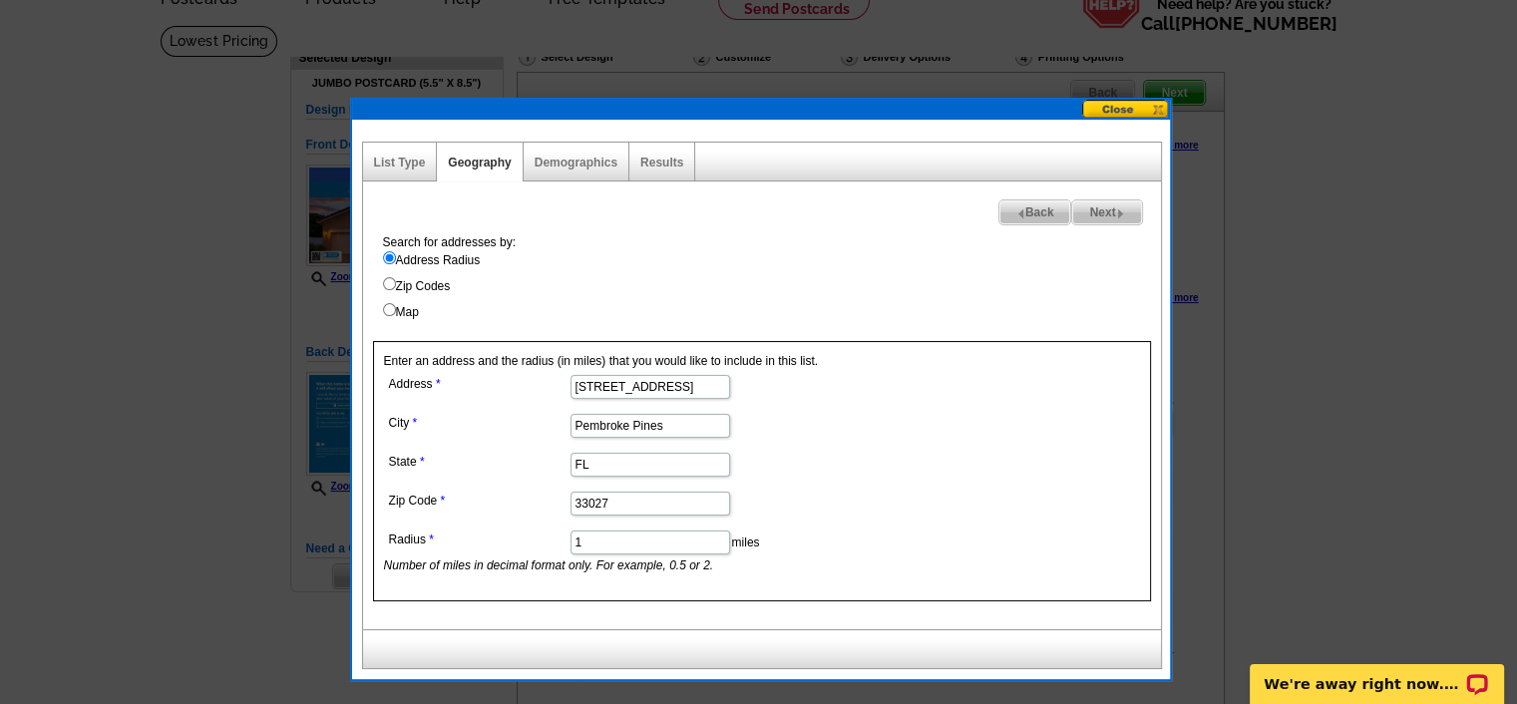
scroll to position [181, 0]
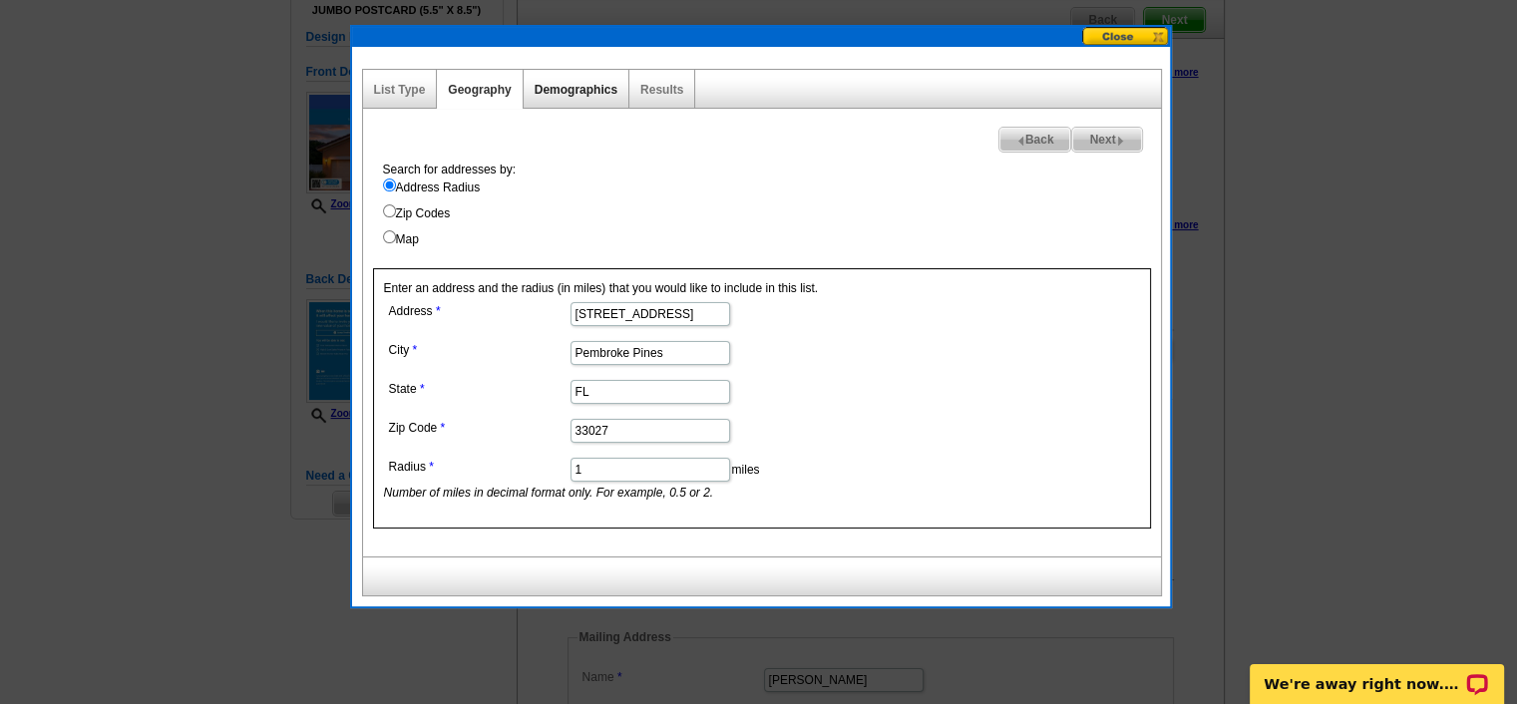
click at [562, 83] on link "Demographics" at bounding box center [576, 90] width 83 height 14
select select
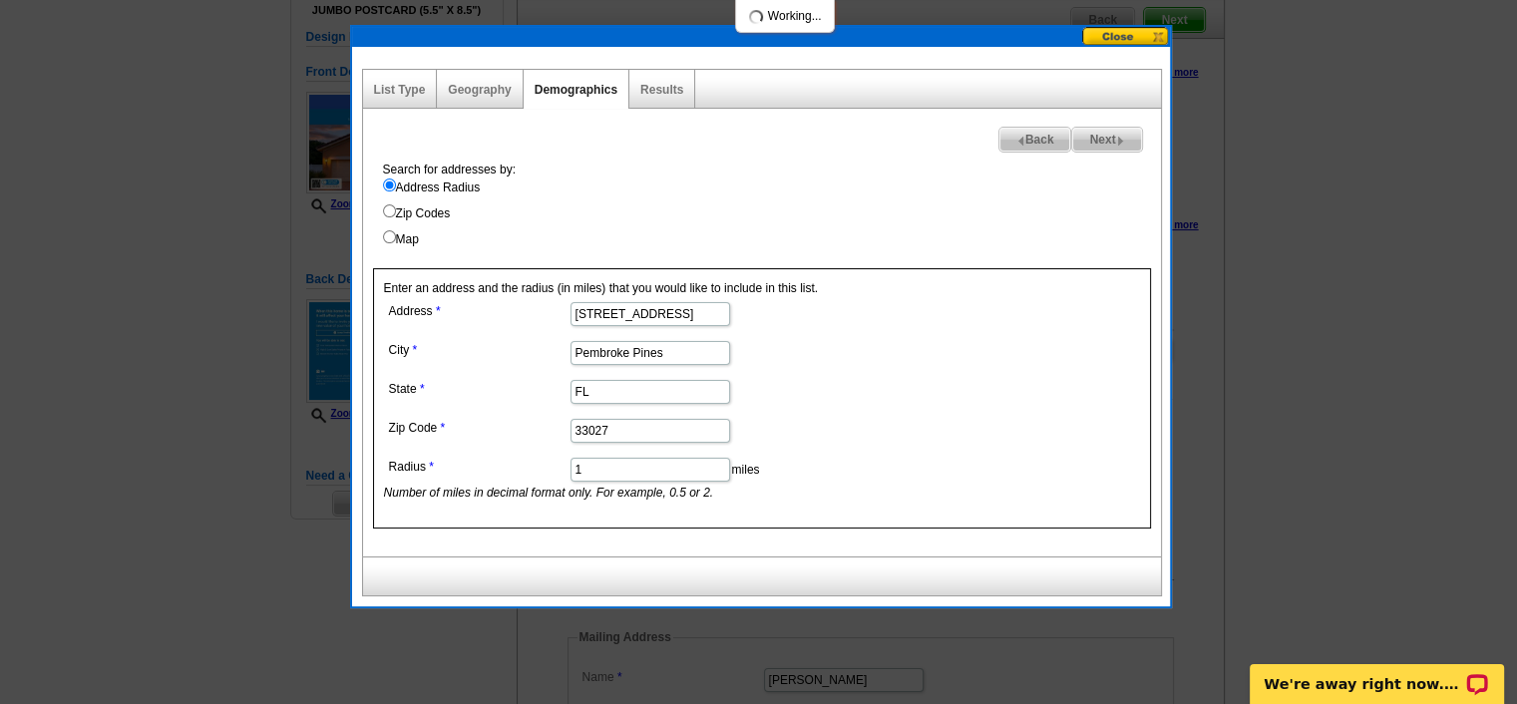
select select
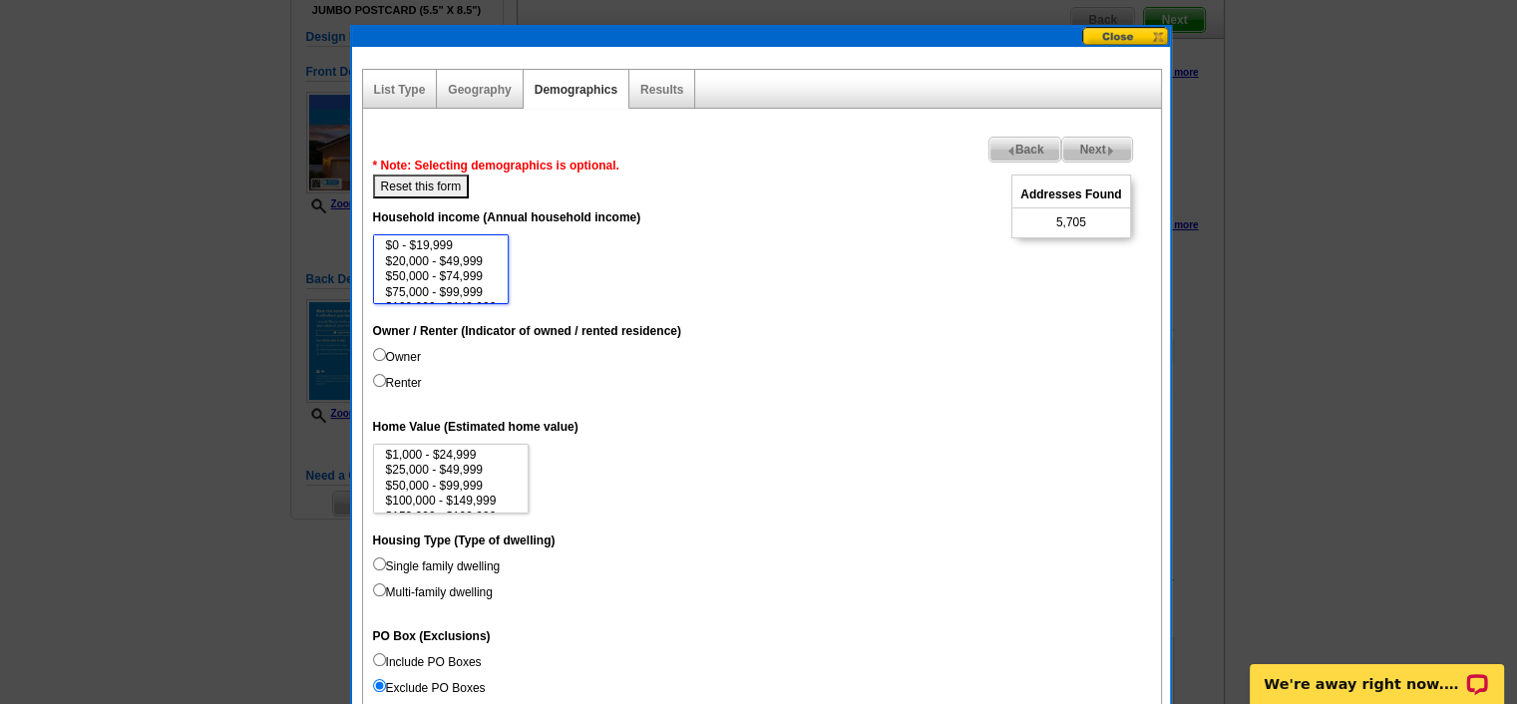
scroll to position [40, 0]
click at [416, 265] on option "$100,000 - $149,999" at bounding box center [441, 267] width 115 height 15
click at [411, 280] on option "$150,000 - $199,999" at bounding box center [441, 282] width 115 height 15
click at [395, 270] on option "$100,000 - $149,999" at bounding box center [441, 267] width 115 height 15
click at [397, 245] on option "$75,000 - $99,999" at bounding box center [441, 252] width 115 height 15
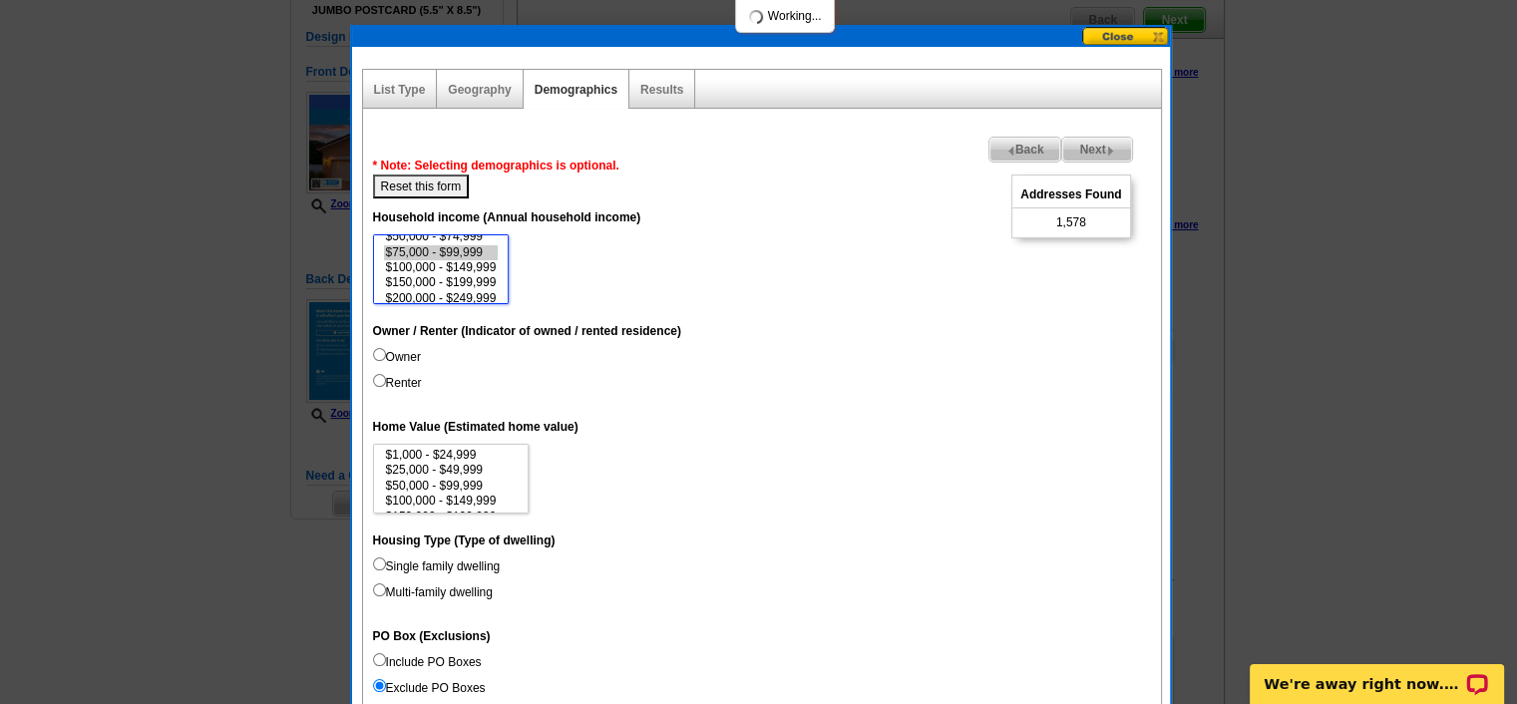
click at [399, 260] on option "$100,000 - $149,999" at bounding box center [441, 267] width 115 height 15
select select "75000-99999"
click at [403, 280] on option "$150,000 - $199,999" at bounding box center [441, 282] width 115 height 15
click at [548, 277] on dd "$0 - $19,999 $20,000 - $49,999 $50,000 - $74,999 $75,000 - $99,999 $100,000 - $…" at bounding box center [762, 269] width 778 height 70
click at [379, 374] on input "Renter" at bounding box center [379, 380] width 13 height 13
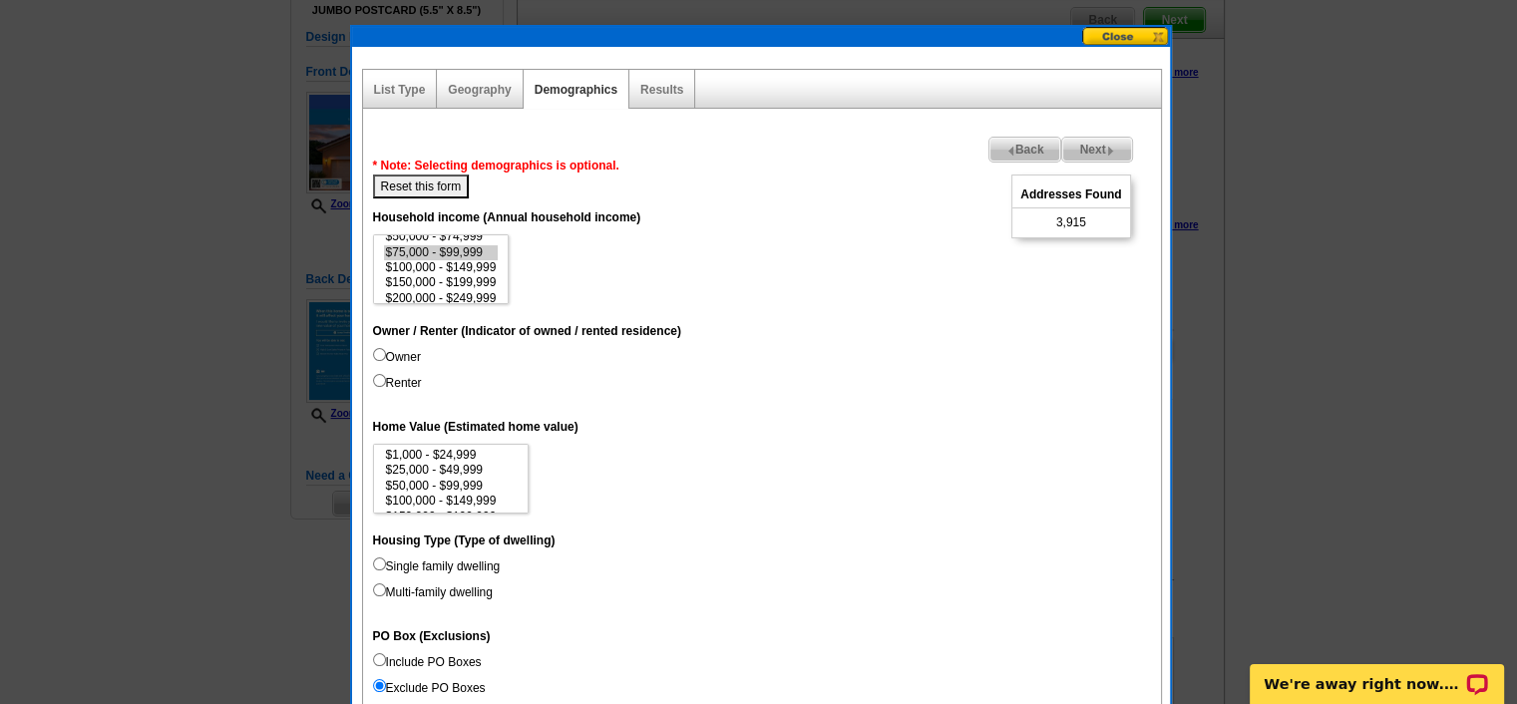
radio input "true"
click at [375, 340] on dt "Owner / Renter (Indicator of owned / rented residence)" at bounding box center [762, 330] width 778 height 36
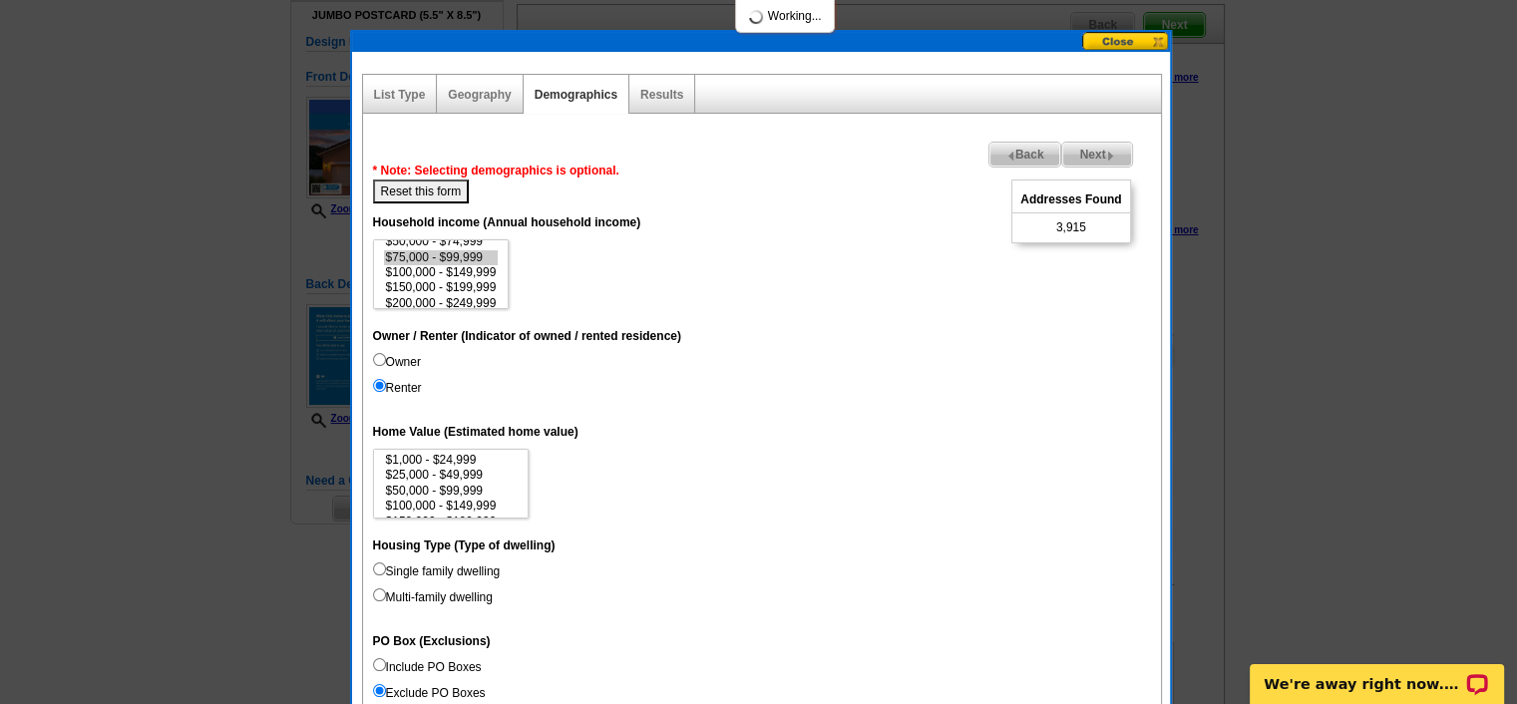
click at [375, 340] on label "Owner / Renter (Indicator of owned / rented residence)" at bounding box center [527, 336] width 308 height 18
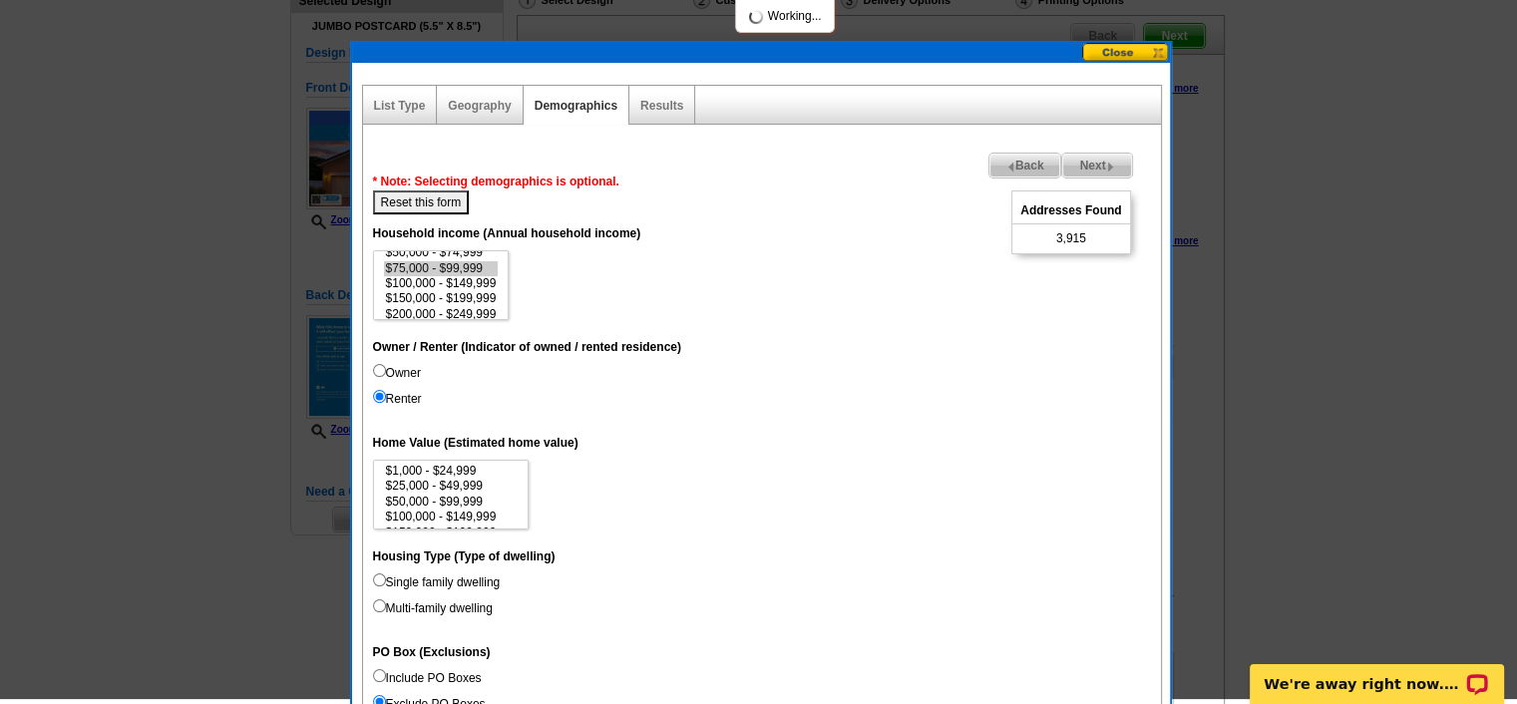
scroll to position [157, 0]
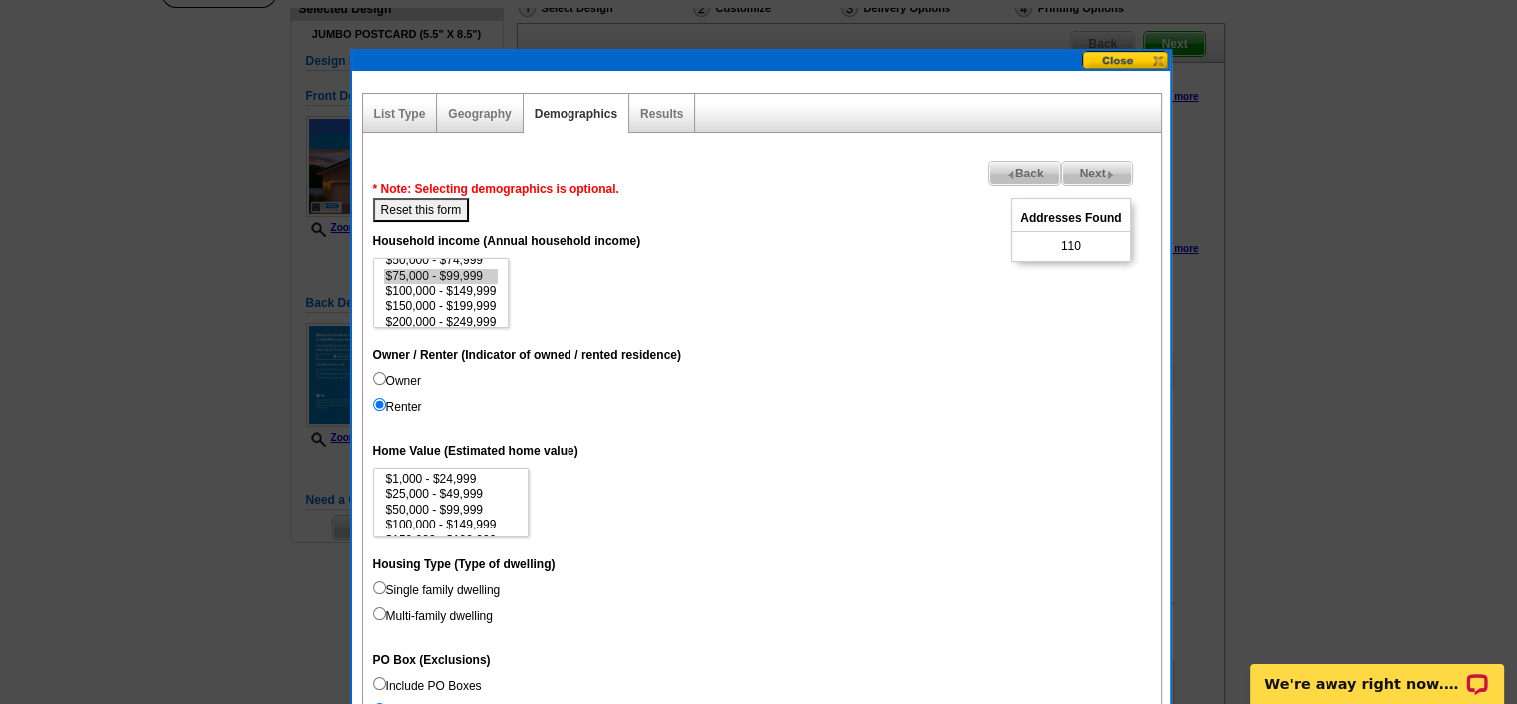
click at [376, 373] on input "Owner" at bounding box center [379, 378] width 13 height 13
radio input "true"
select select "500000-999999"
click at [445, 505] on option "$500,000 - $999,999" at bounding box center [451, 507] width 135 height 15
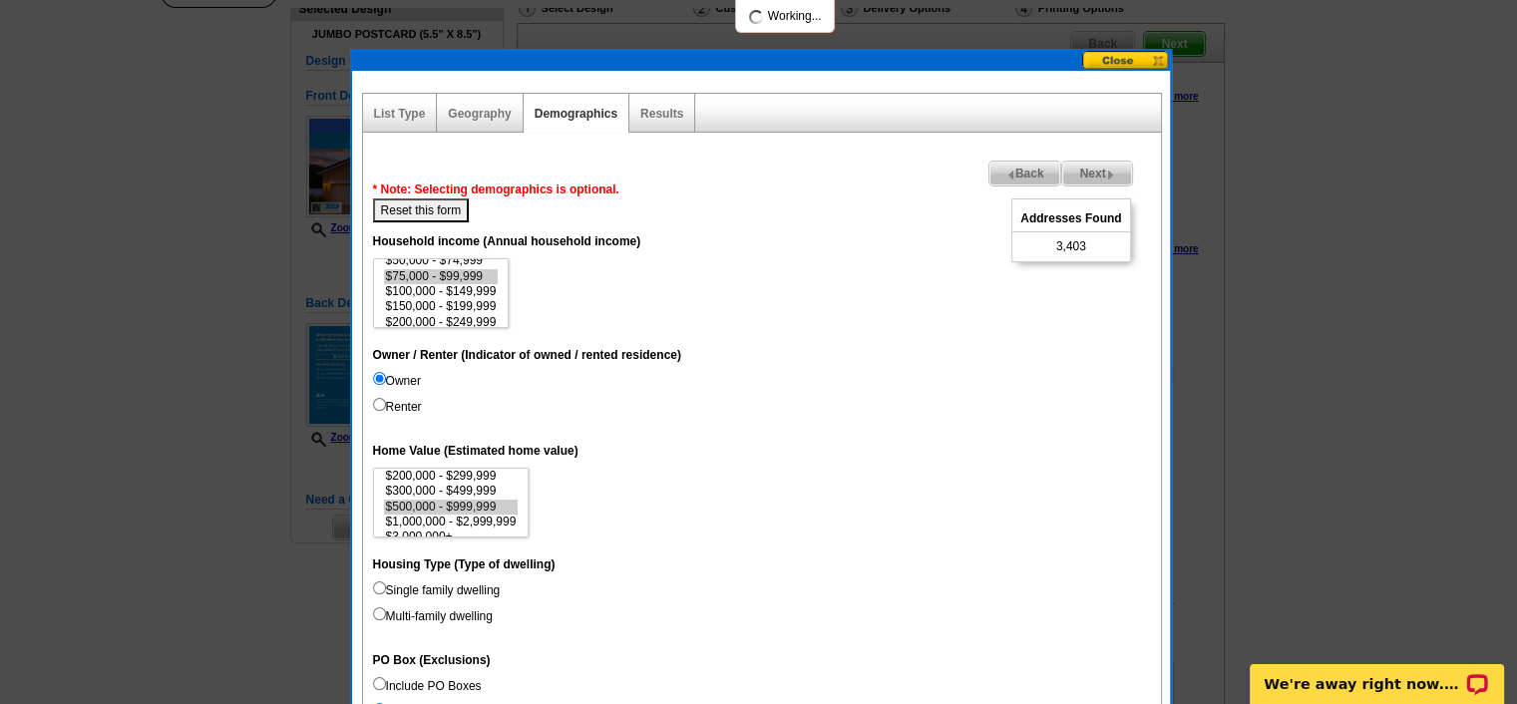
click at [602, 471] on dd "$1,000 - $24,999 $25,000 - $49,999 $50,000 - $99,999 $100,000 - $149,999 $150,0…" at bounding box center [762, 503] width 778 height 70
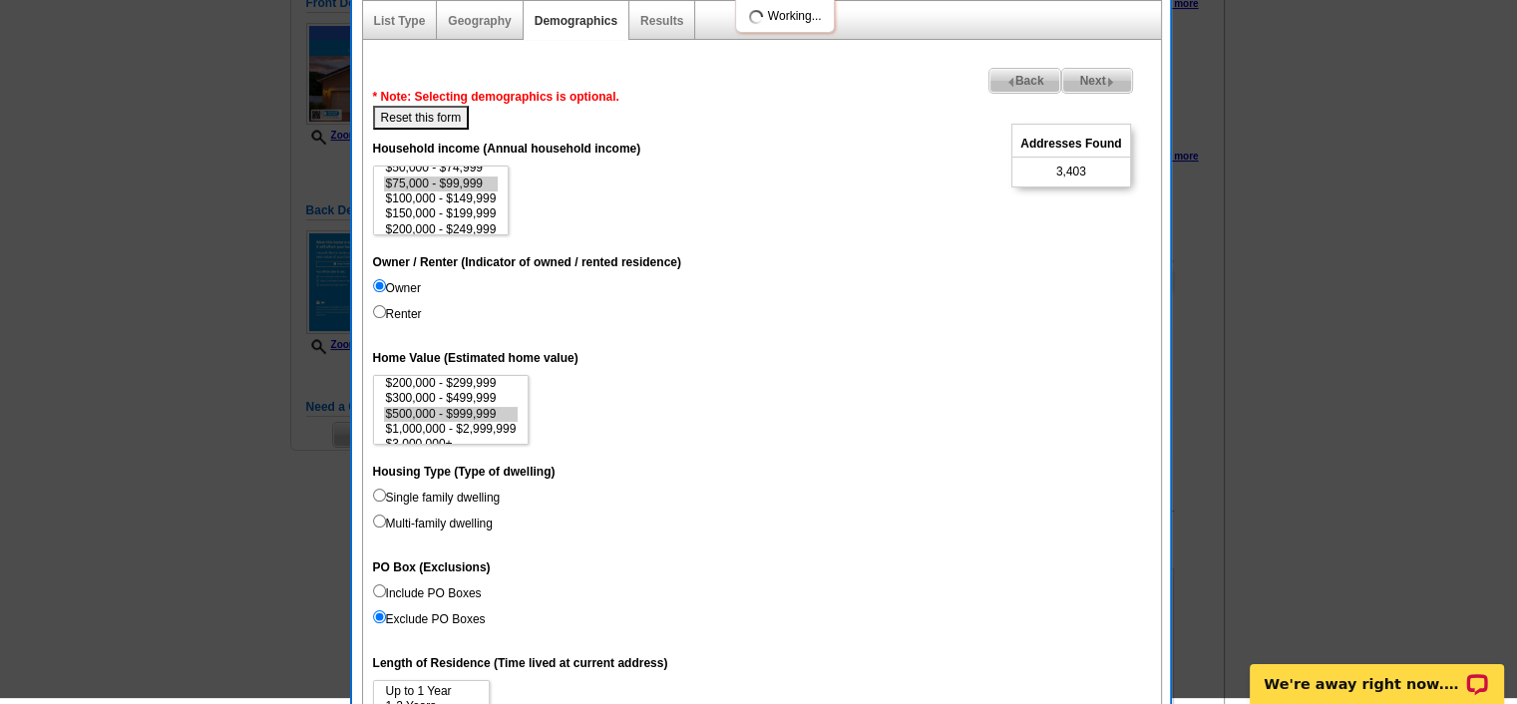
scroll to position [271, 0]
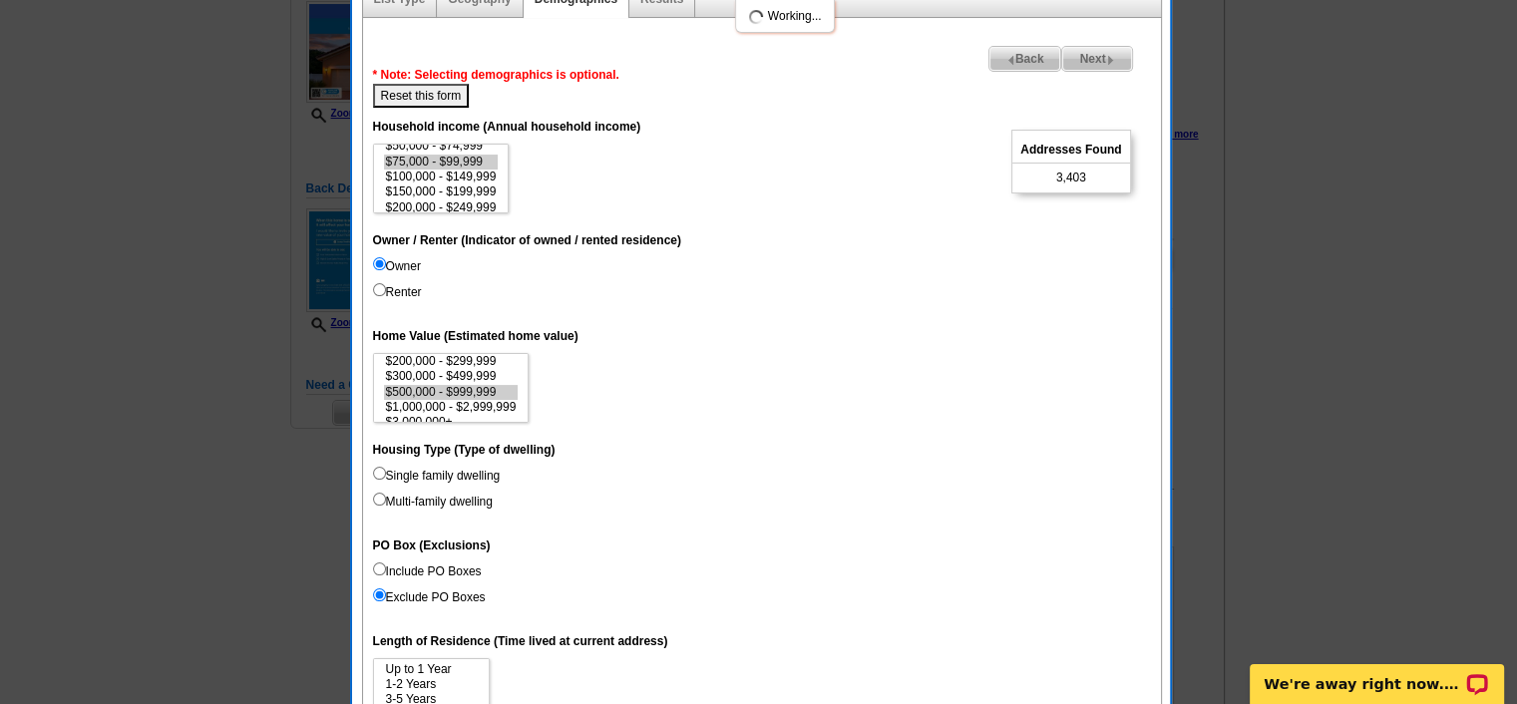
click at [371, 473] on div "Next Addresses Found 3,403 Back * Note: Selecting demographics is optional. Res…" at bounding box center [762, 652] width 798 height 1193
click at [378, 472] on input "Single family dwelling" at bounding box center [379, 473] width 13 height 13
radio input "true"
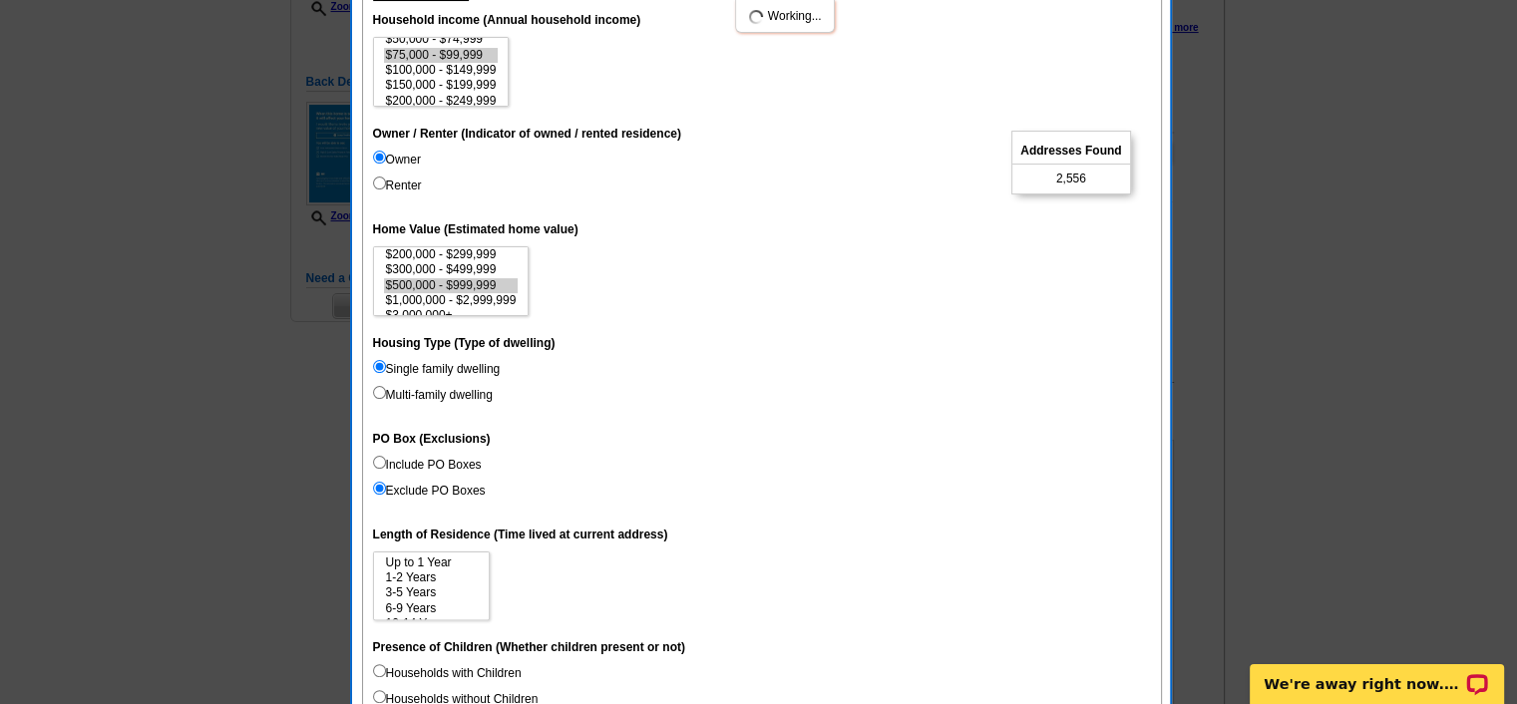
scroll to position [30, 0]
click at [413, 562] on option "3-5 Years" at bounding box center [431, 562] width 95 height 15
select select "1-2"
click at [435, 577] on option "1-2 Years" at bounding box center [431, 577] width 95 height 15
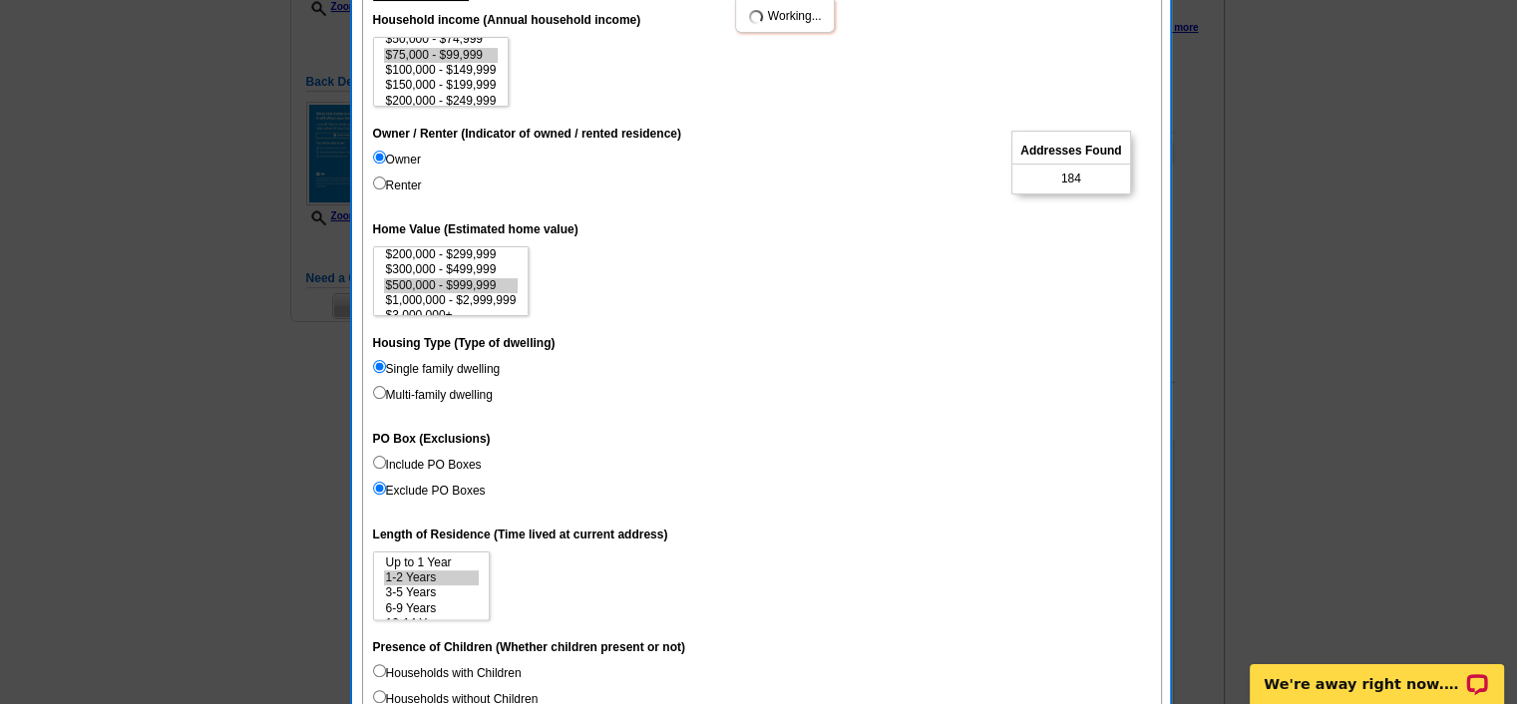
click at [547, 569] on dd "Up to 1 Year 1-2 Years 3-5 Years 6-9 Years 10-14 Years 15 Years or more" at bounding box center [762, 586] width 778 height 70
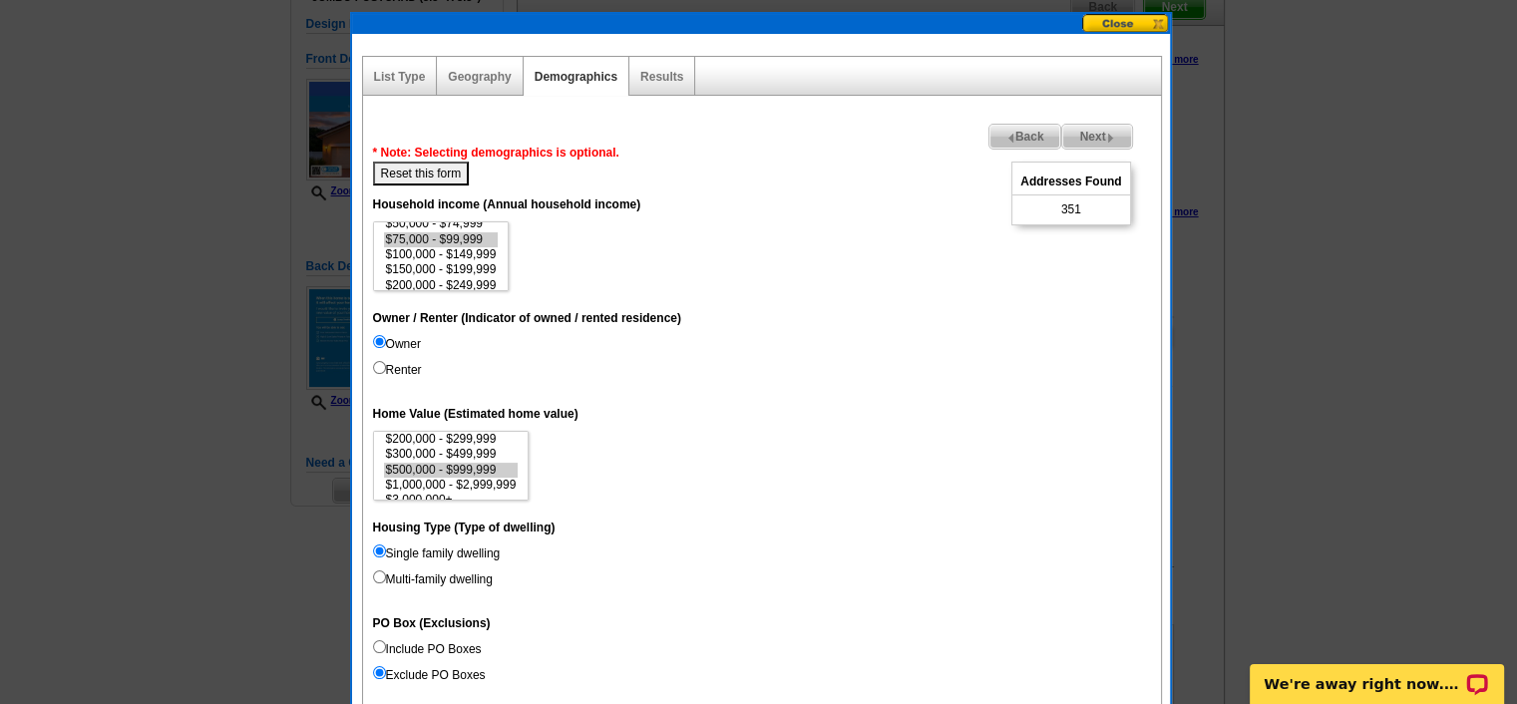
scroll to position [188, 0]
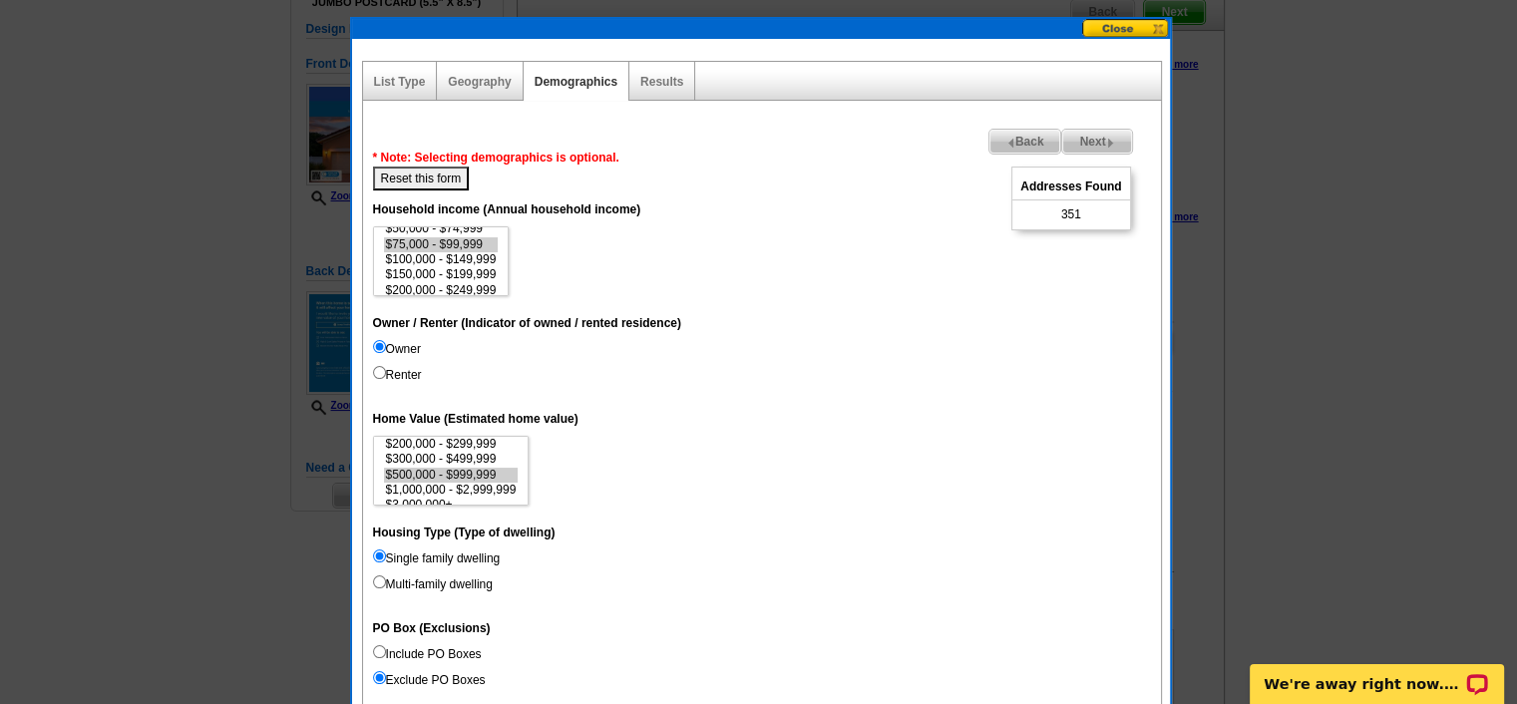
click at [1085, 207] on div "Addresses Found 351" at bounding box center [1070, 199] width 119 height 64
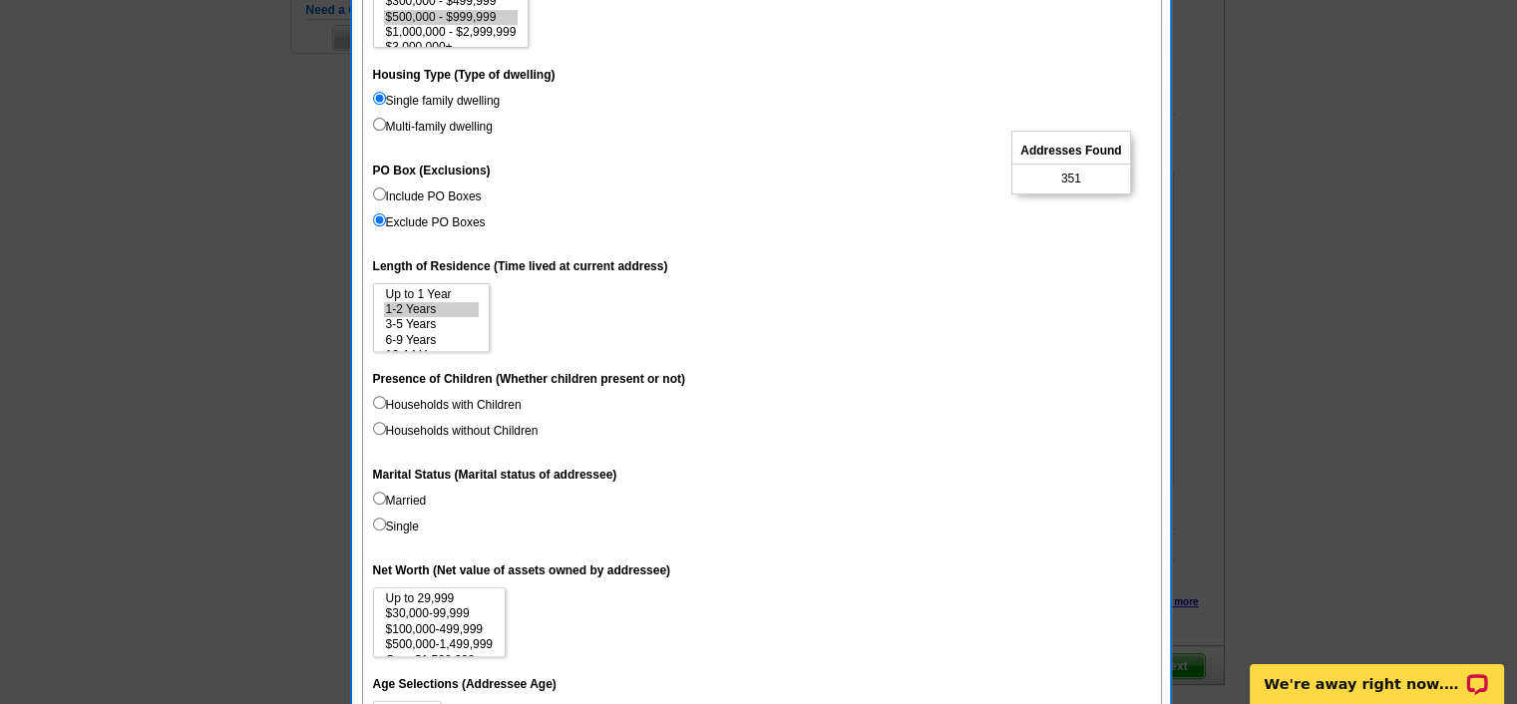
scroll to position [648, 0]
click at [375, 398] on input "Households with Children" at bounding box center [379, 400] width 13 height 13
radio input "true"
click at [821, 388] on dt "Presence of Children (Whether children present or not)" at bounding box center [762, 376] width 778 height 36
click at [380, 496] on input "Married" at bounding box center [379, 496] width 13 height 13
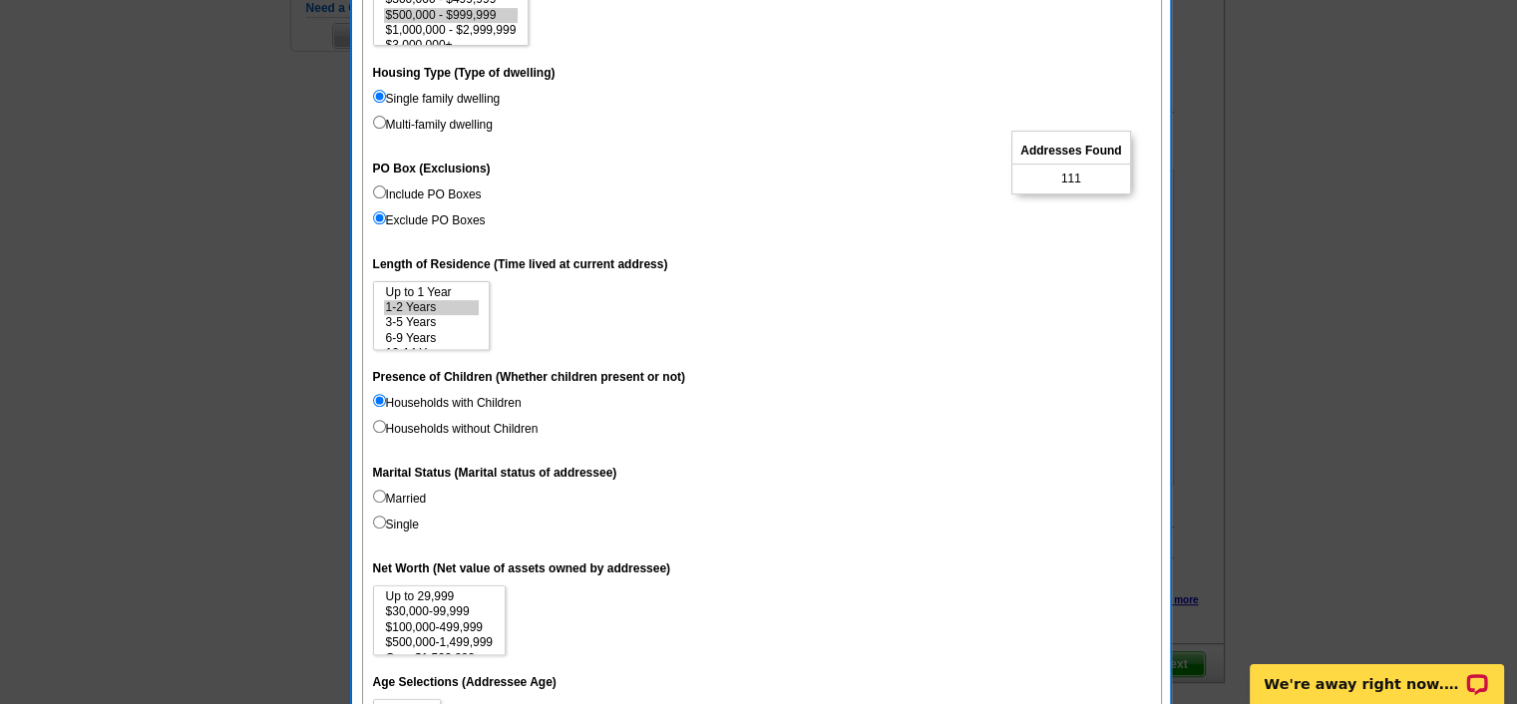
radio input "true"
click at [417, 626] on option "$100,000-499,999" at bounding box center [439, 627] width 111 height 15
click at [435, 638] on option "$500,000-1,499,999" at bounding box center [439, 642] width 111 height 15
click at [426, 609] on option "$100,000-499,999" at bounding box center [439, 612] width 111 height 15
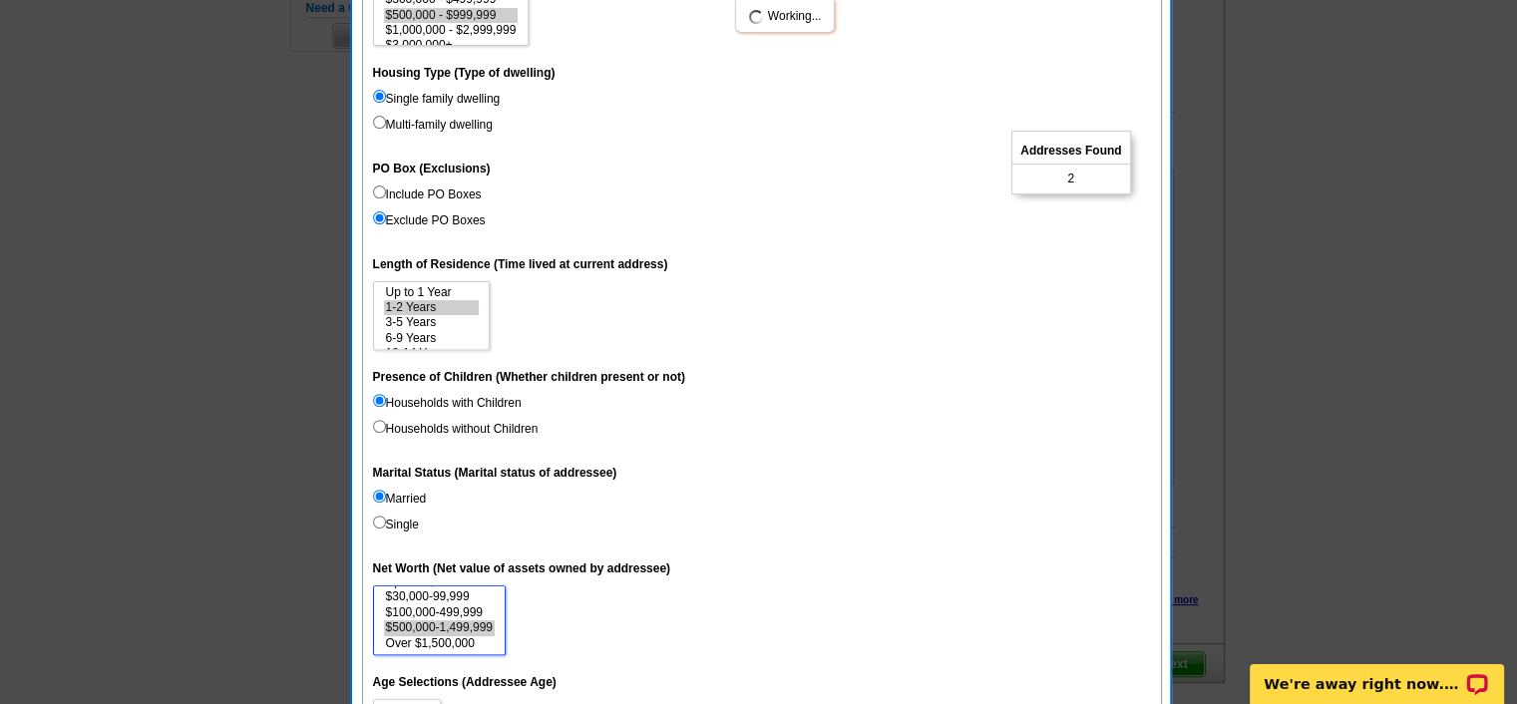
click at [431, 643] on option "Over $1,500,000" at bounding box center [439, 643] width 111 height 15
click at [459, 630] on option "$500,000-1,499,999" at bounding box center [439, 627] width 111 height 15
click at [551, 591] on dd "Up to 29,999 $30,000-99,999 $100,000-499,999 $500,000-1,499,999 Over $1,500,000" at bounding box center [762, 620] width 778 height 70
click at [448, 595] on option "$30,000-99,999" at bounding box center [439, 596] width 111 height 15
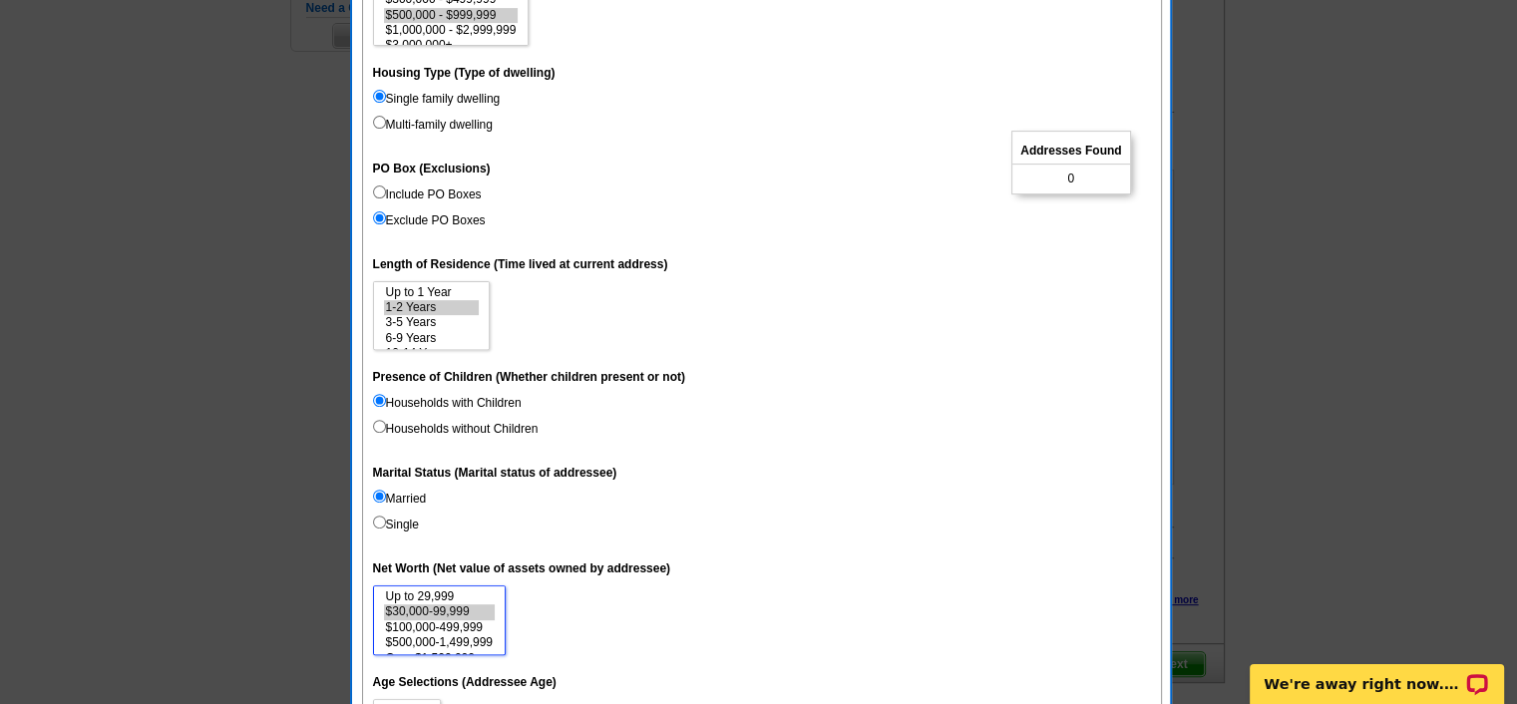
click at [461, 617] on option "$30,000-99,999" at bounding box center [439, 611] width 111 height 15
click at [486, 635] on option "$500,000-1,499,999" at bounding box center [439, 642] width 111 height 15
click at [502, 635] on select "Up to 29,999 $30,000-99,999 $100,000-499,999 $500,000-1,499,999 Over $1,500,000" at bounding box center [439, 620] width 133 height 70
click at [470, 626] on option "$100,000-499,999" at bounding box center [439, 627] width 111 height 15
click at [443, 643] on option "$500,000-1,499,999" at bounding box center [439, 642] width 111 height 15
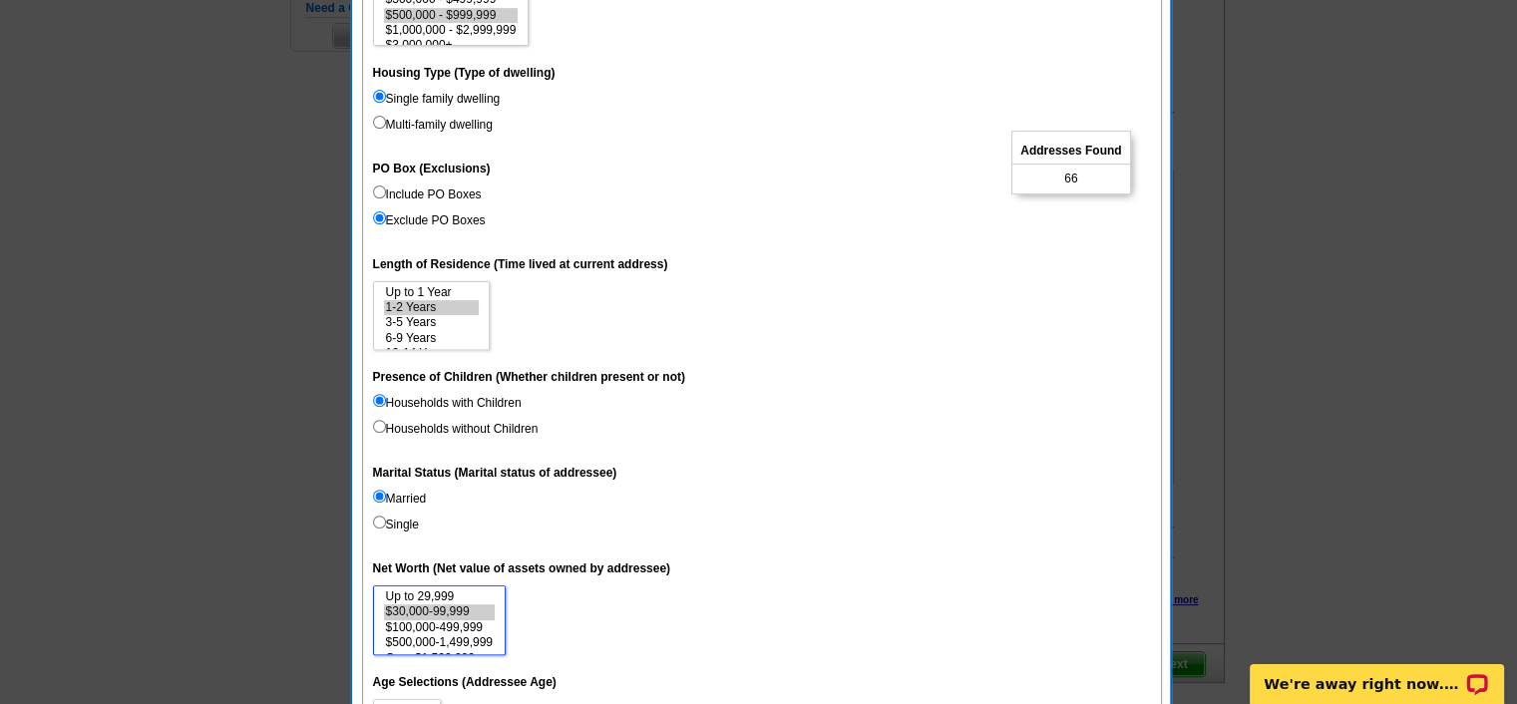
click at [433, 608] on option "$30,000-99,999" at bounding box center [439, 611] width 111 height 15
click at [424, 594] on option "Up to 29,999" at bounding box center [439, 596] width 111 height 15
select select "1-29999"
click at [474, 644] on option "Over $1,500,000" at bounding box center [439, 643] width 111 height 15
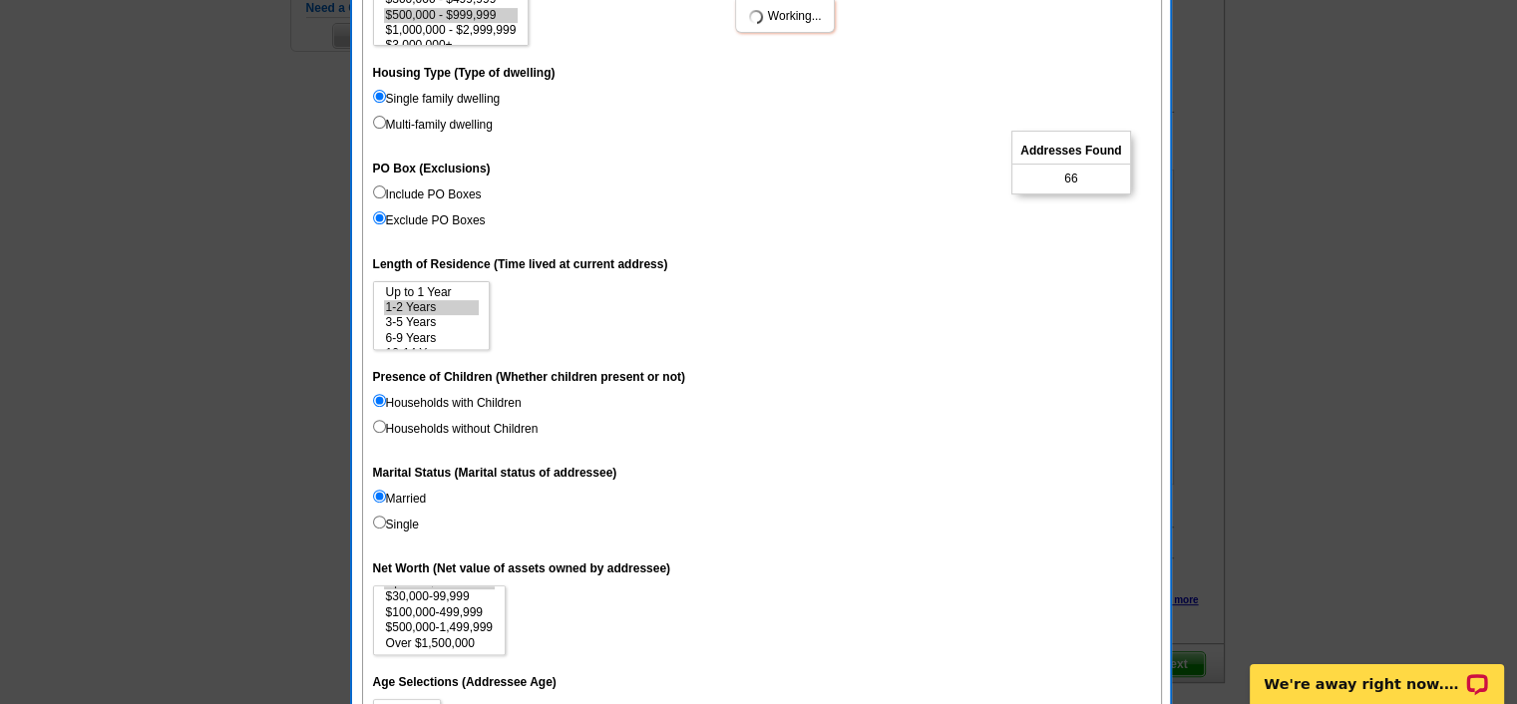
click at [624, 602] on dd "Up to 29,999 $30,000-99,999 $100,000-499,999 $500,000-1,499,999 Over $1,500,000" at bounding box center [762, 620] width 778 height 70
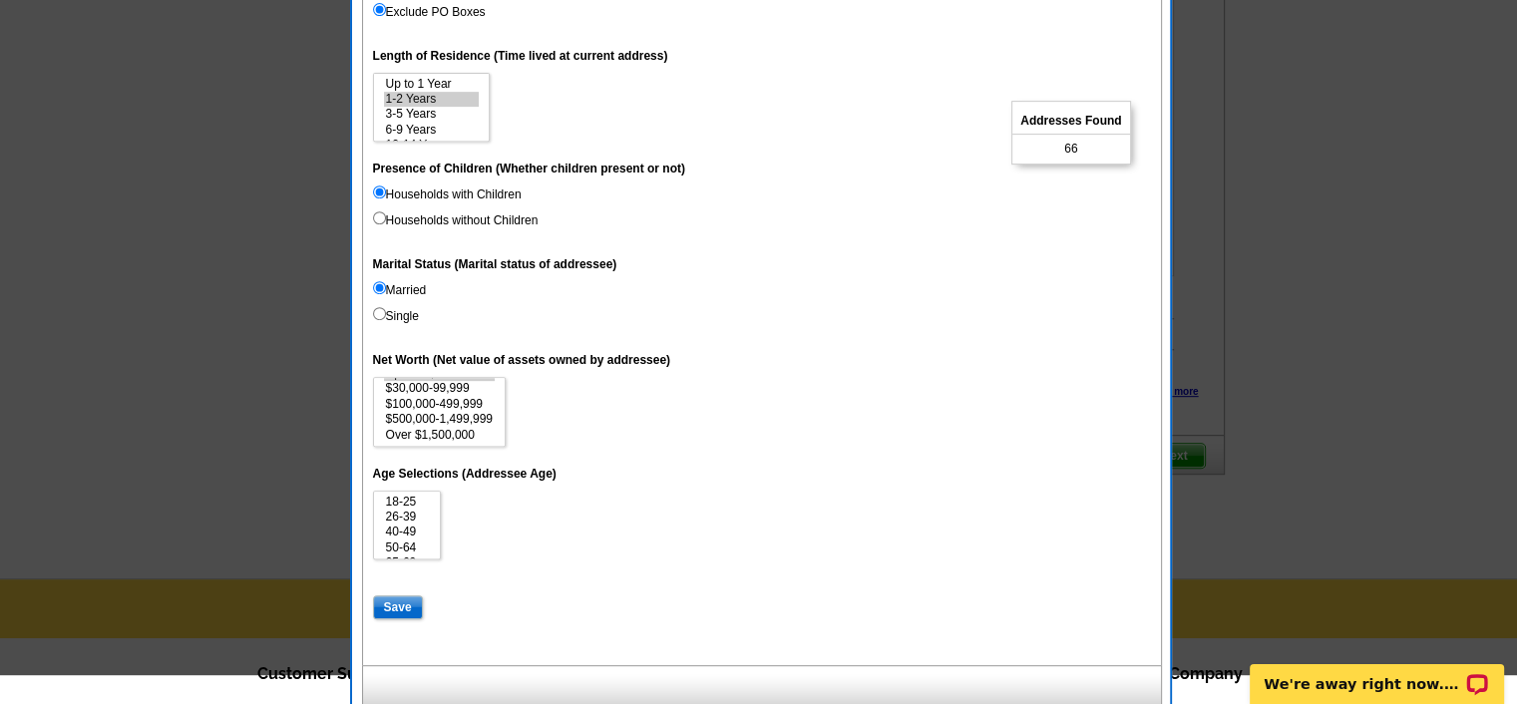
scroll to position [864, 0]
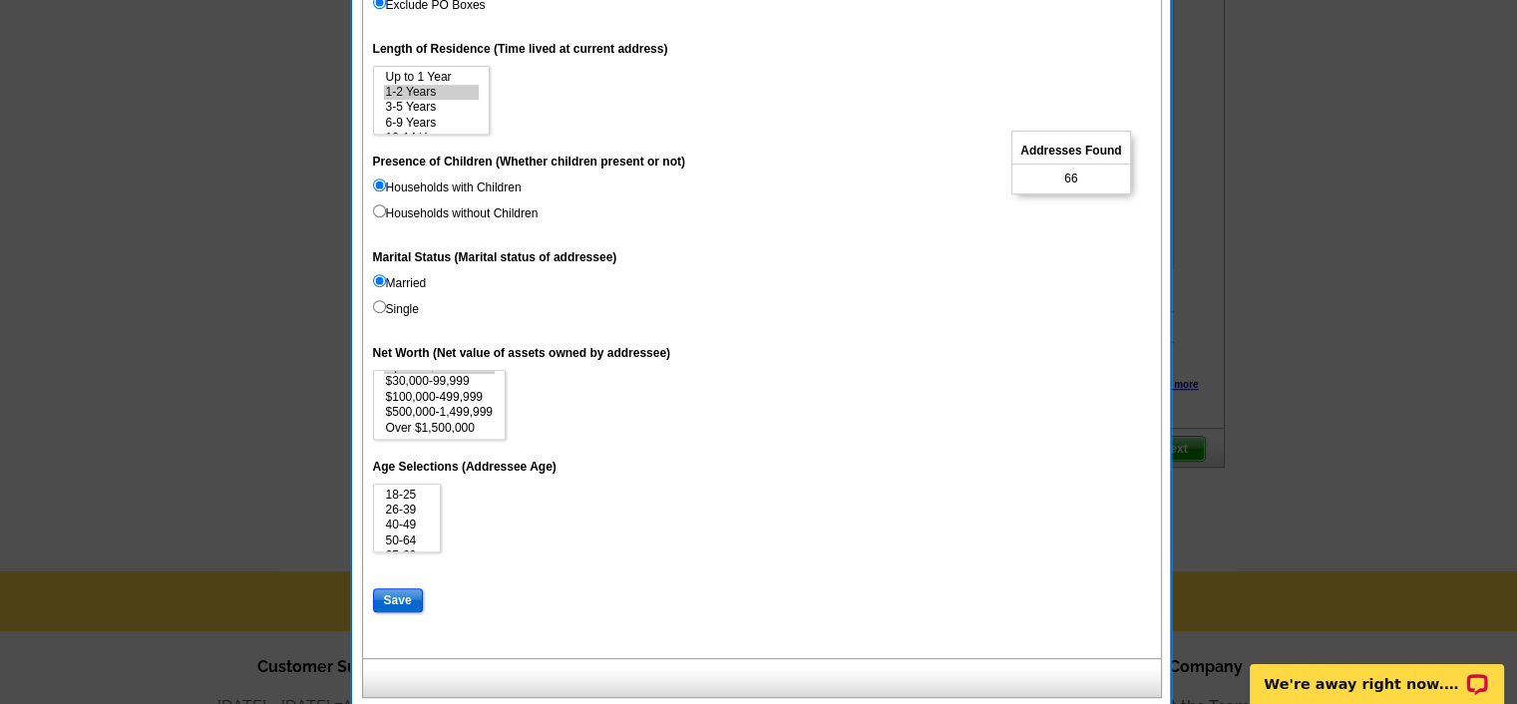
click at [395, 599] on input "Save" at bounding box center [398, 600] width 50 height 24
select select
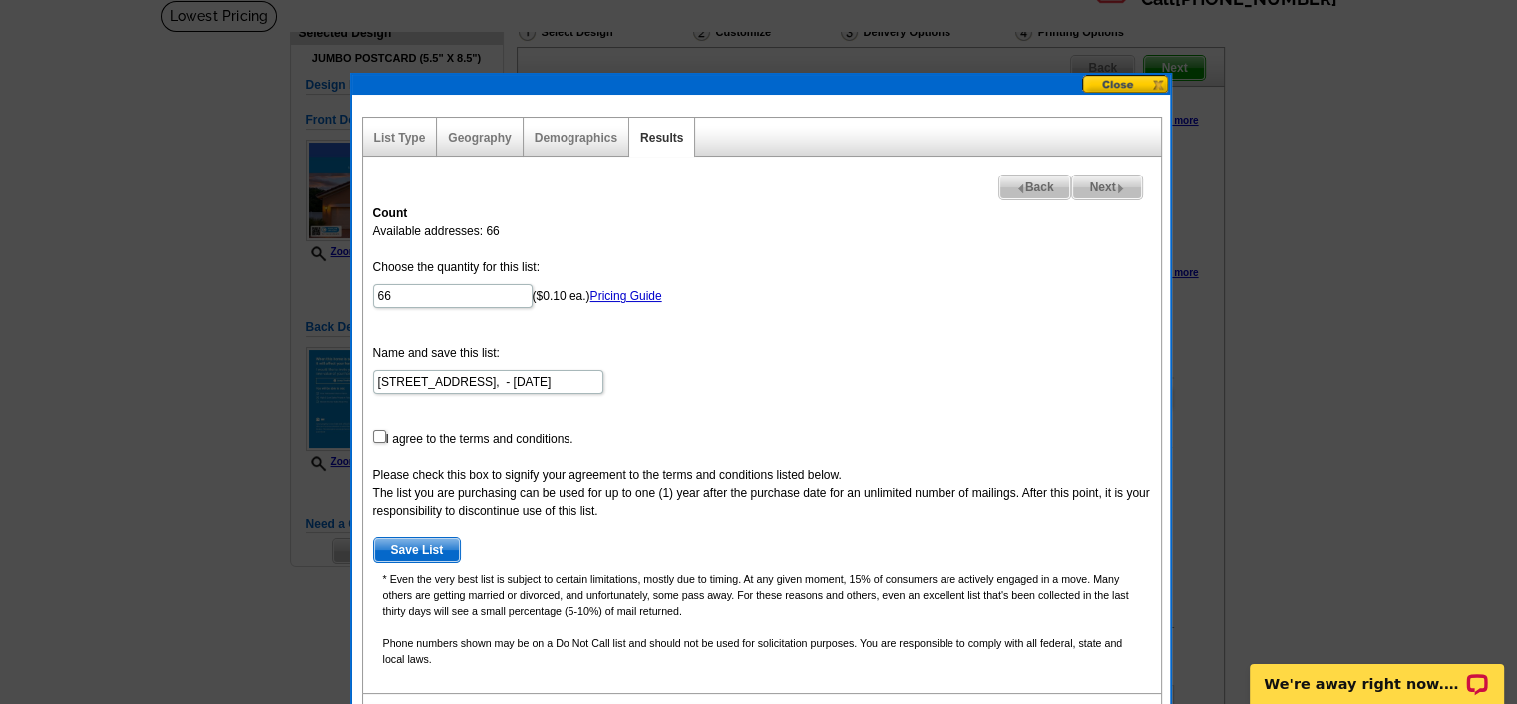
scroll to position [132, 0]
click at [377, 436] on input "checkbox" at bounding box center [379, 437] width 13 height 13
checkbox input "true"
click at [406, 296] on input "66" at bounding box center [453, 297] width 160 height 24
type input "6"
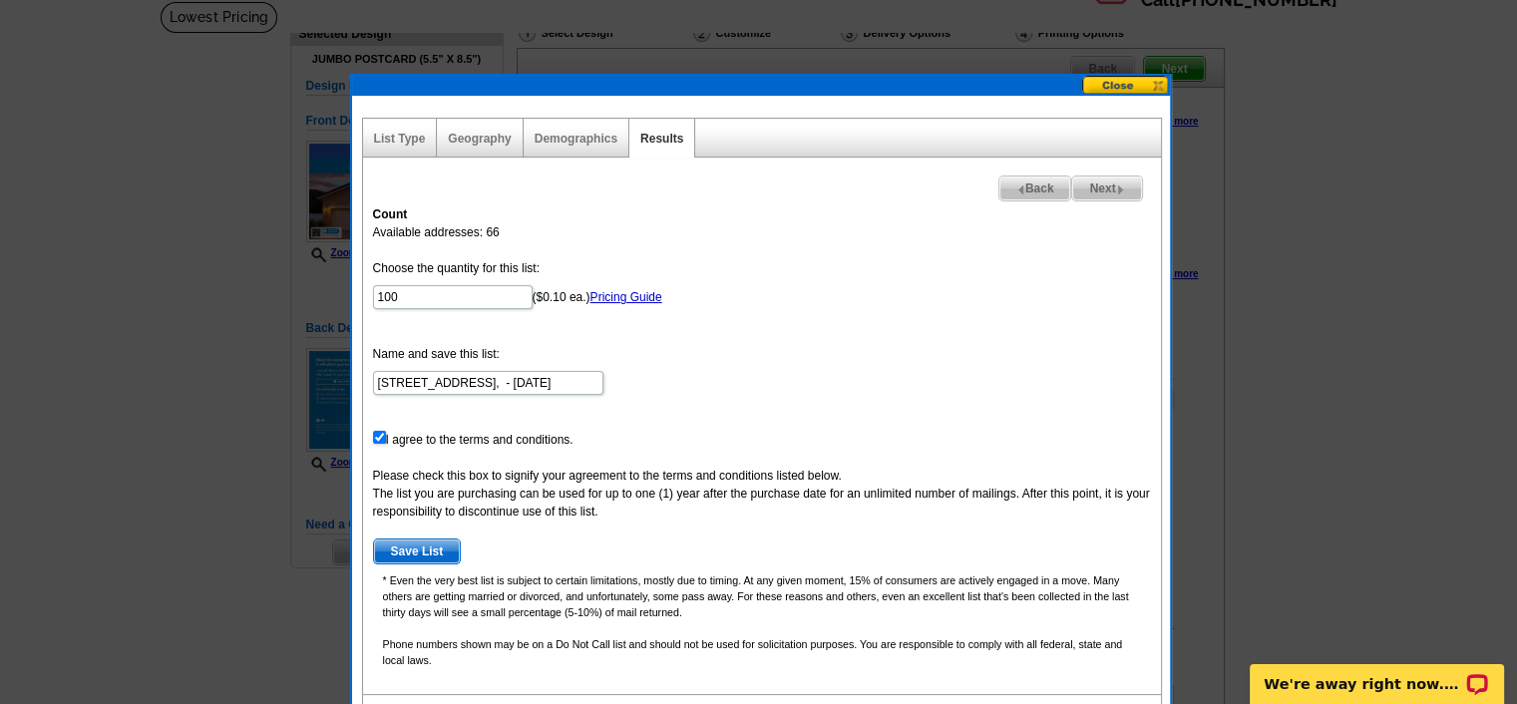
click at [689, 215] on div "Count Available addresses: 66 Choose the quantity for this list: 100 ($0.10 ea.…" at bounding box center [762, 444] width 798 height 499
click at [1093, 183] on span "Next" at bounding box center [1106, 189] width 69 height 24
drag, startPoint x: 423, startPoint y: 298, endPoint x: 372, endPoint y: 292, distance: 51.2
click at [373, 292] on input "100" at bounding box center [453, 297] width 160 height 24
type input "66"
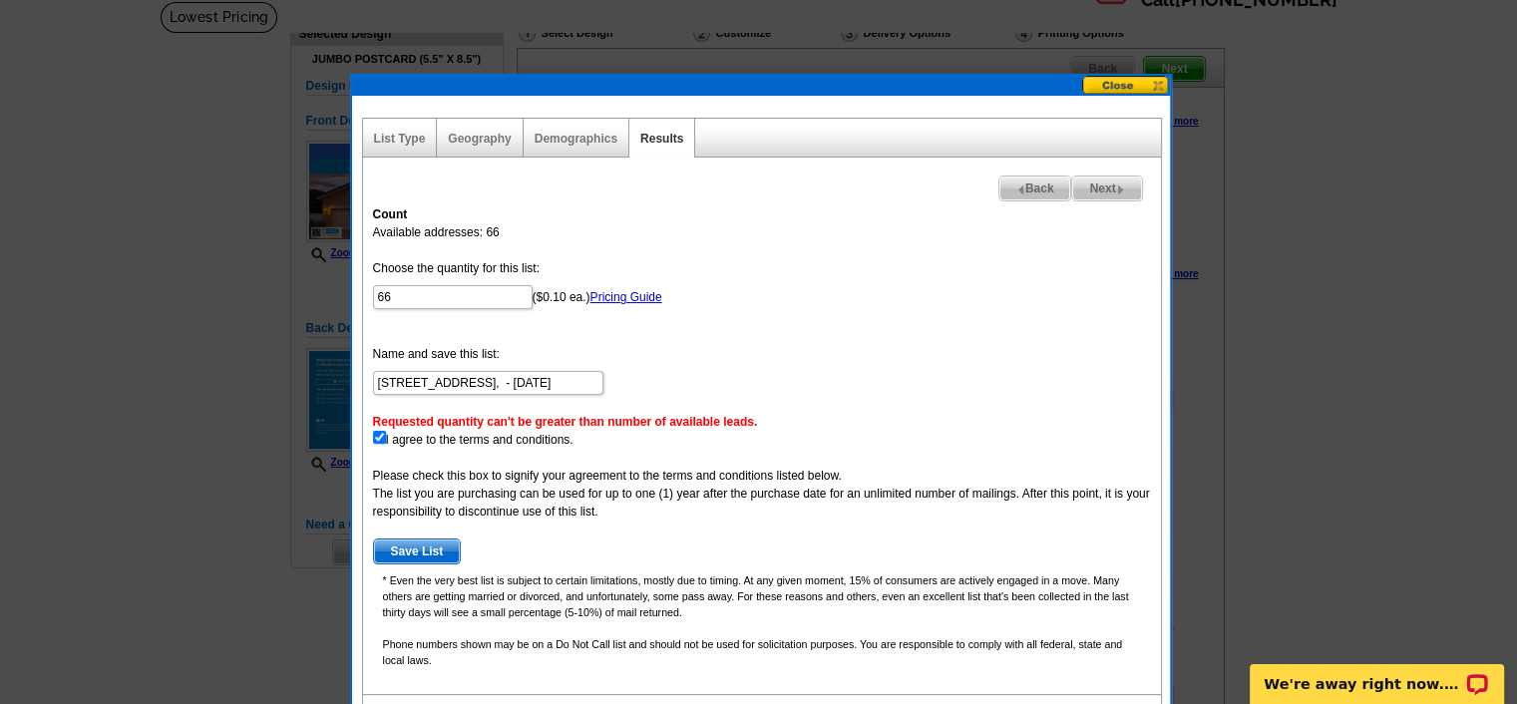
click at [629, 225] on div "Count Available addresses: 66 Choose the quantity for this list: 66 ($0.10 ea.)…" at bounding box center [762, 444] width 798 height 499
click at [1097, 181] on span "Next" at bounding box center [1106, 189] width 69 height 24
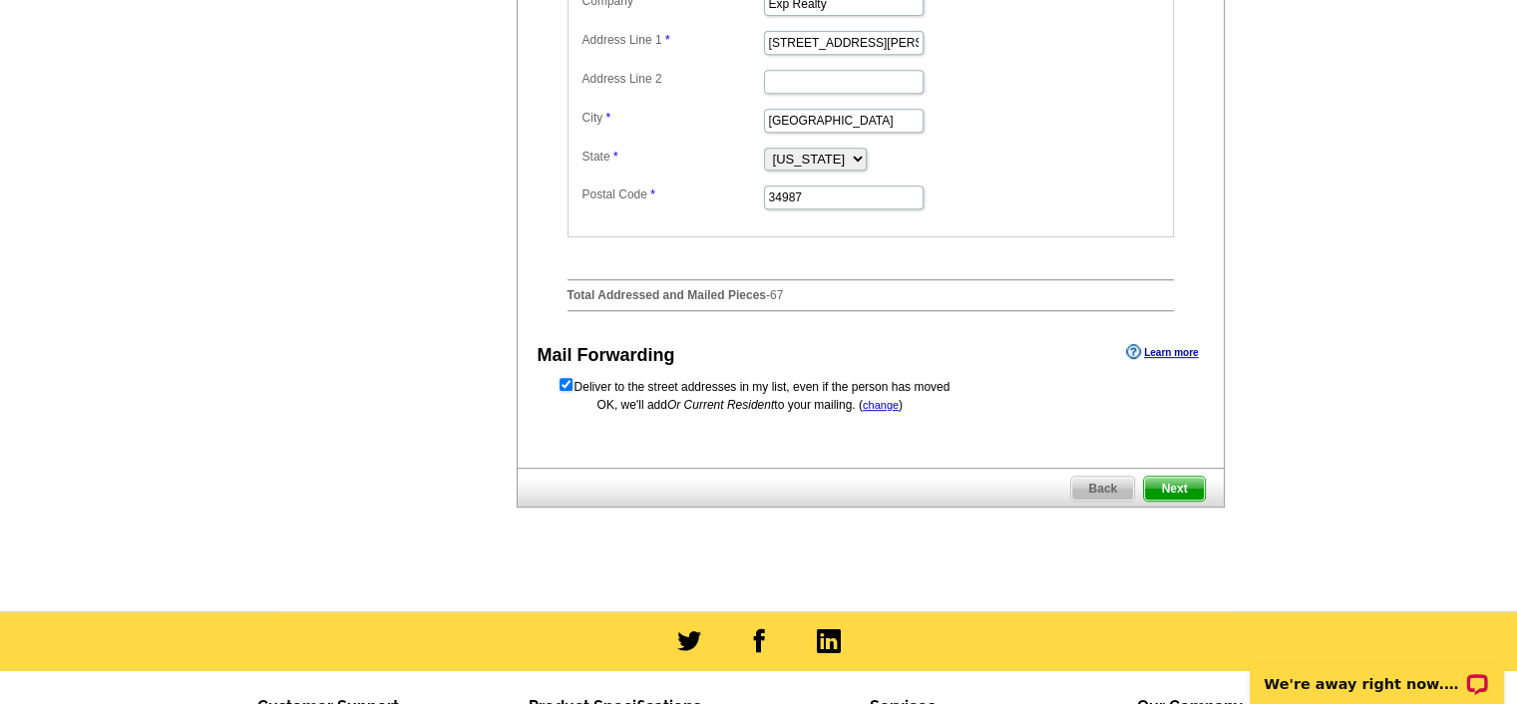
scroll to position [901, 0]
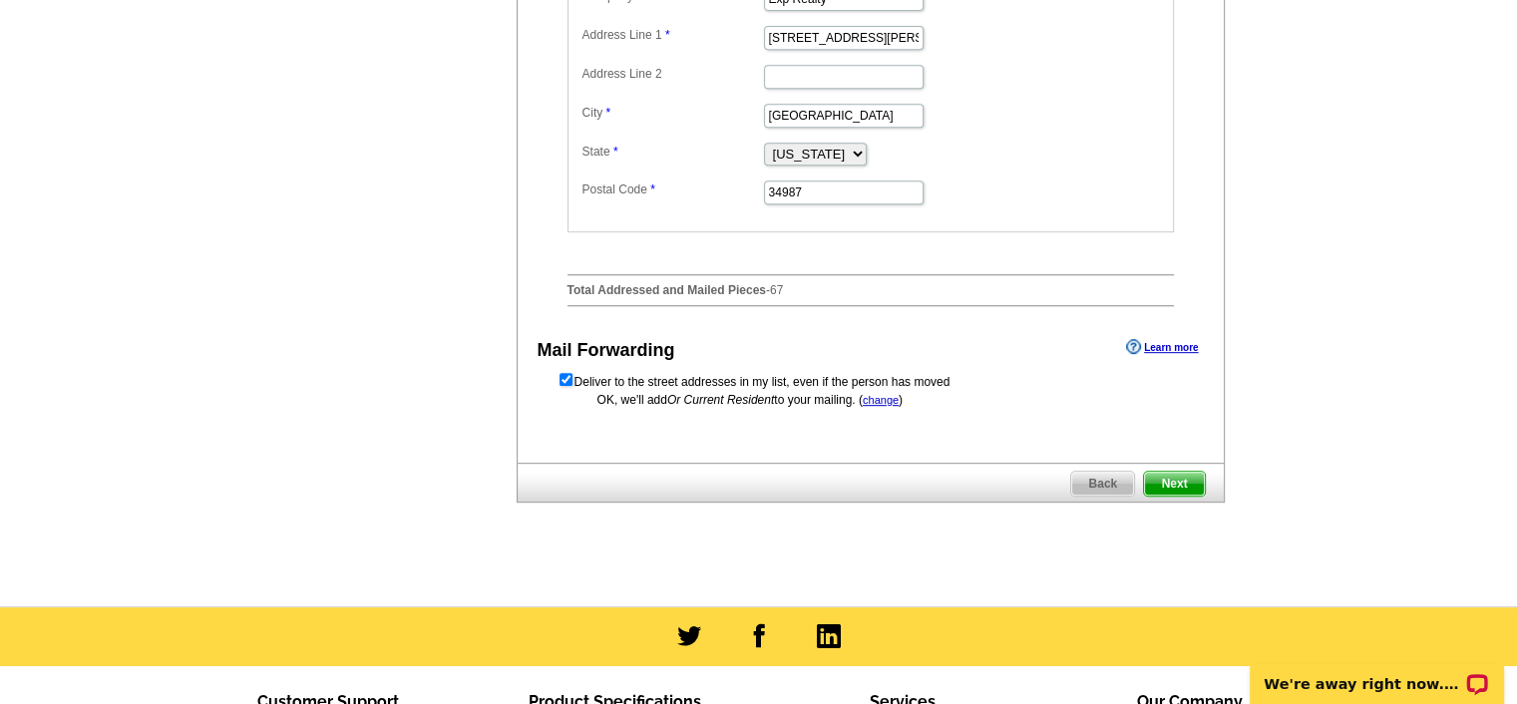
click at [885, 406] on link "change" at bounding box center [881, 400] width 36 height 12
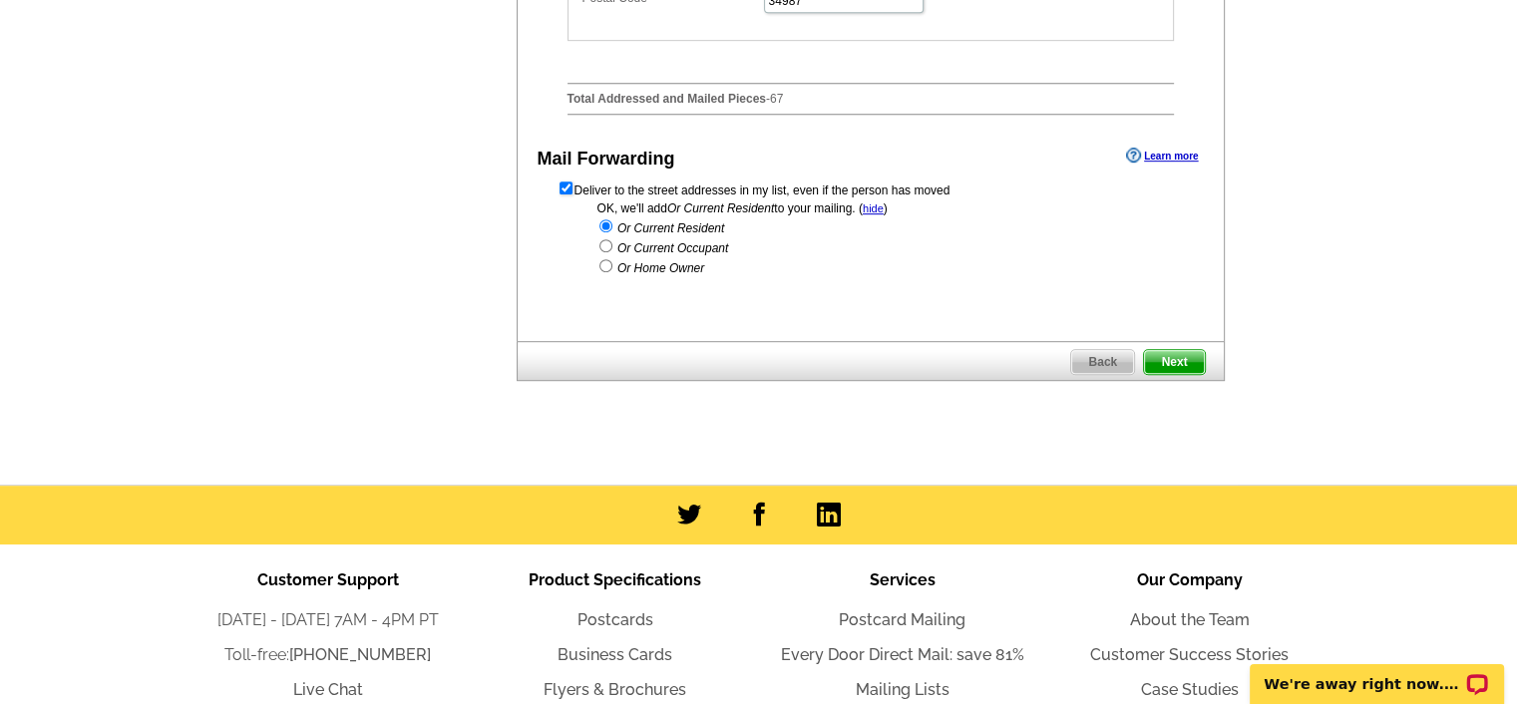
scroll to position [1065, 0]
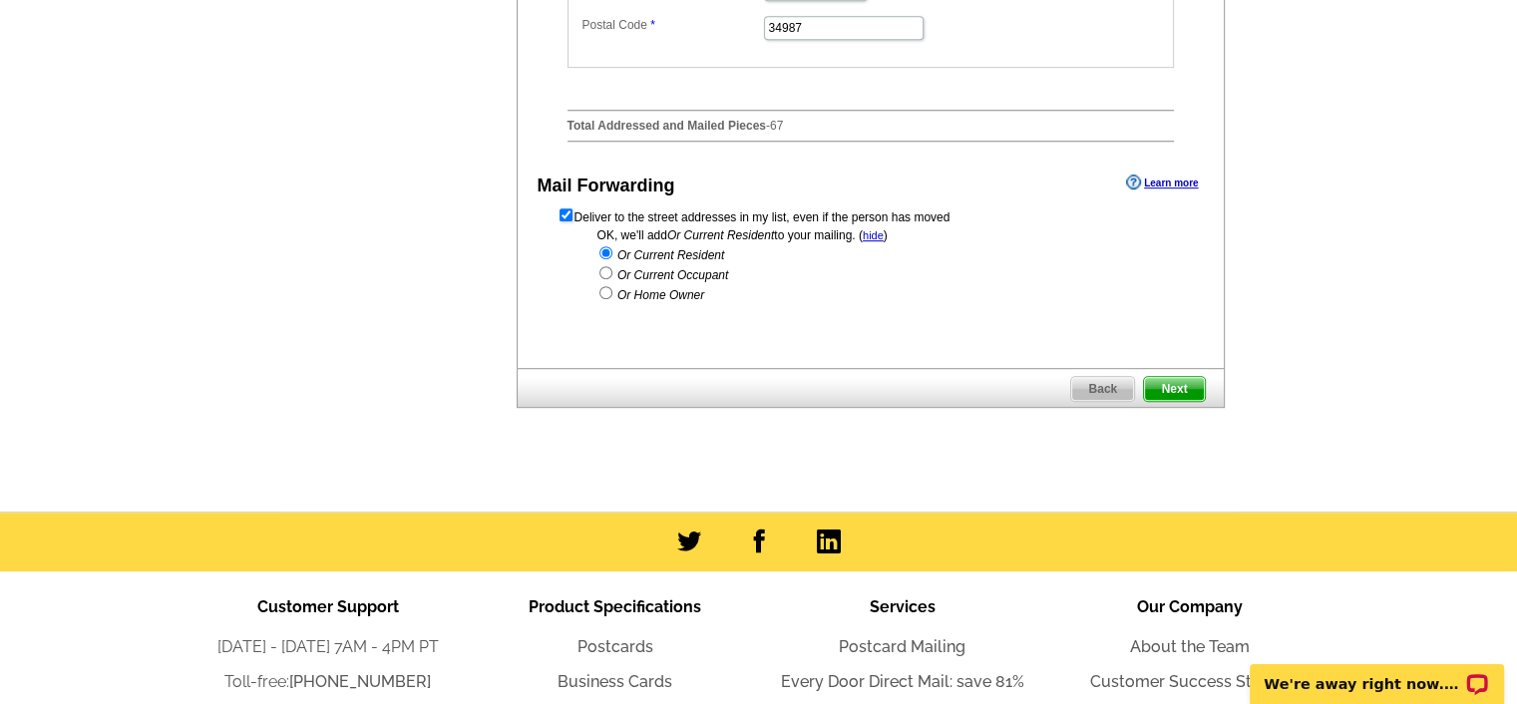
click at [1181, 401] on span "Next" at bounding box center [1174, 389] width 60 height 24
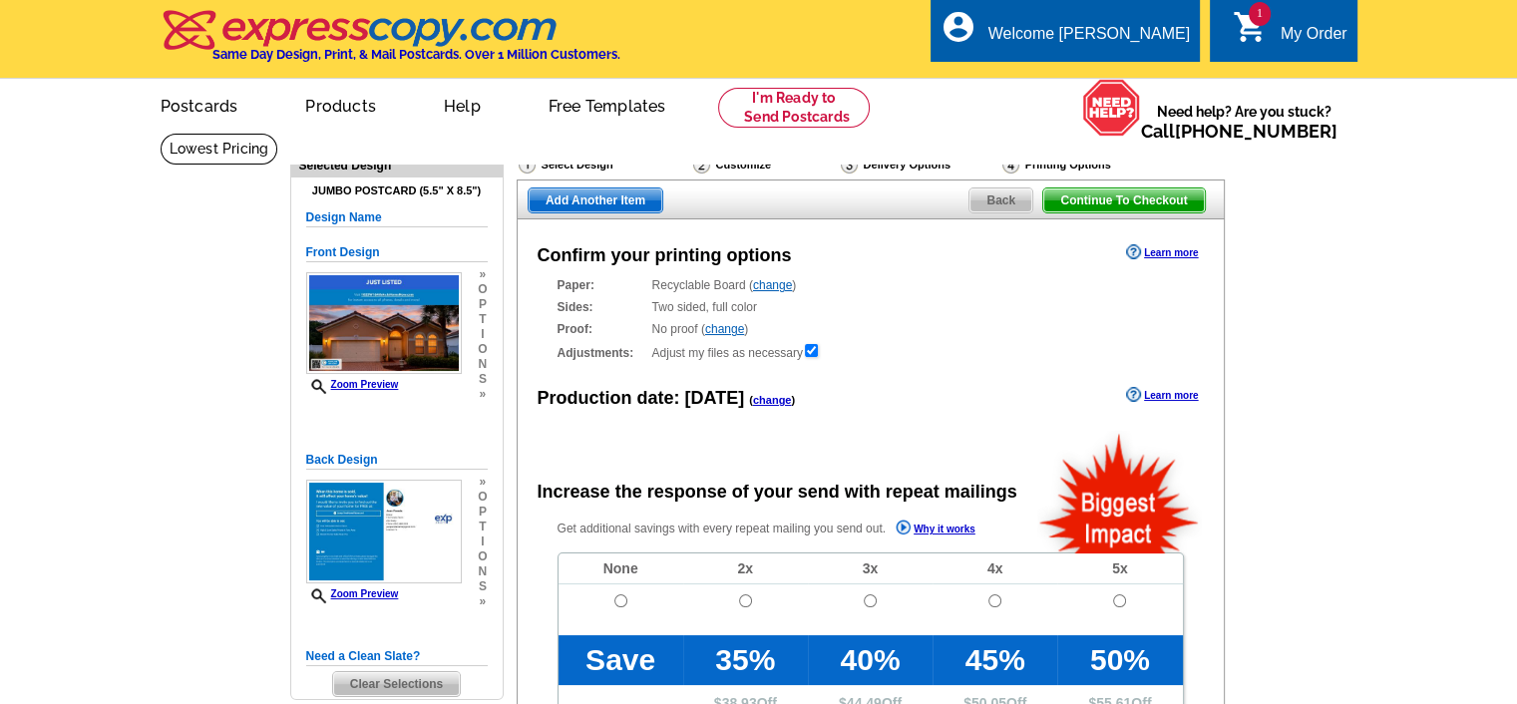
radio input "false"
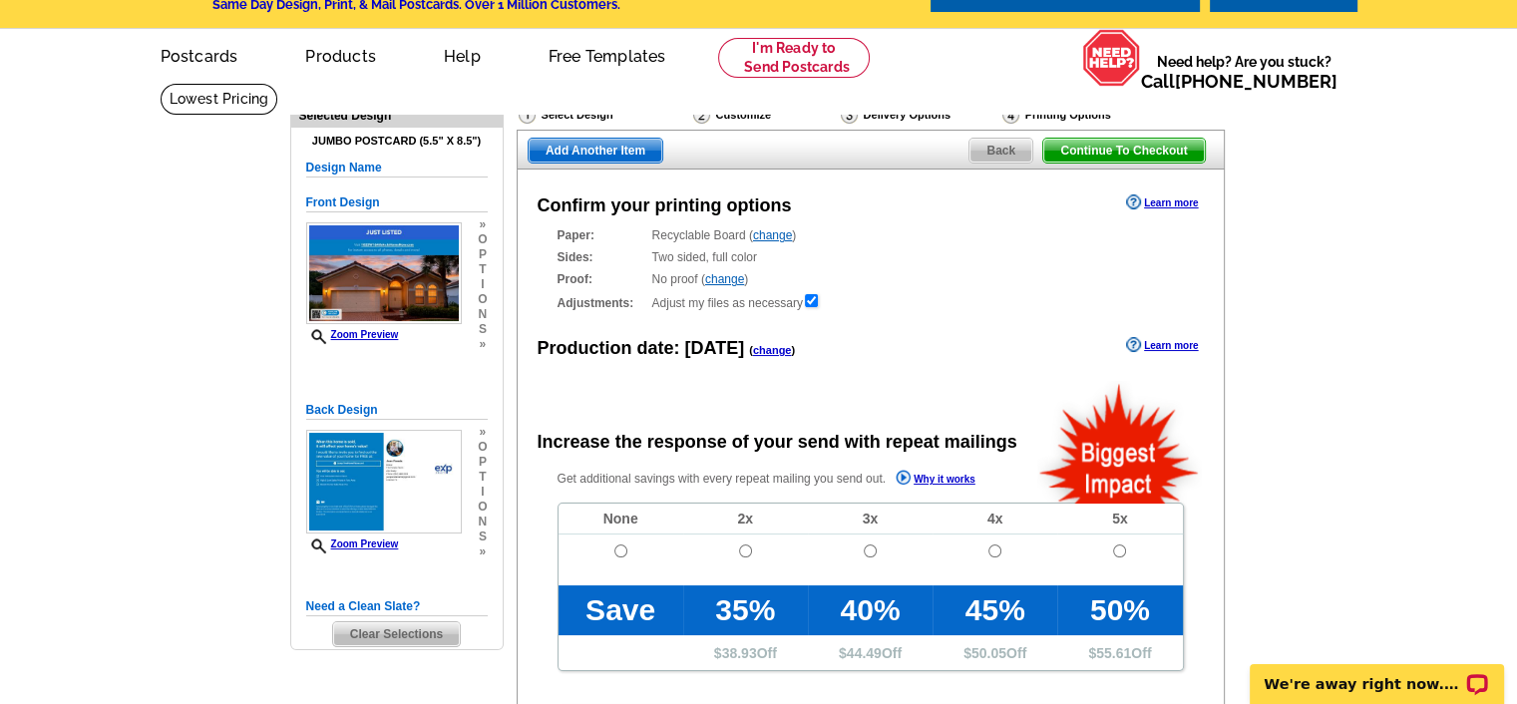
scroll to position [48, 0]
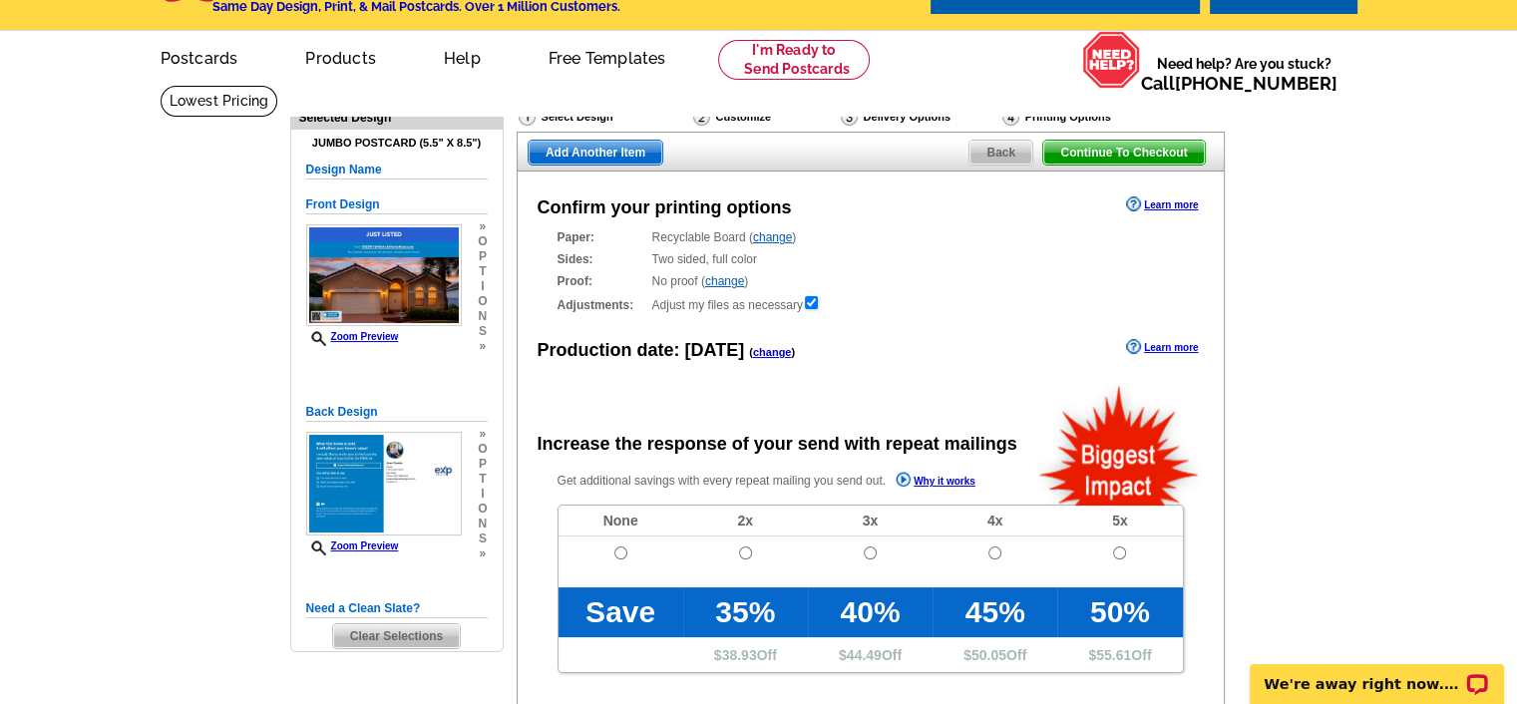
click at [717, 280] on link "change" at bounding box center [724, 281] width 39 height 14
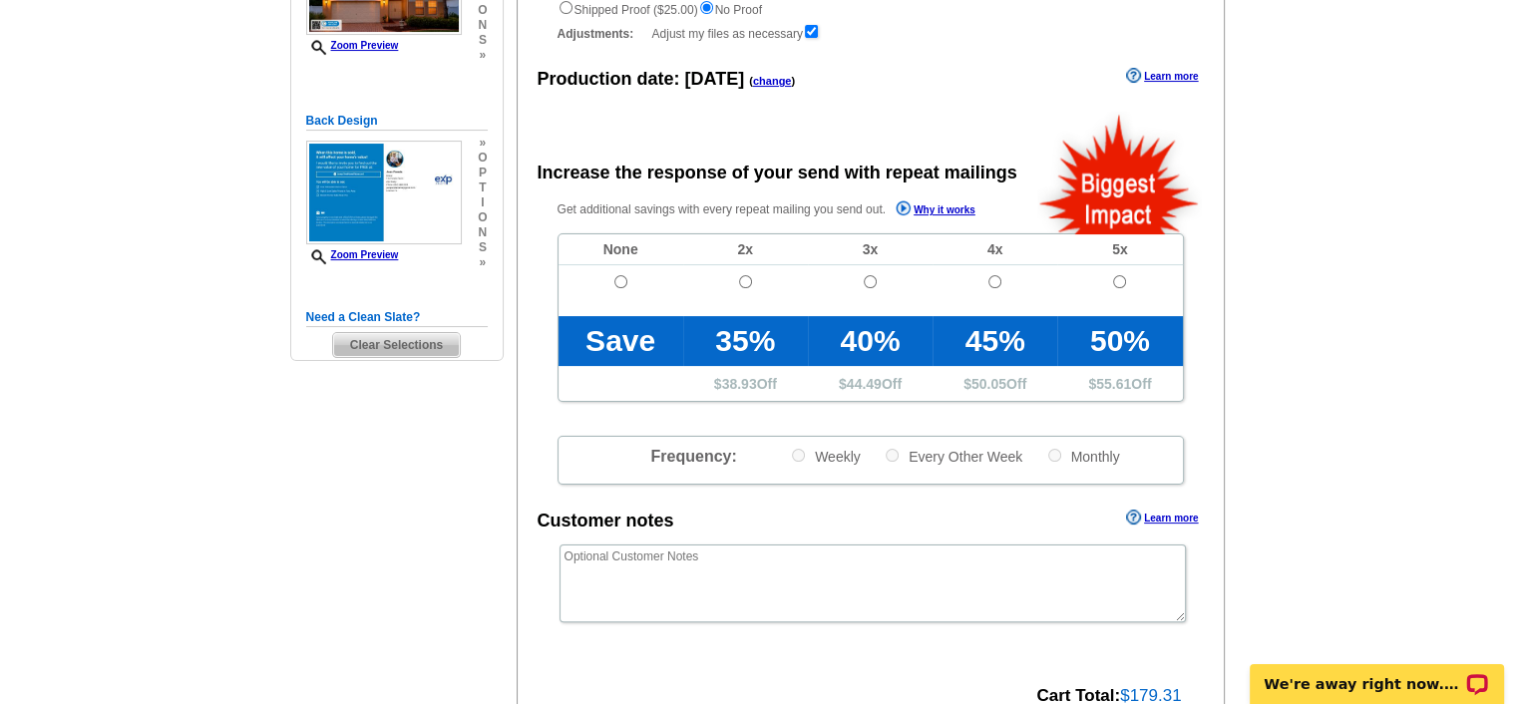
scroll to position [341, 0]
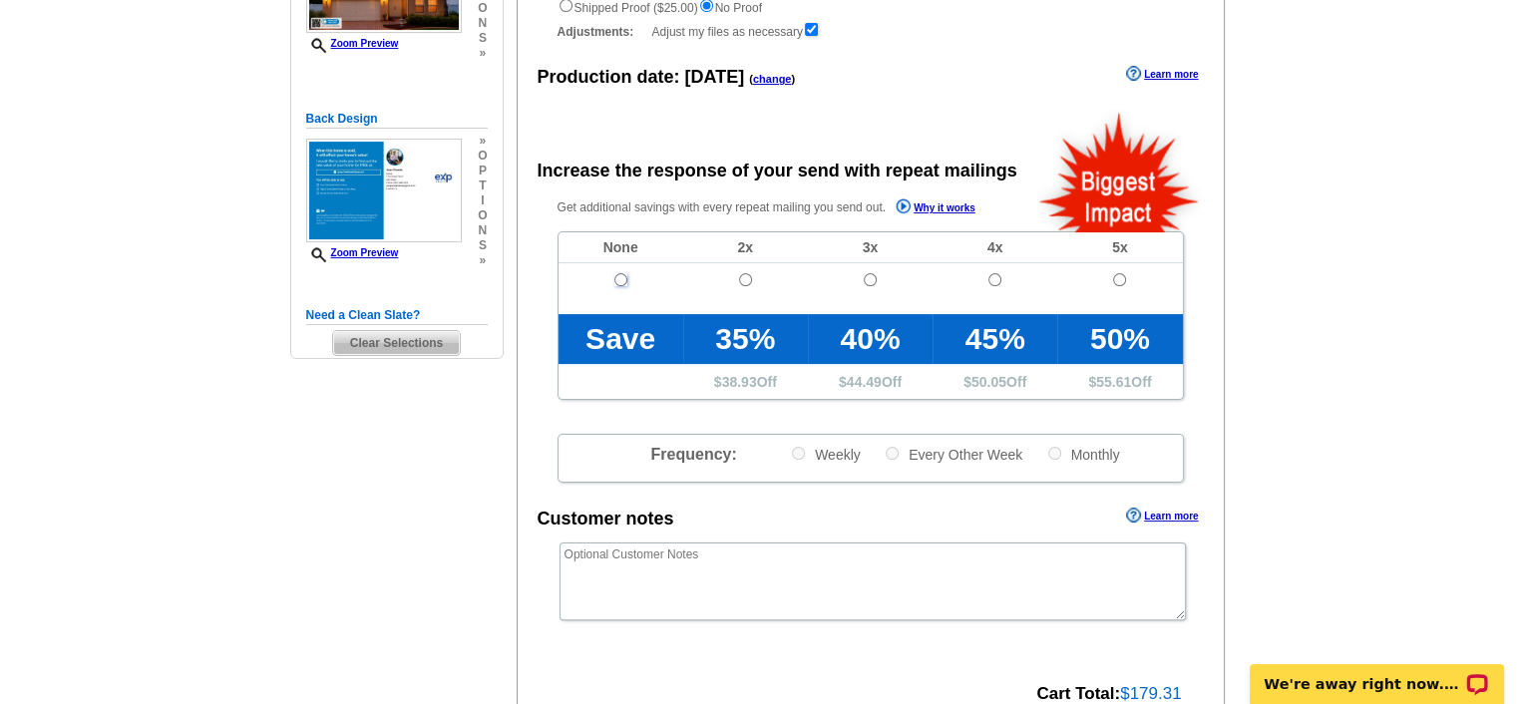
click at [614, 281] on input "radio" at bounding box center [620, 279] width 13 height 13
radio input "true"
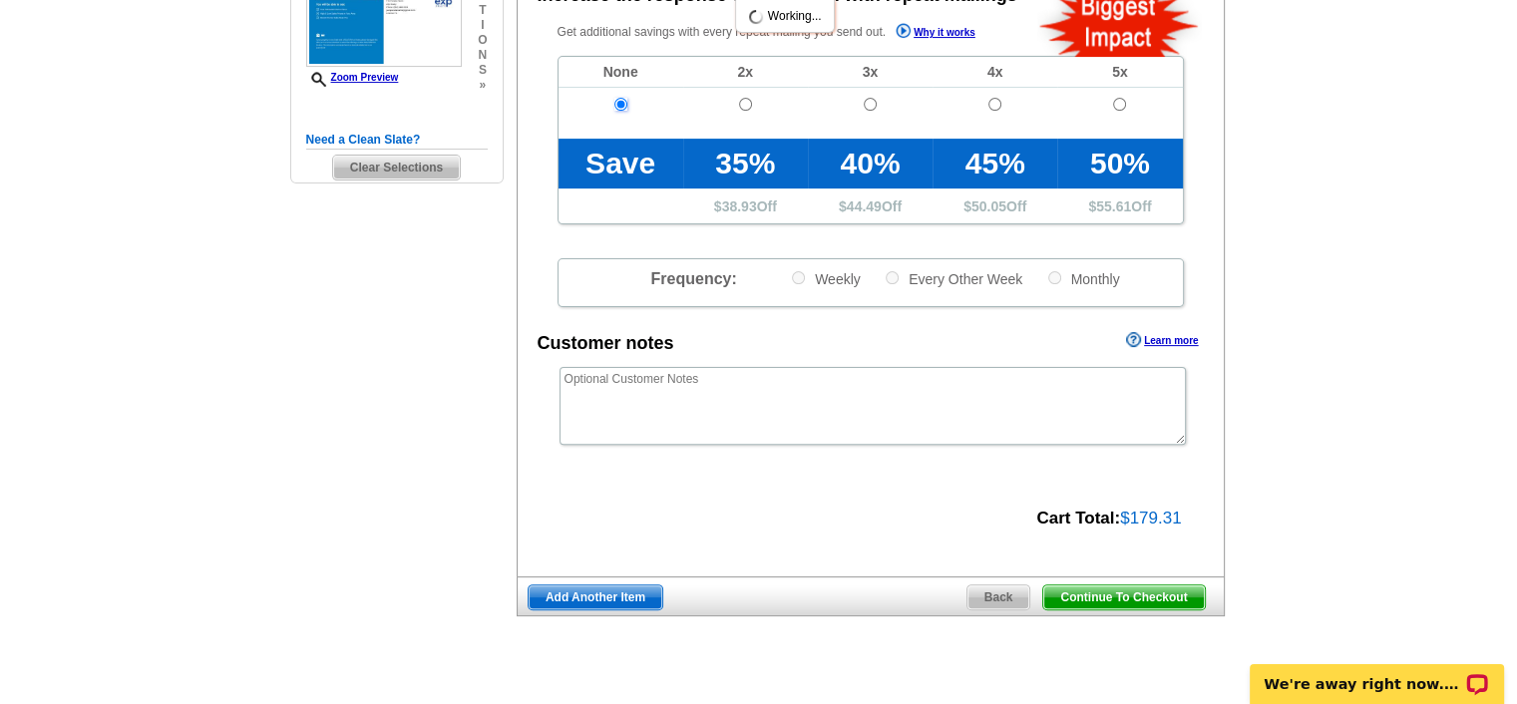
scroll to position [518, 0]
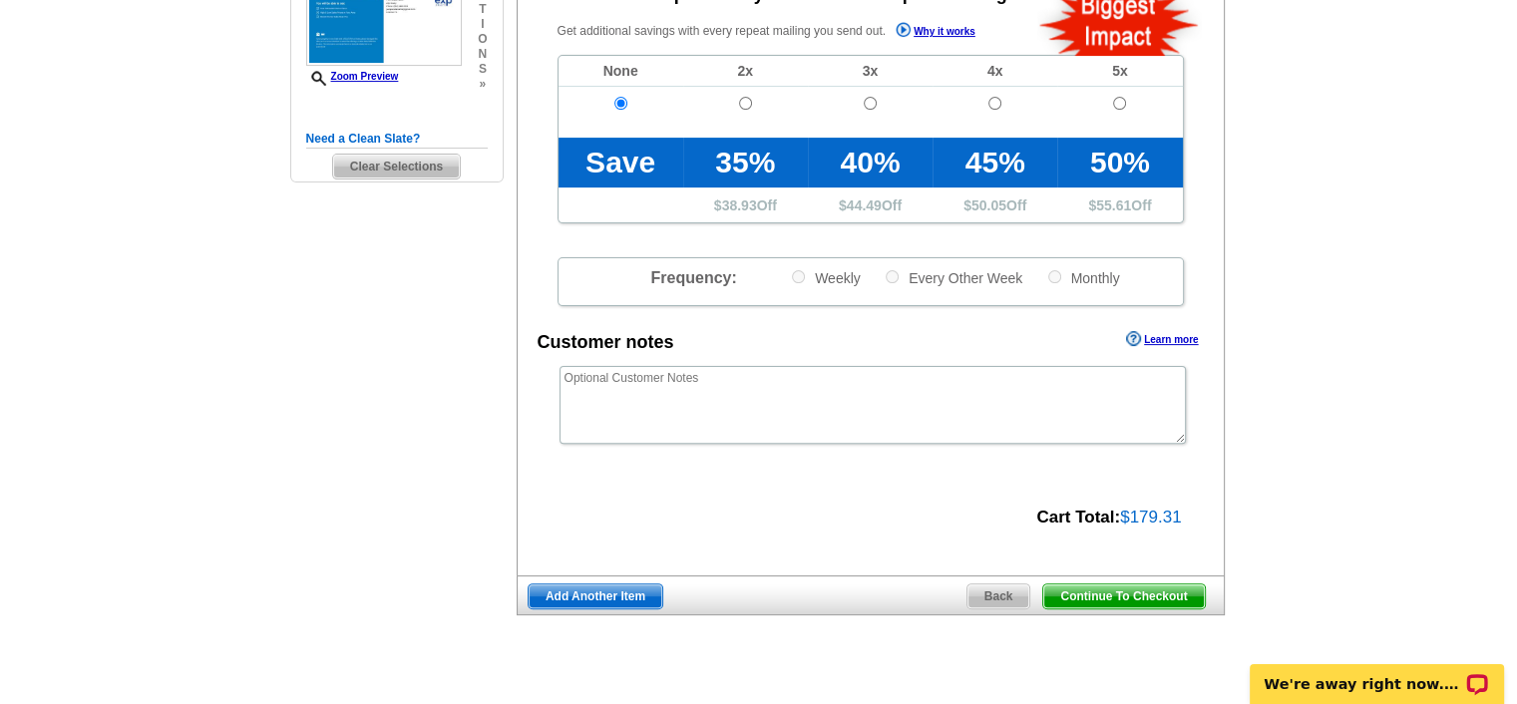
click at [1092, 591] on span "Continue To Checkout" at bounding box center [1123, 596] width 161 height 24
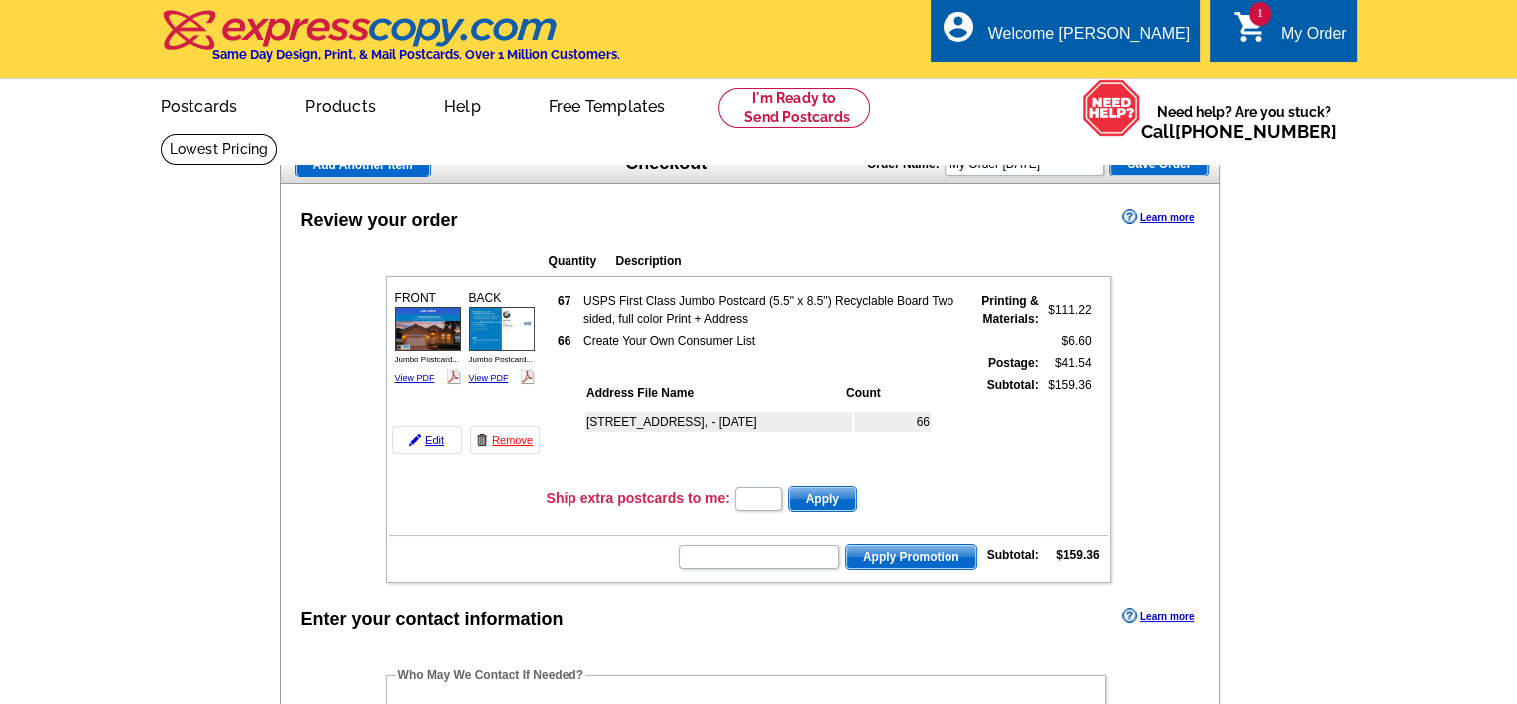
click at [781, 420] on td "[STREET_ADDRESS], - [DATE]" at bounding box center [718, 422] width 266 height 20
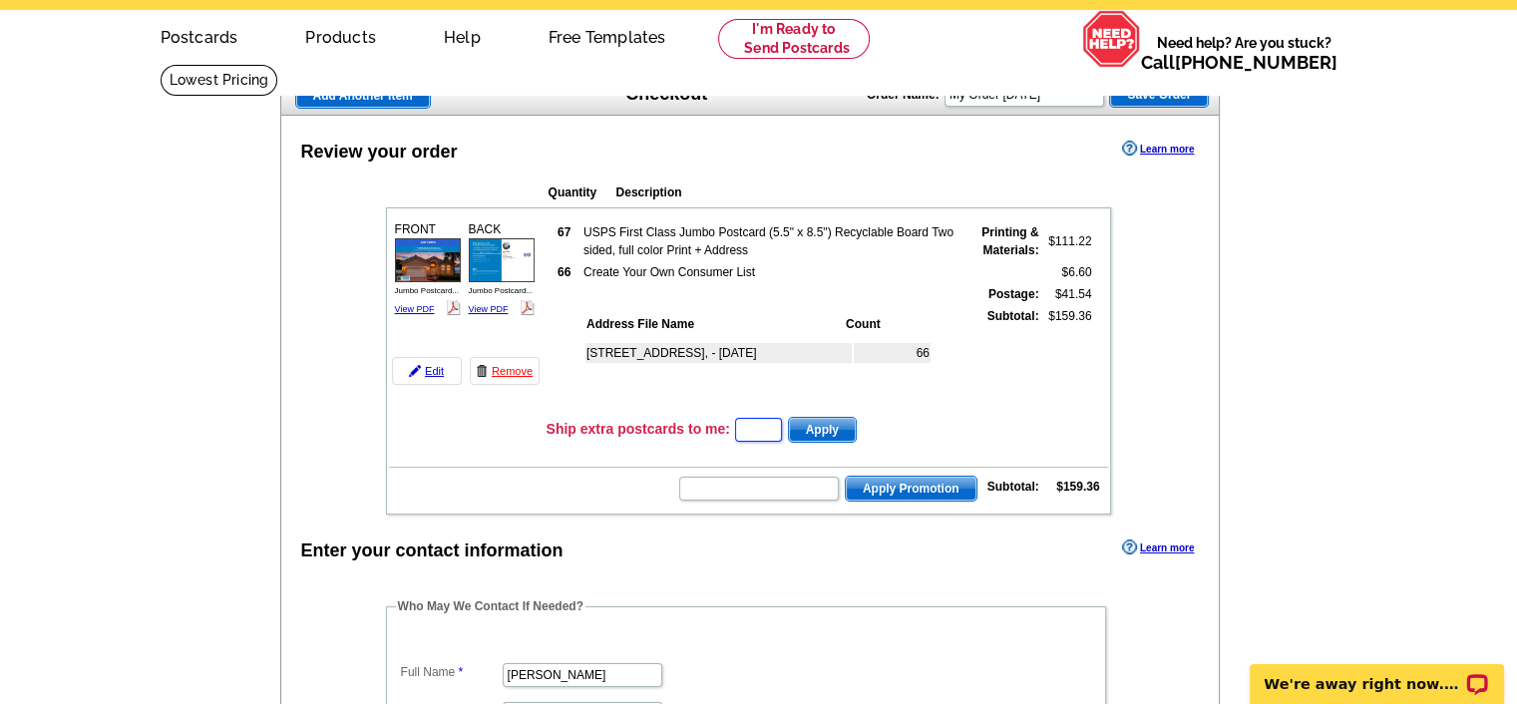
click at [751, 424] on input "text" at bounding box center [758, 430] width 47 height 24
type input "1"
click at [826, 432] on span "Apply" at bounding box center [822, 430] width 67 height 24
click at [849, 424] on span "Apply" at bounding box center [822, 430] width 67 height 24
click at [842, 424] on span "Apply" at bounding box center [822, 430] width 67 height 24
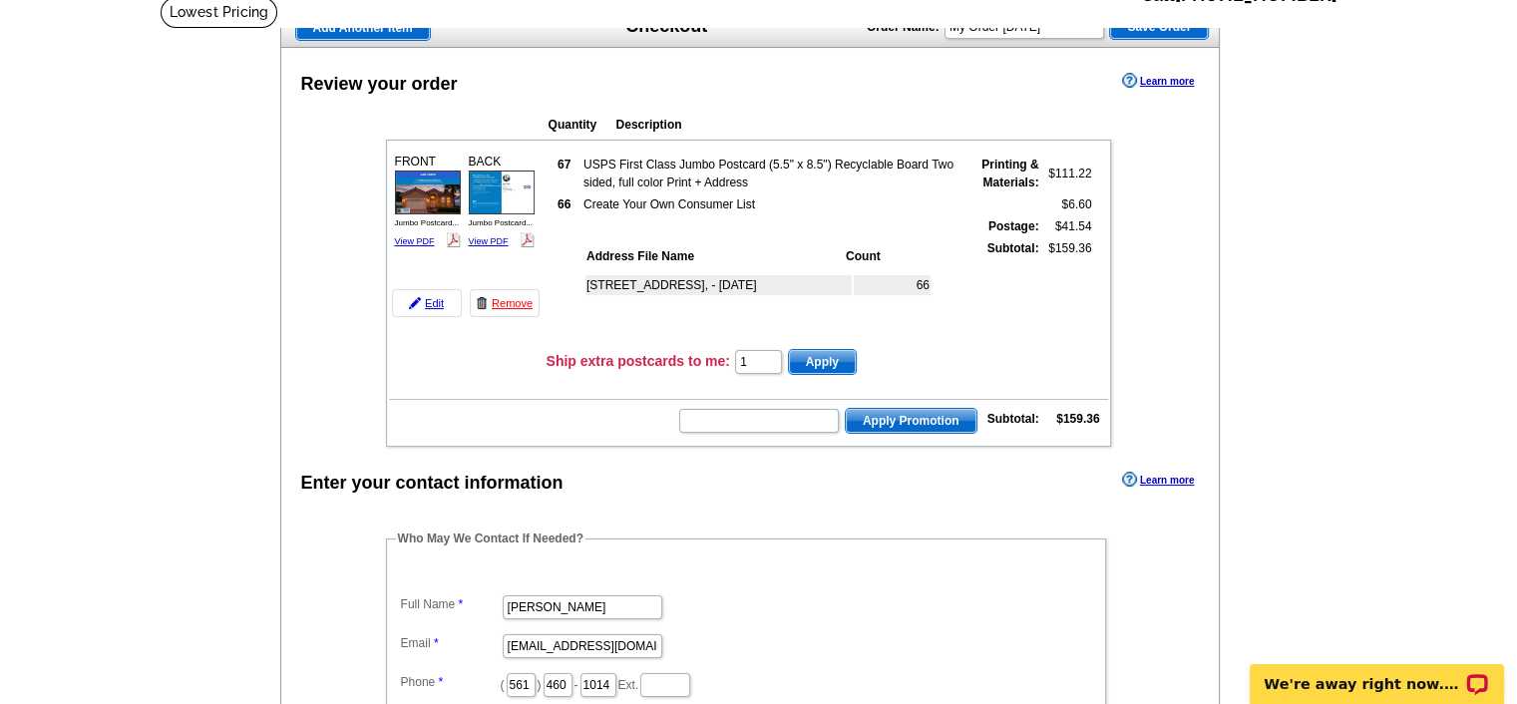
scroll to position [144, 0]
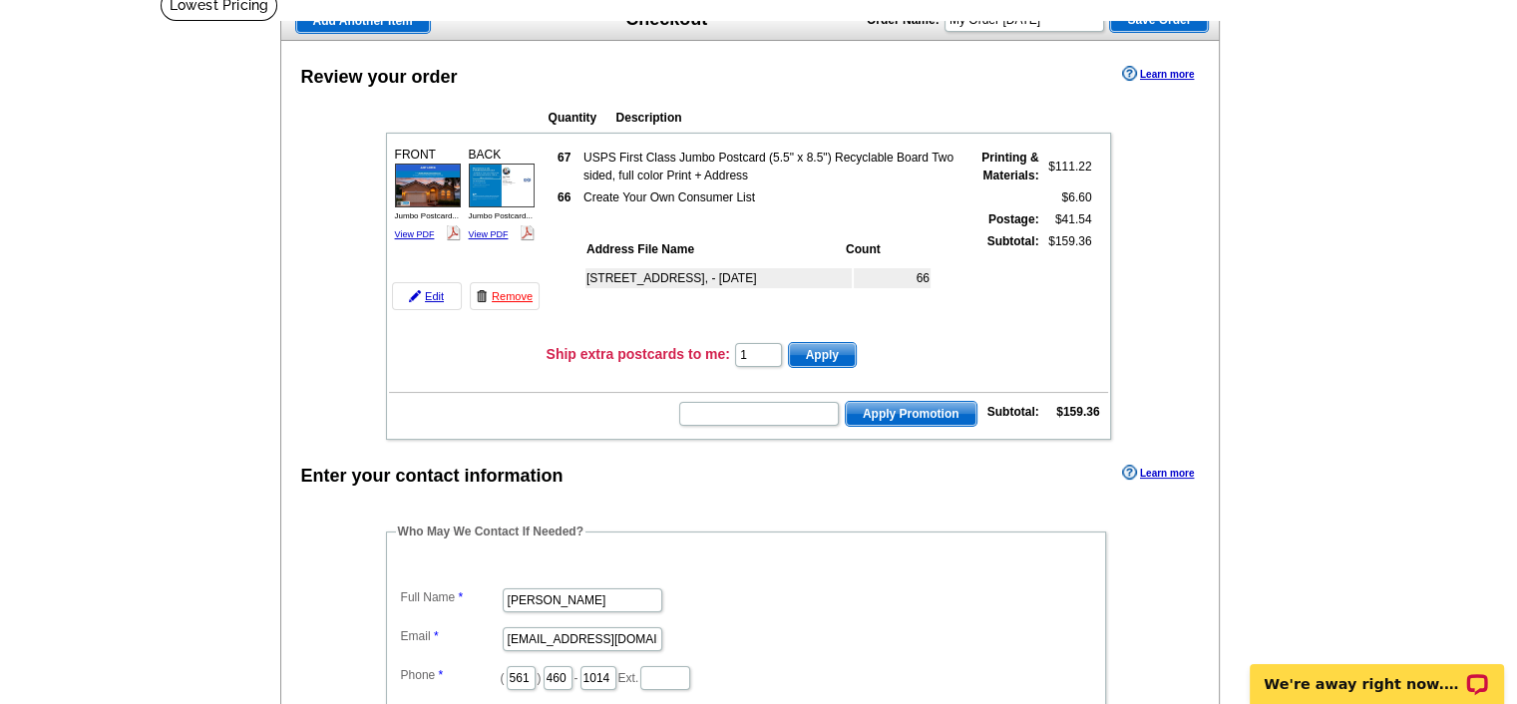
click at [838, 343] on span "Apply" at bounding box center [822, 355] width 67 height 24
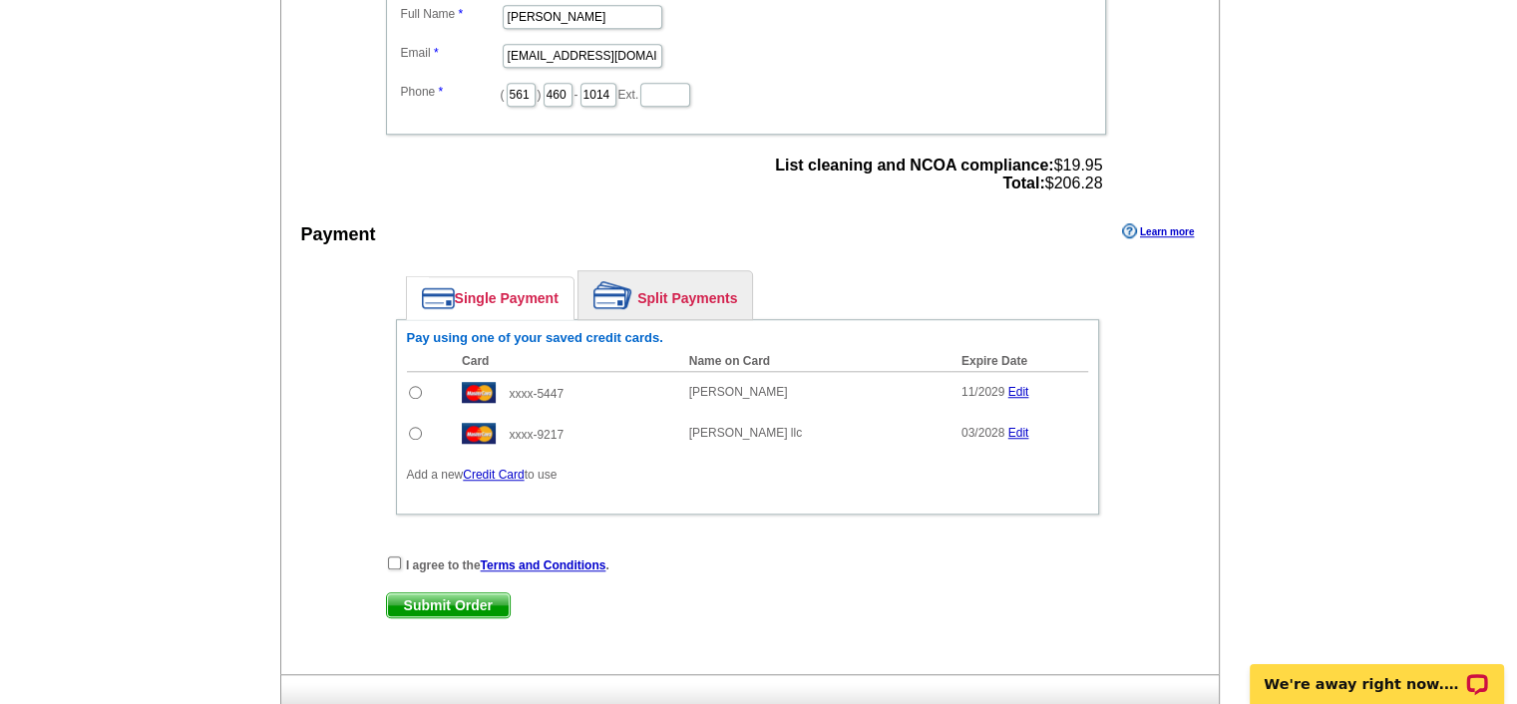
scroll to position [1508, 0]
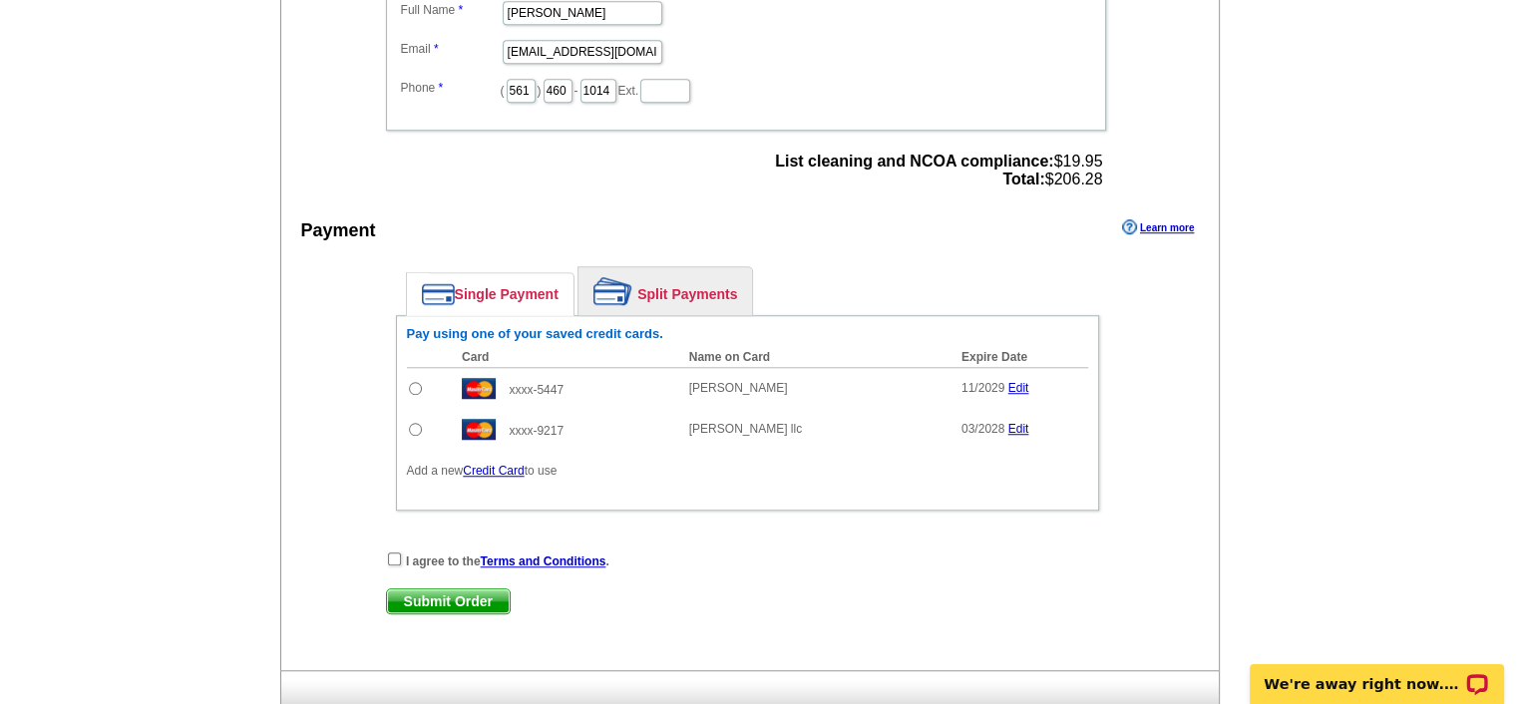
click at [409, 382] on input "radio" at bounding box center [415, 388] width 13 height 13
radio input "true"
click at [395, 552] on input "checkbox" at bounding box center [394, 558] width 13 height 13
checkbox input "true"
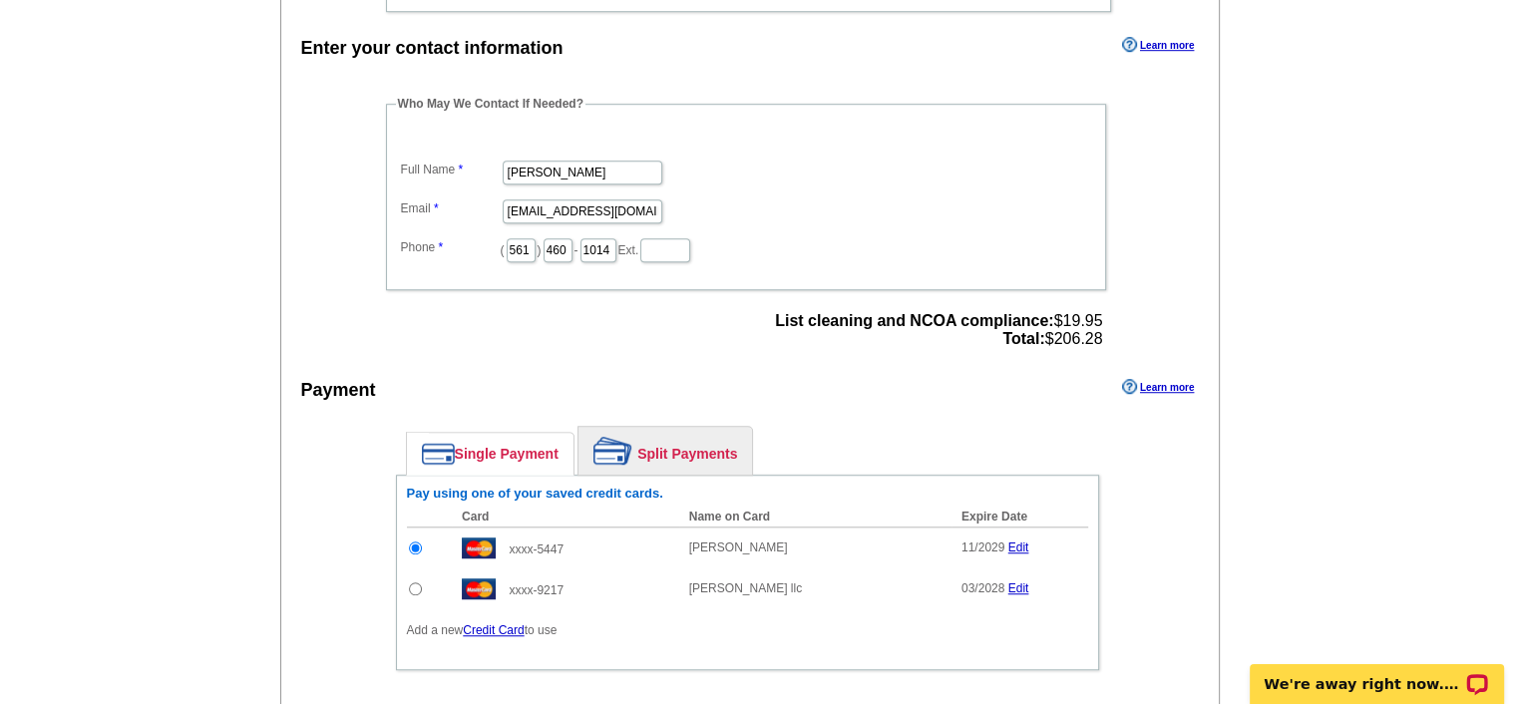
scroll to position [1350, 0]
